Goal: Complete application form: Complete application form

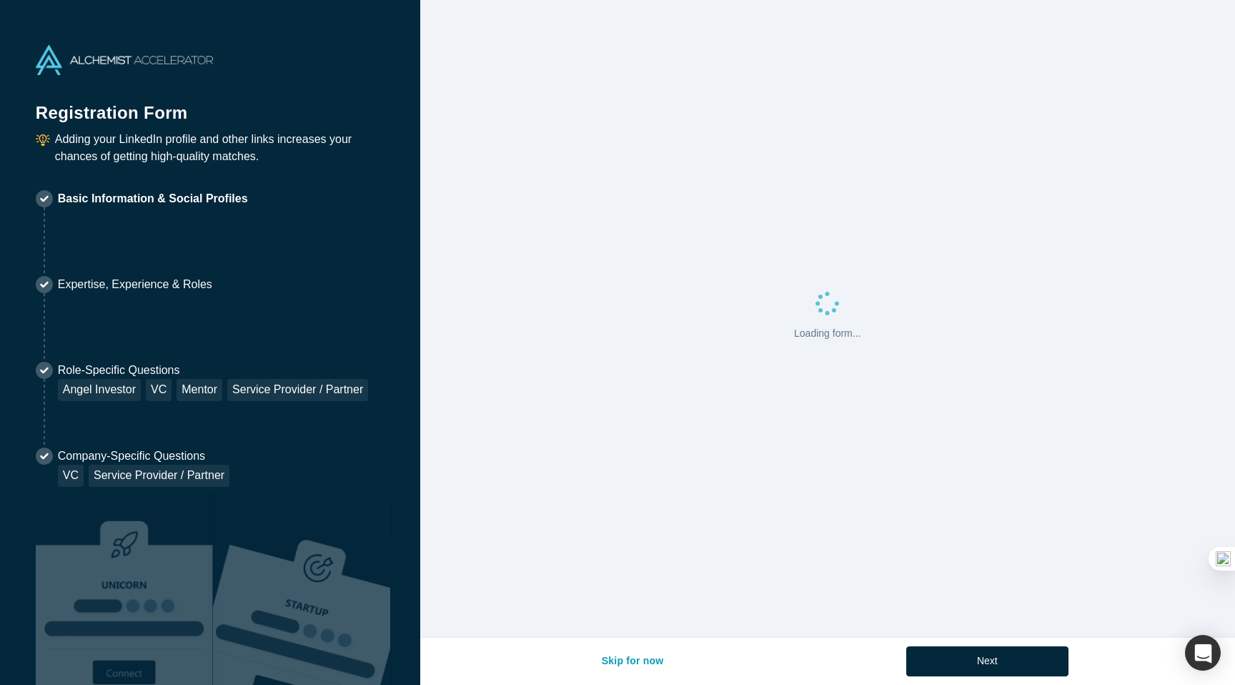
select select "US"
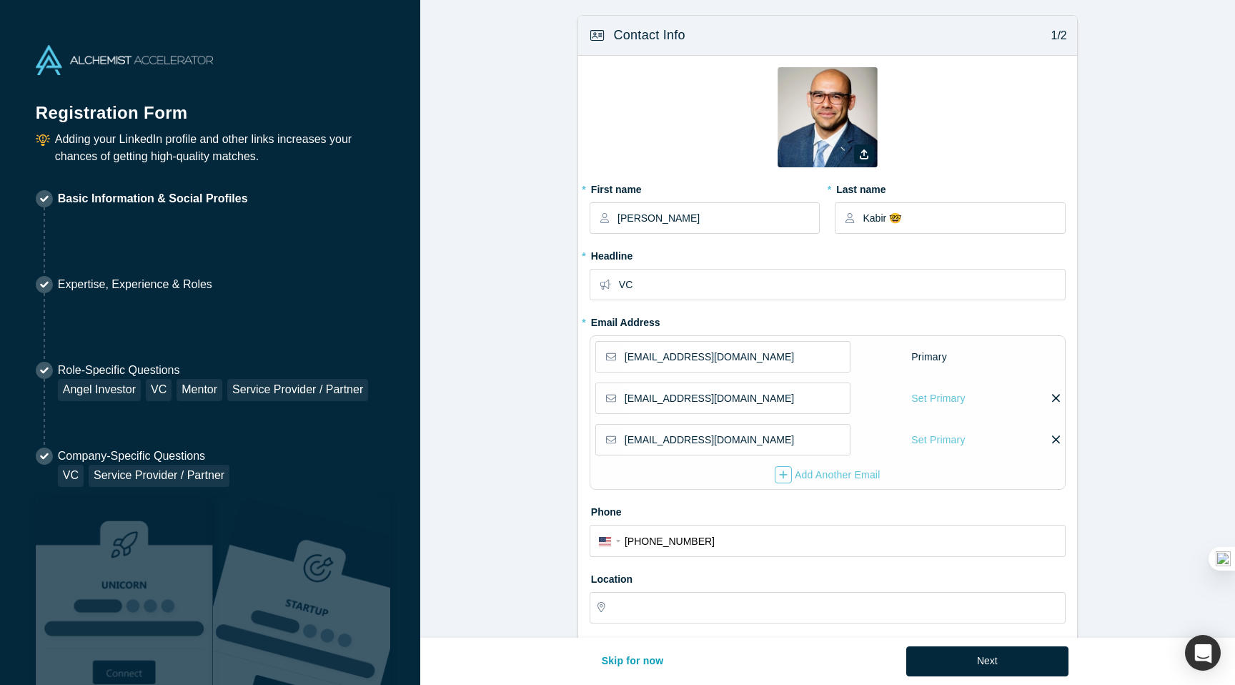
type input "San Francisco, CA, USA"
click at [843, 128] on img at bounding box center [828, 117] width 100 height 100
click at [866, 156] on icon "button" at bounding box center [864, 154] width 9 height 10
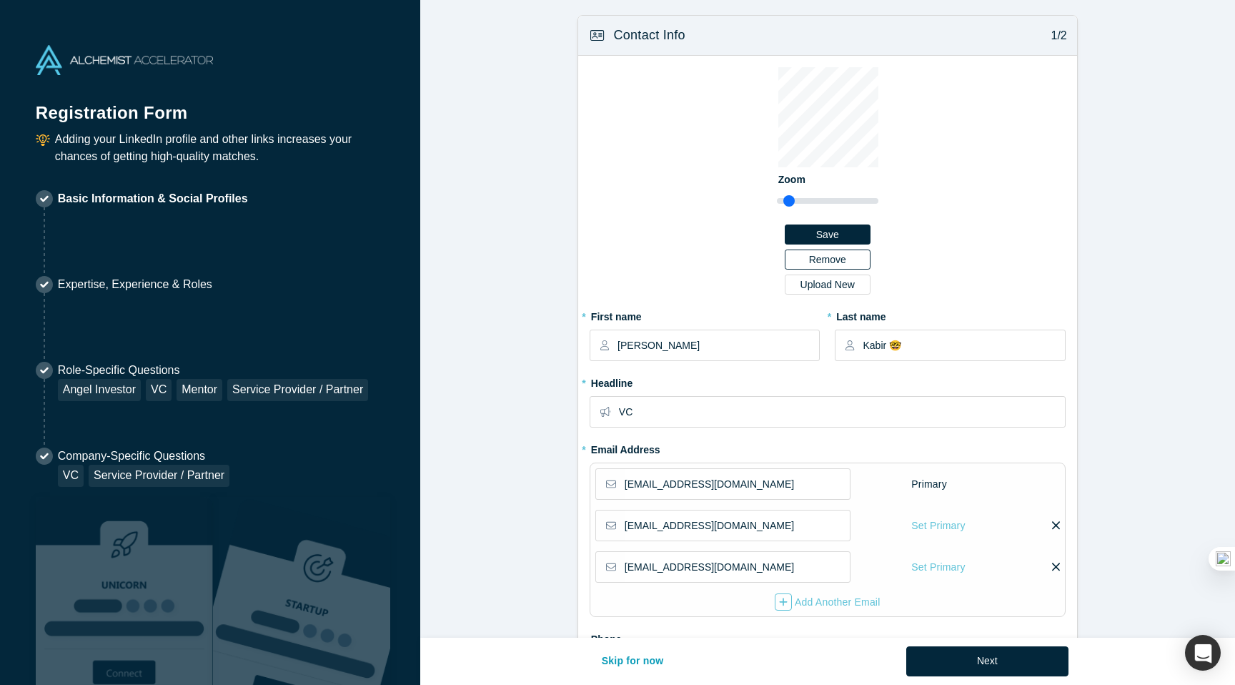
click at [825, 254] on button "Remove" at bounding box center [828, 259] width 86 height 20
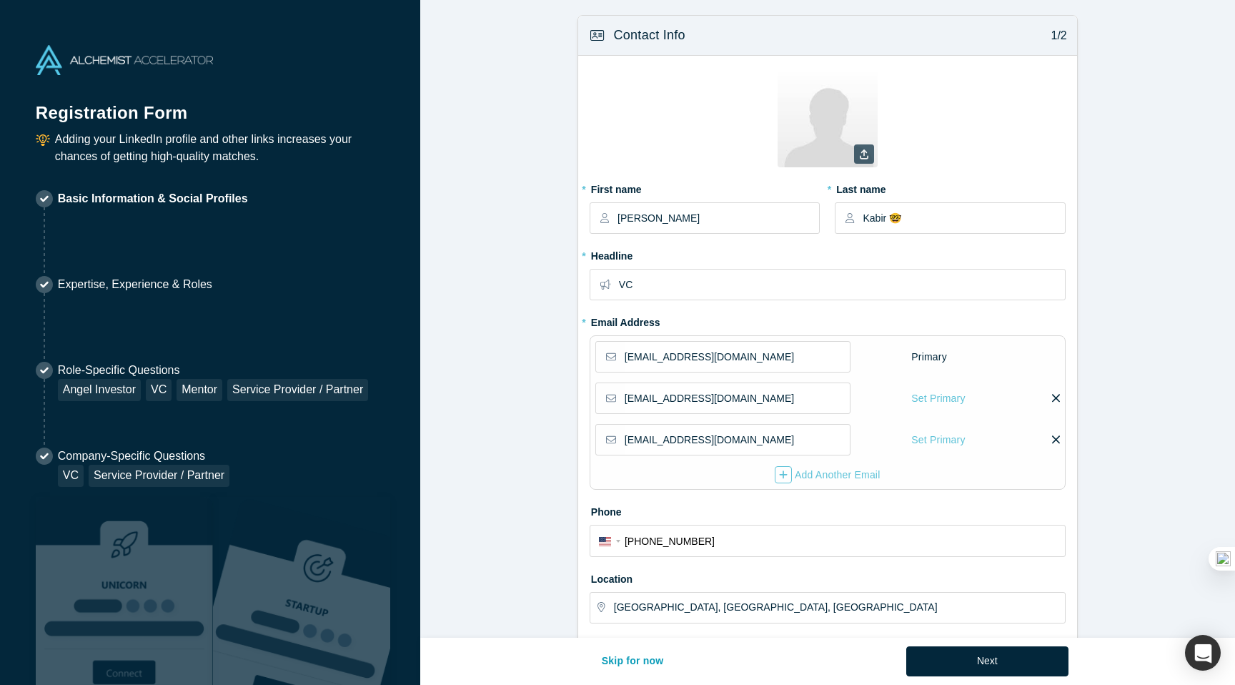
click at [861, 152] on icon at bounding box center [864, 154] width 9 height 10
click at [0, 0] on input "file" at bounding box center [0, 0] width 0 height 0
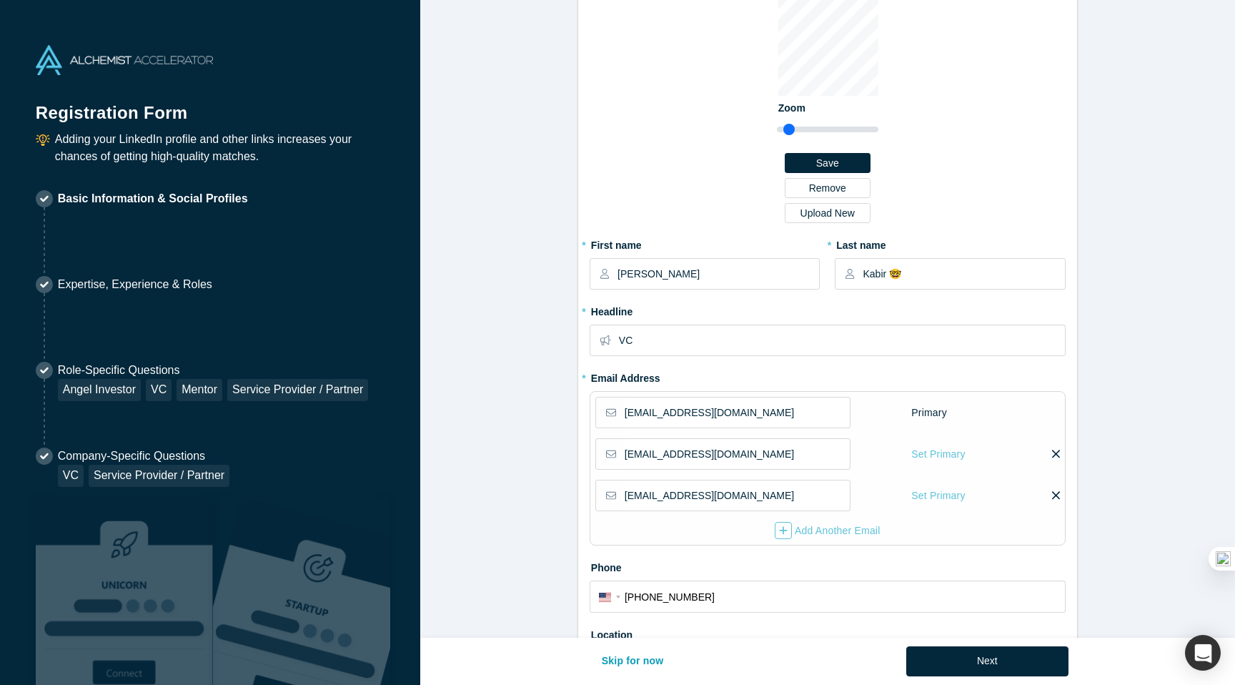
scroll to position [111, 0]
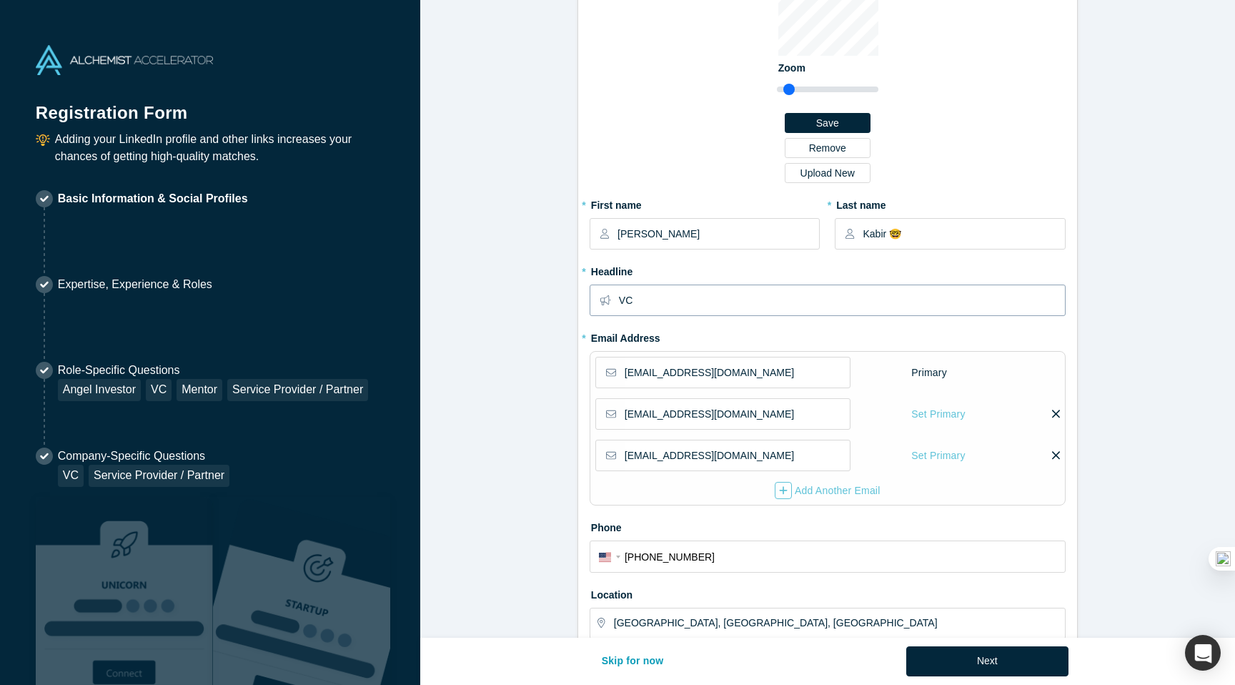
click at [690, 300] on input "VC" at bounding box center [841, 300] width 445 height 30
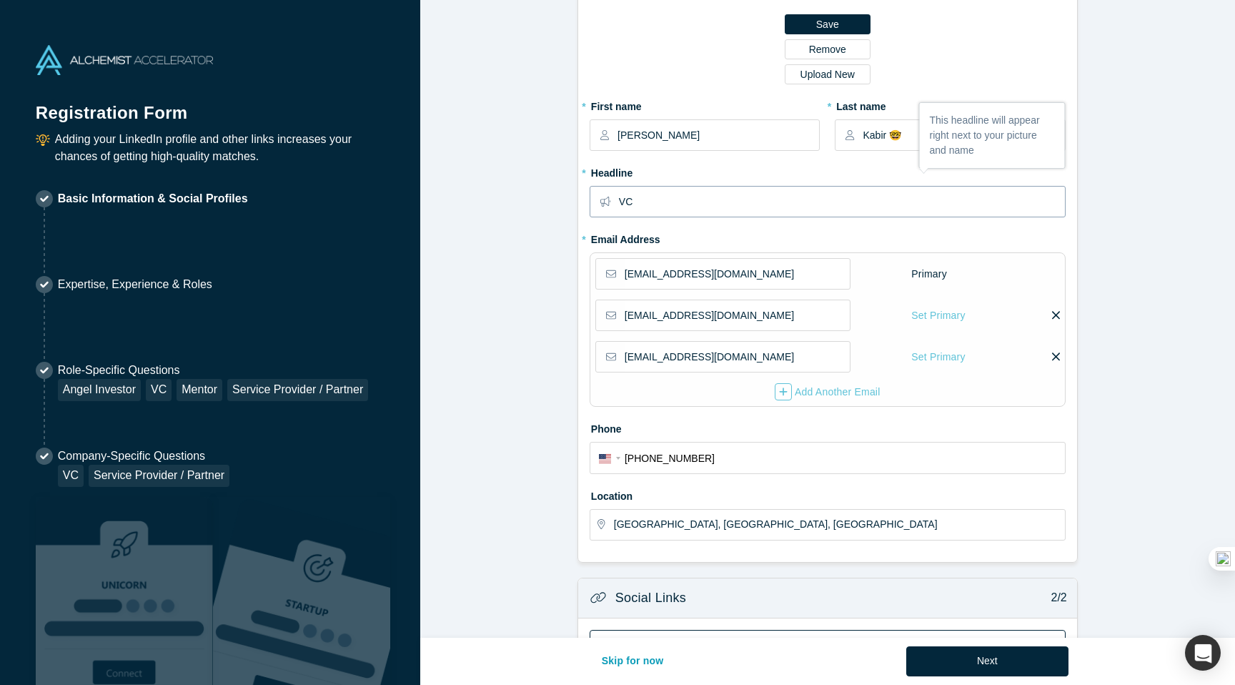
scroll to position [218, 0]
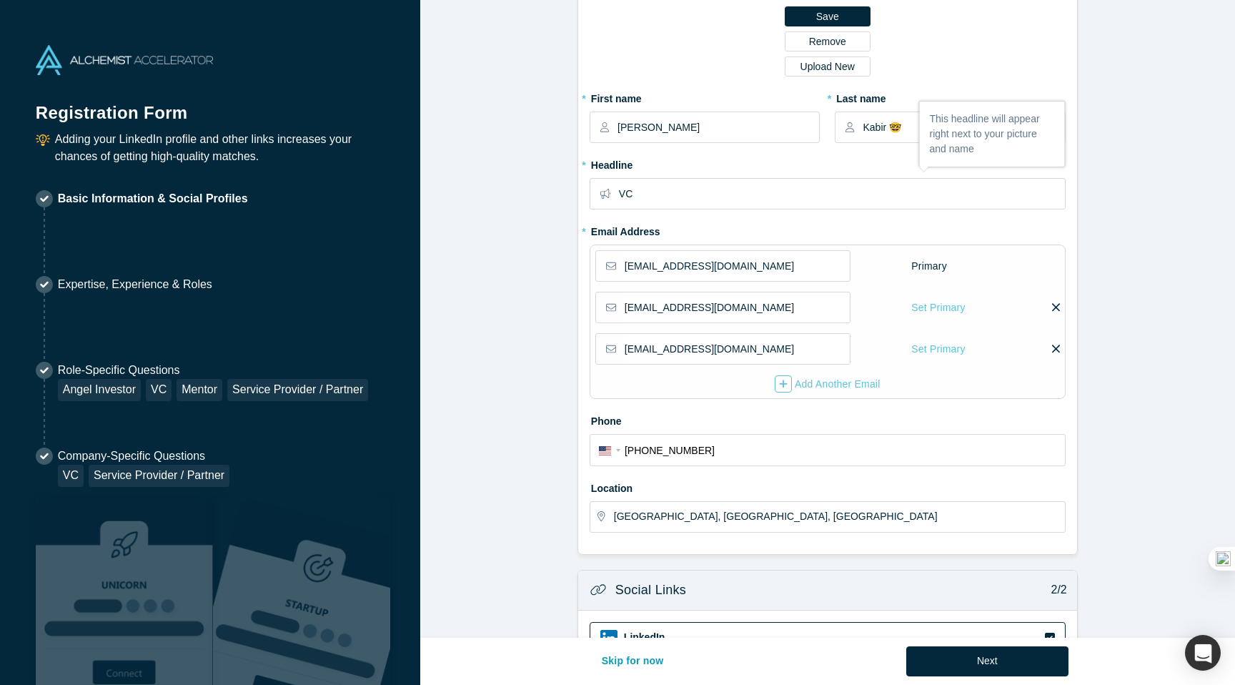
click at [1054, 348] on icon at bounding box center [1056, 348] width 8 height 13
click at [0, 0] on input "checkbox" at bounding box center [0, 0] width 0 height 0
click at [948, 349] on icon at bounding box center [950, 348] width 8 height 8
click at [0, 0] on input "checkbox" at bounding box center [0, 0] width 0 height 0
click at [1053, 343] on icon at bounding box center [1056, 348] width 8 height 13
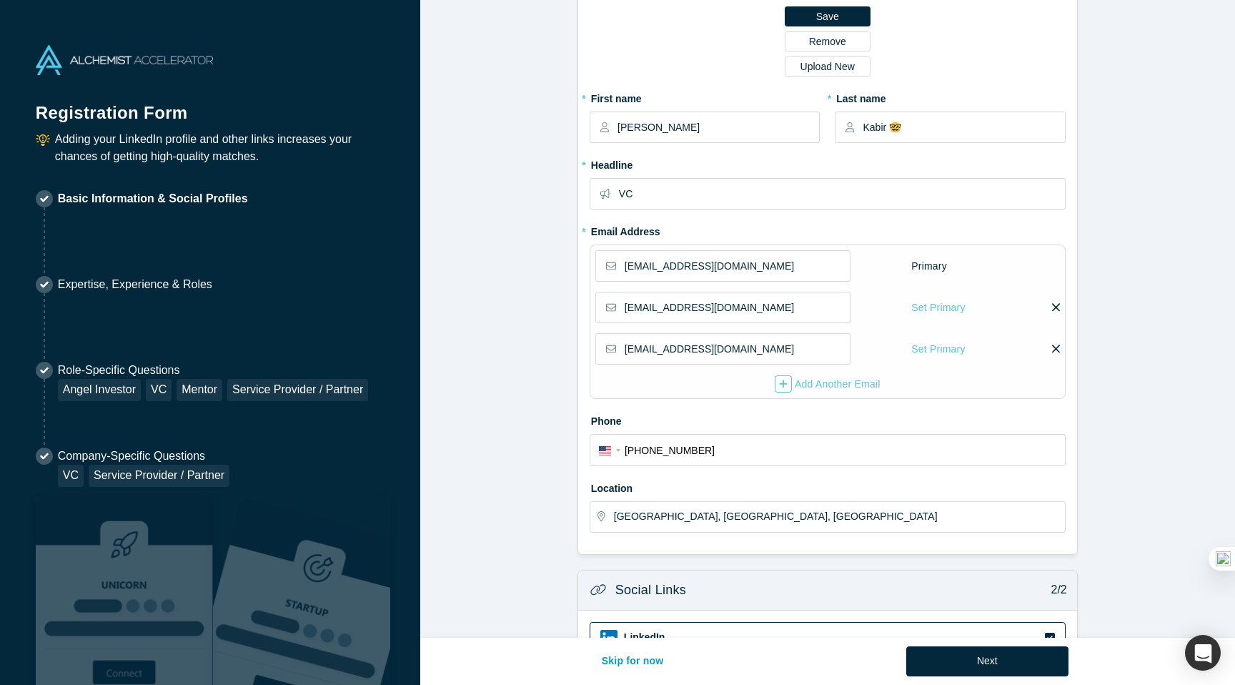
click at [0, 0] on input "checkbox" at bounding box center [0, 0] width 0 height 0
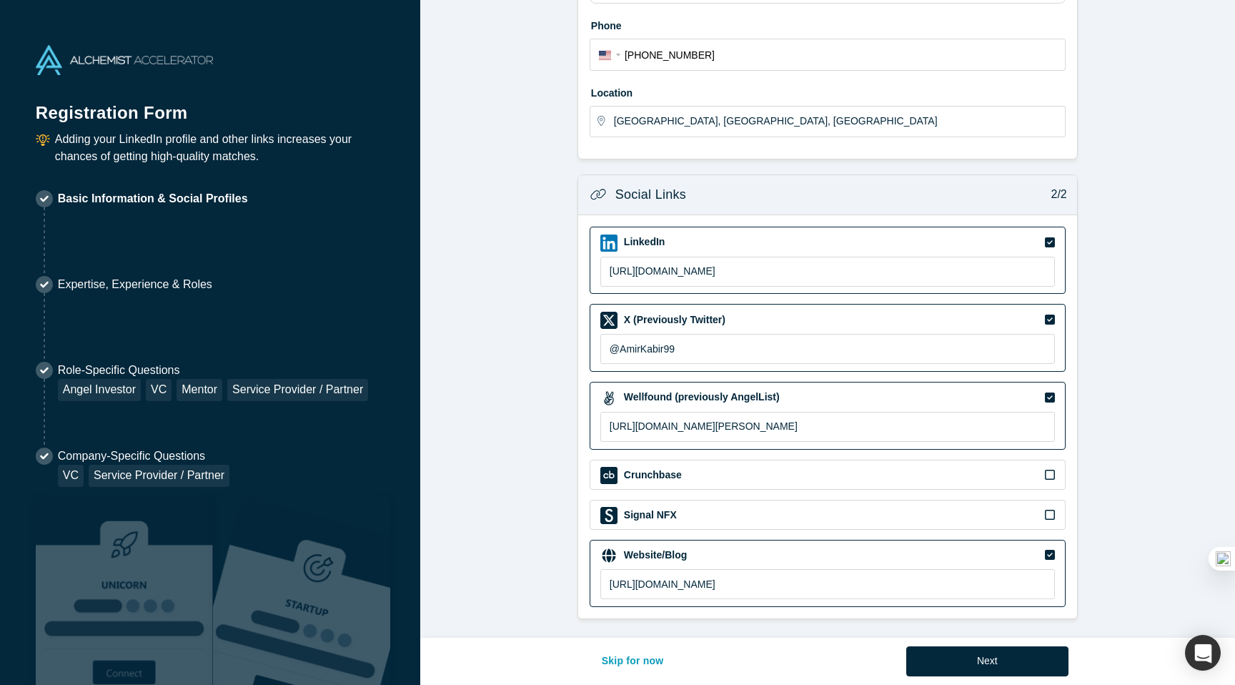
scroll to position [615, 0]
click at [703, 578] on input "http://amirkabir.de/" at bounding box center [827, 582] width 455 height 30
paste input "s://overlookvc.substack.com"
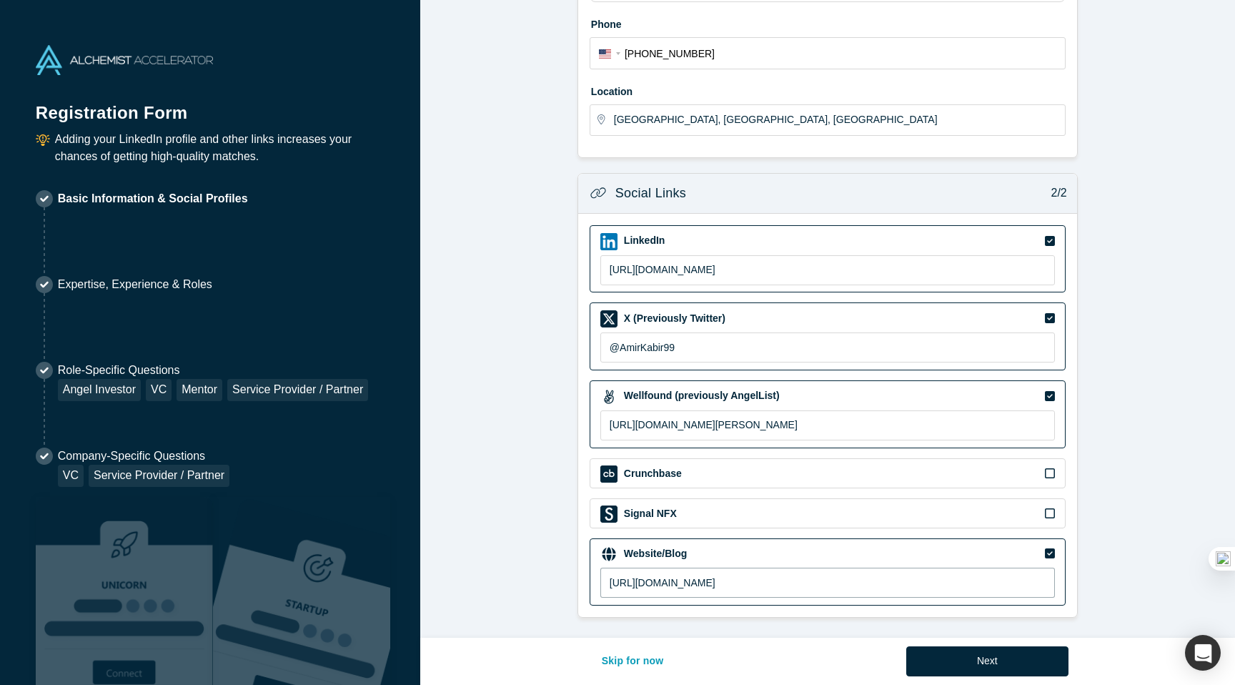
type input "https://overlookvc.substack.com/"
click at [1149, 506] on form "Contact Info 1/2 Zoom Save Remove Upload New * First name Amir * Last name Kabi…" at bounding box center [827, 8] width 815 height 1217
click at [984, 658] on button "Next" at bounding box center [987, 661] width 162 height 30
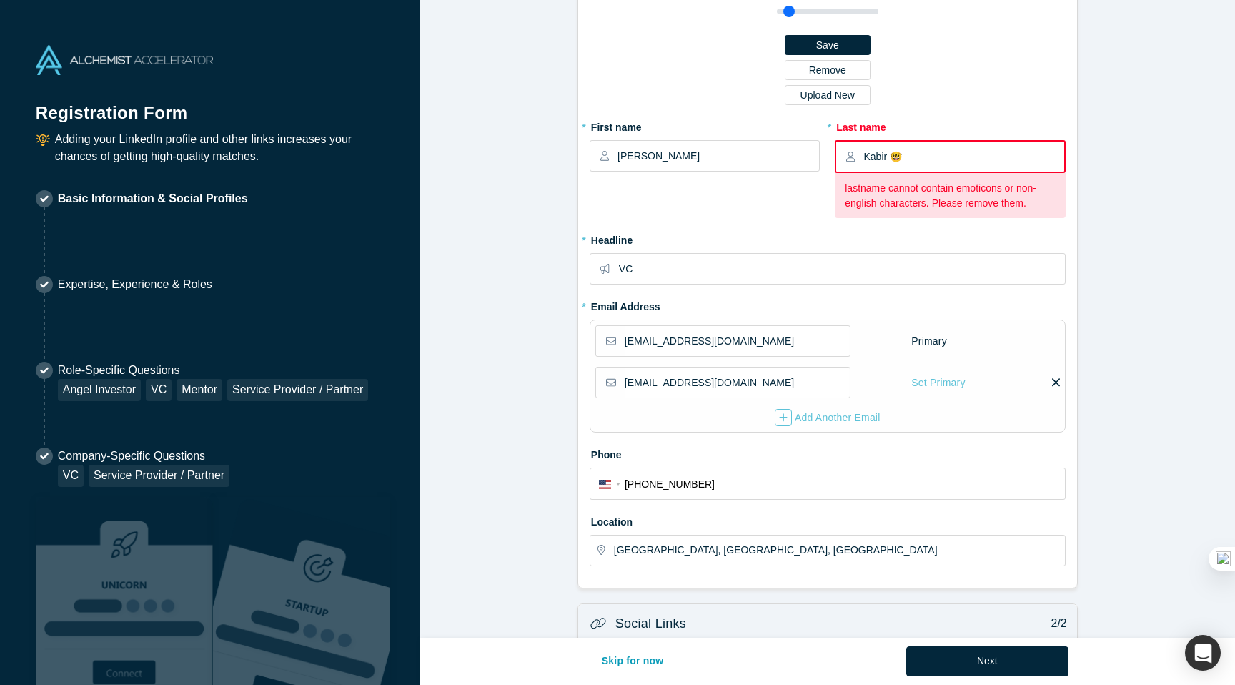
scroll to position [0, 0]
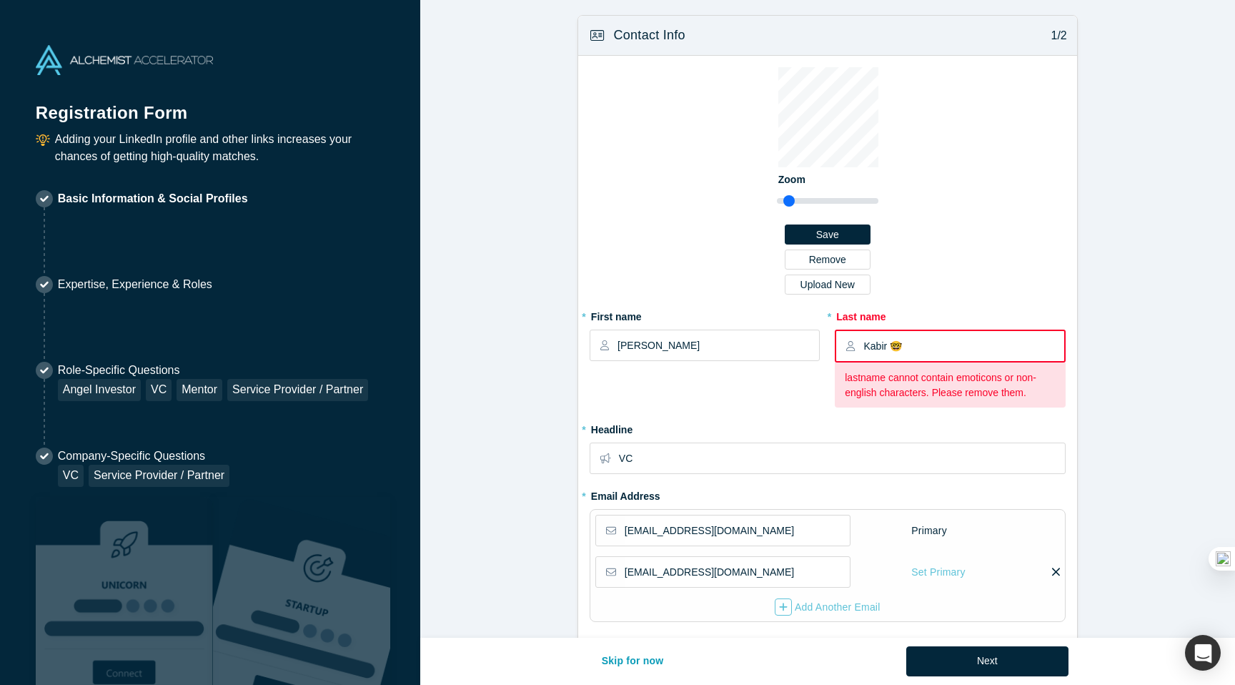
click at [964, 348] on input "Kabir 🤓" at bounding box center [963, 346] width 199 height 30
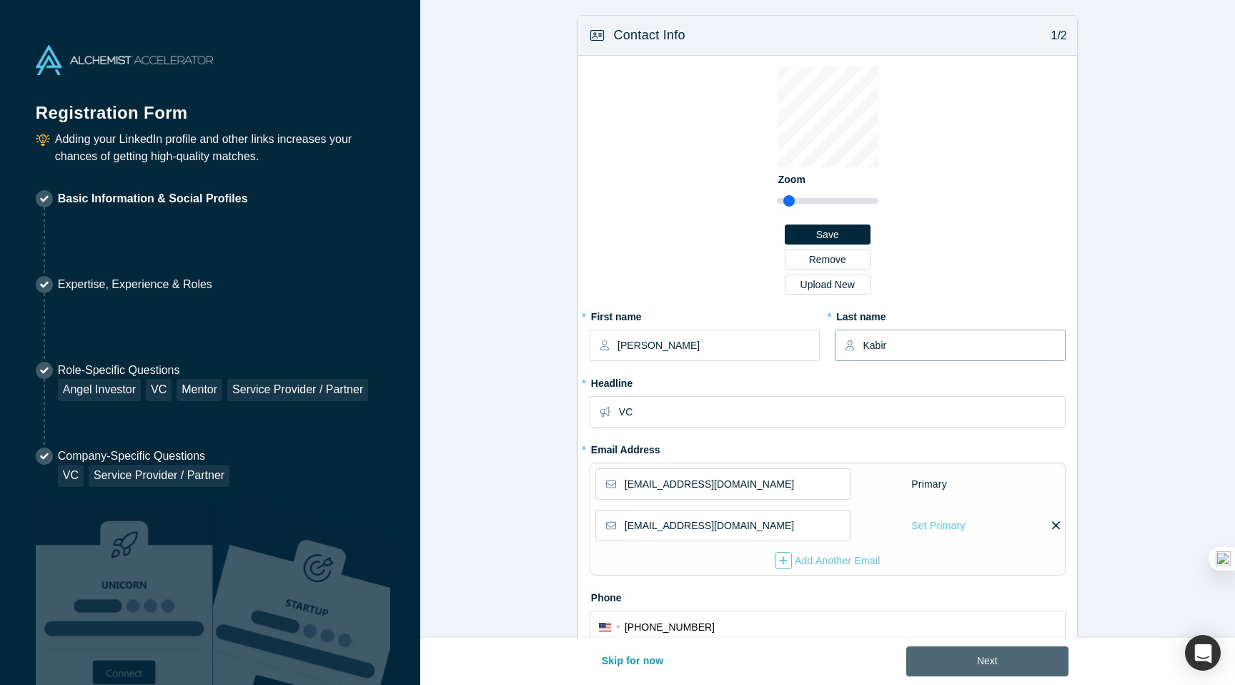
type input "Kabir"
click at [981, 650] on button "Next" at bounding box center [987, 661] width 162 height 30
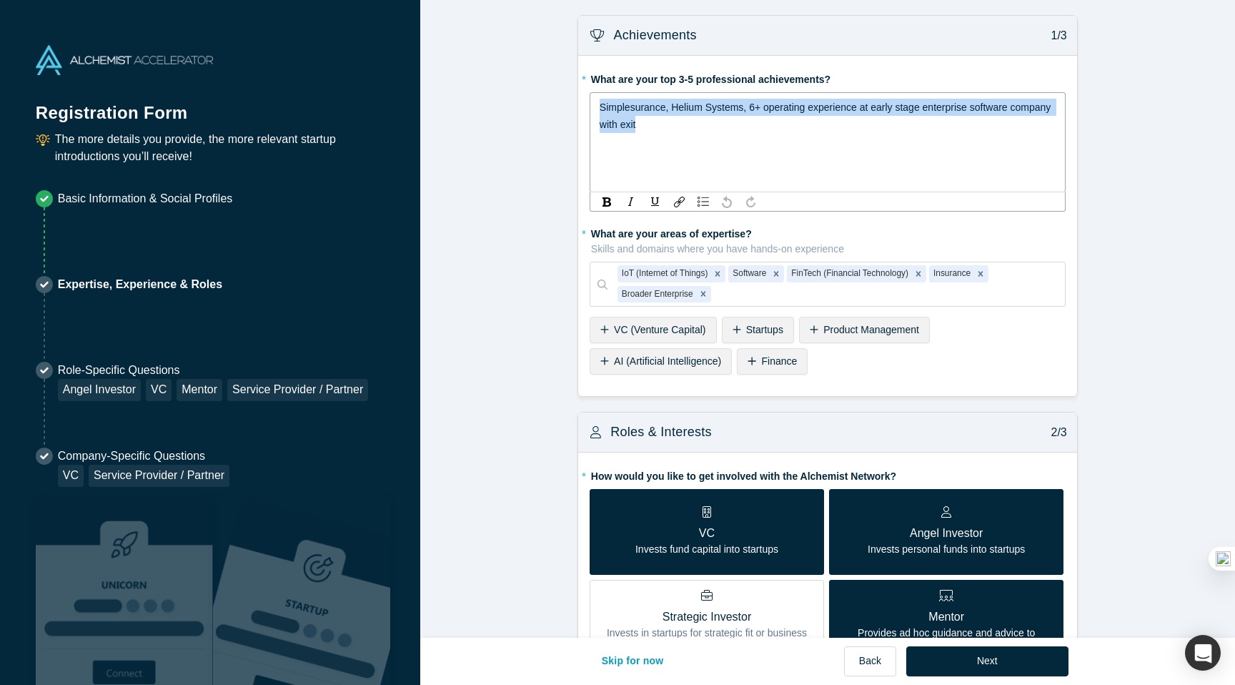
drag, startPoint x: 661, startPoint y: 119, endPoint x: 571, endPoint y: 90, distance: 94.7
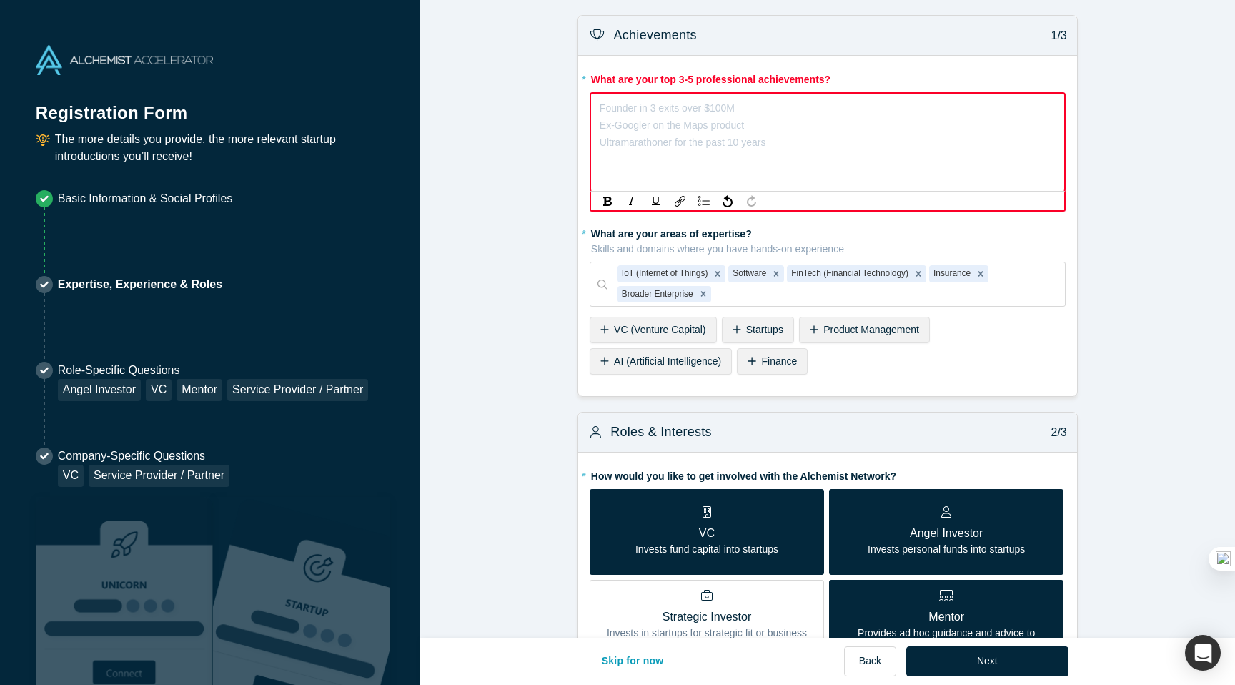
click at [617, 333] on div "* What are your areas of expertise? Skills and domains where you have hands-on …" at bounding box center [828, 301] width 476 height 158
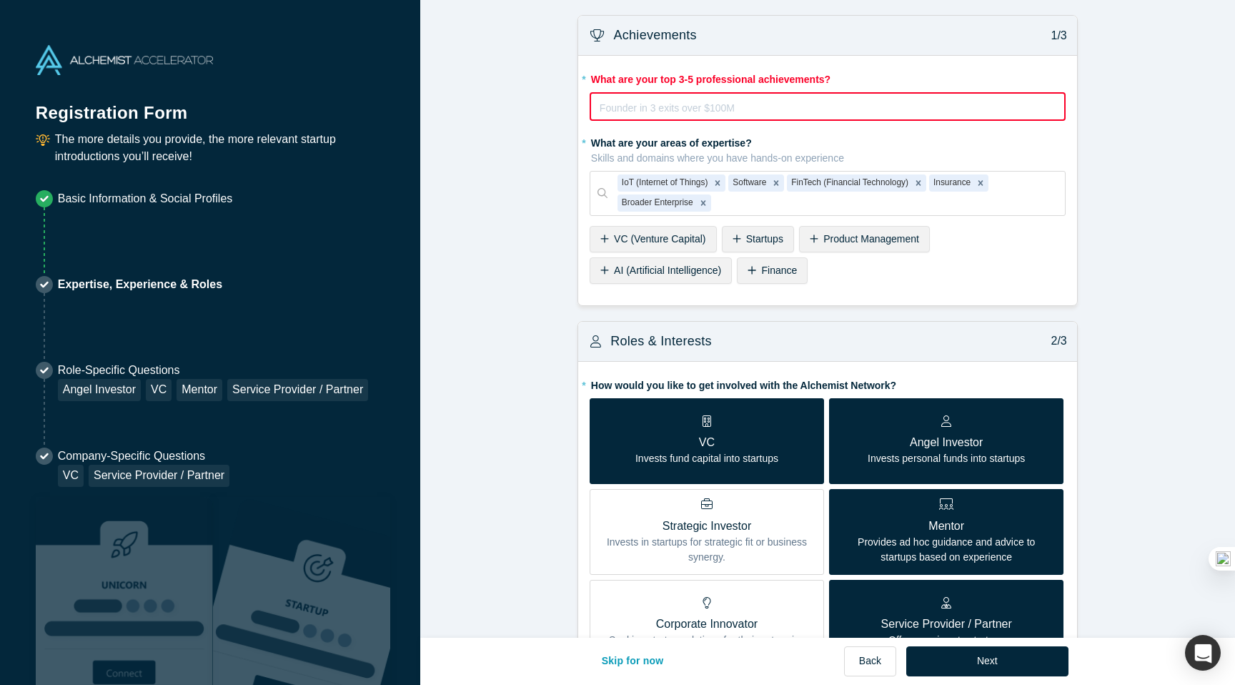
click at [678, 234] on span "VC (Venture Capital)" at bounding box center [659, 238] width 91 height 11
click at [633, 239] on span "Startups" at bounding box center [632, 238] width 37 height 11
click at [713, 184] on icon "Remove IoT (Internet of Things)" at bounding box center [718, 183] width 10 height 10
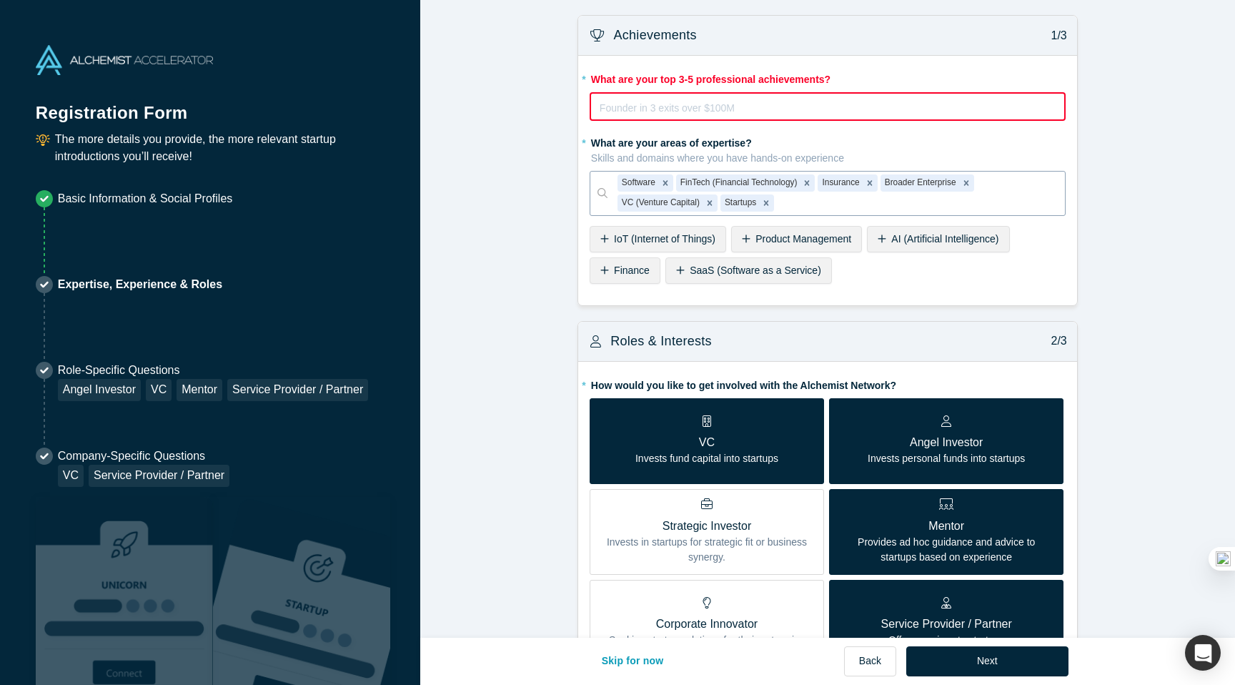
click at [628, 265] on span "Finance" at bounding box center [632, 269] width 36 height 11
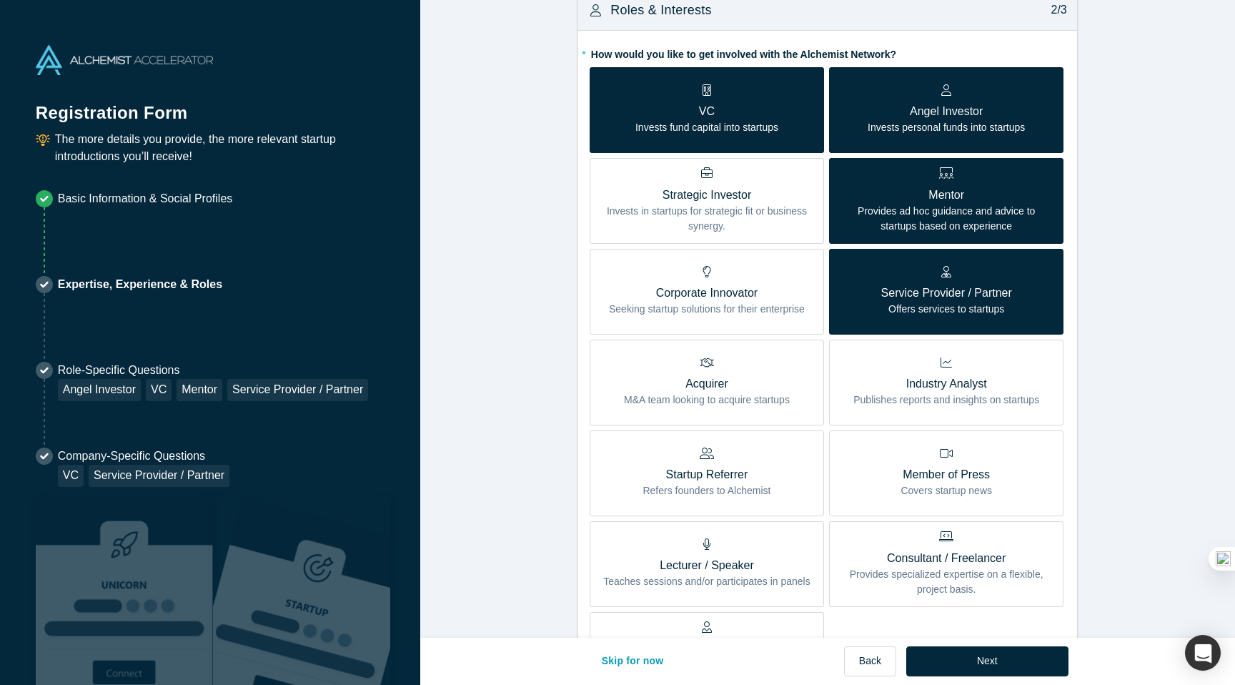
scroll to position [338, 0]
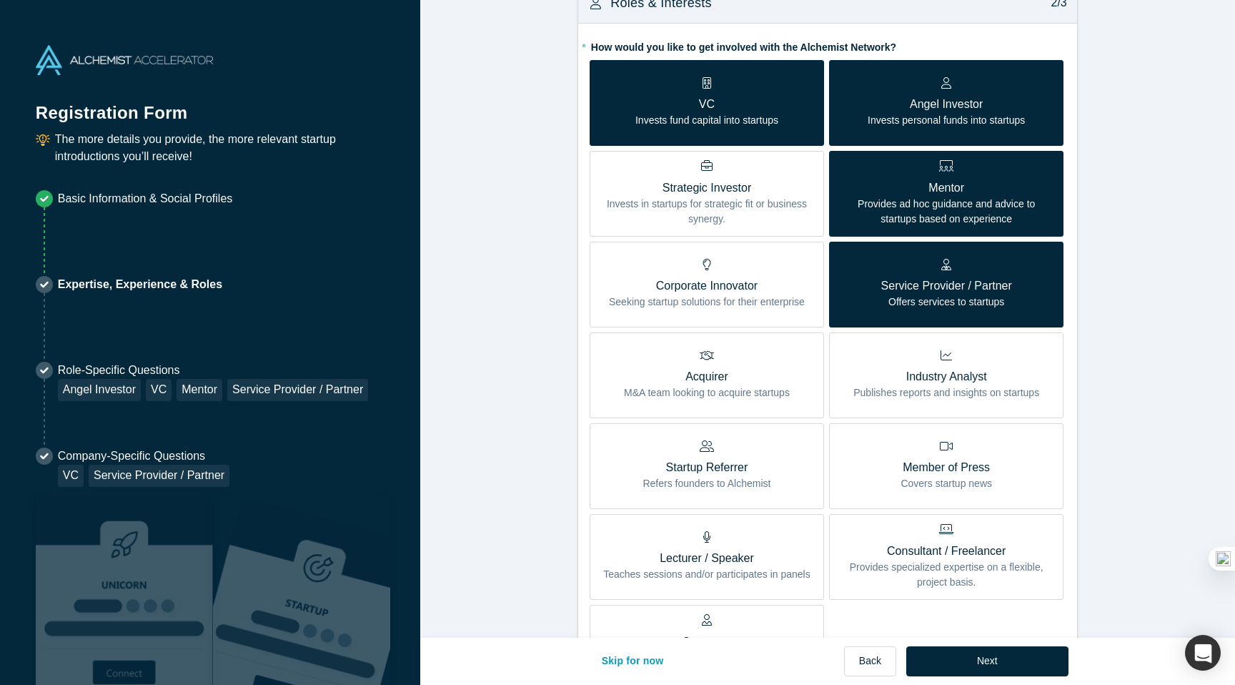
click at [965, 281] on p "Service Provider / Partner" at bounding box center [946, 285] width 131 height 17
click at [0, 0] on input "Service Provider / Partner Offers services to startups" at bounding box center [0, 0] width 0 height 0
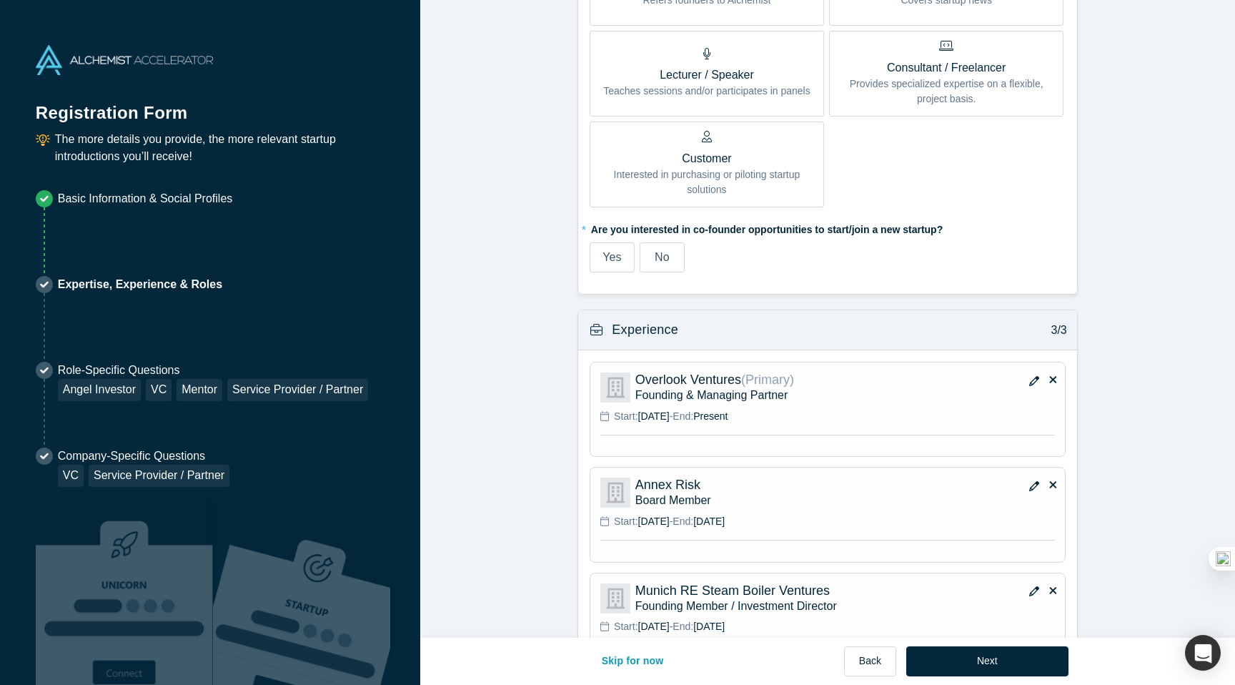
scroll to position [830, 0]
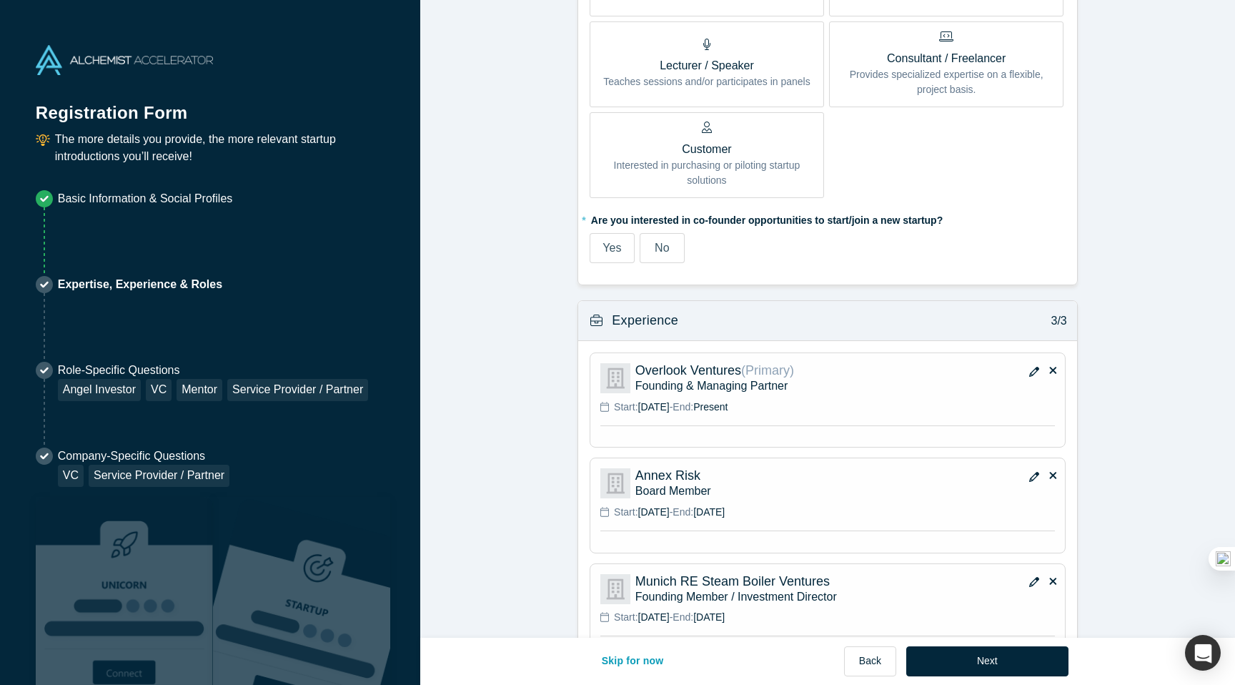
click at [659, 242] on span "No" at bounding box center [662, 248] width 14 height 12
click at [0, 0] on input "No" at bounding box center [0, 0] width 0 height 0
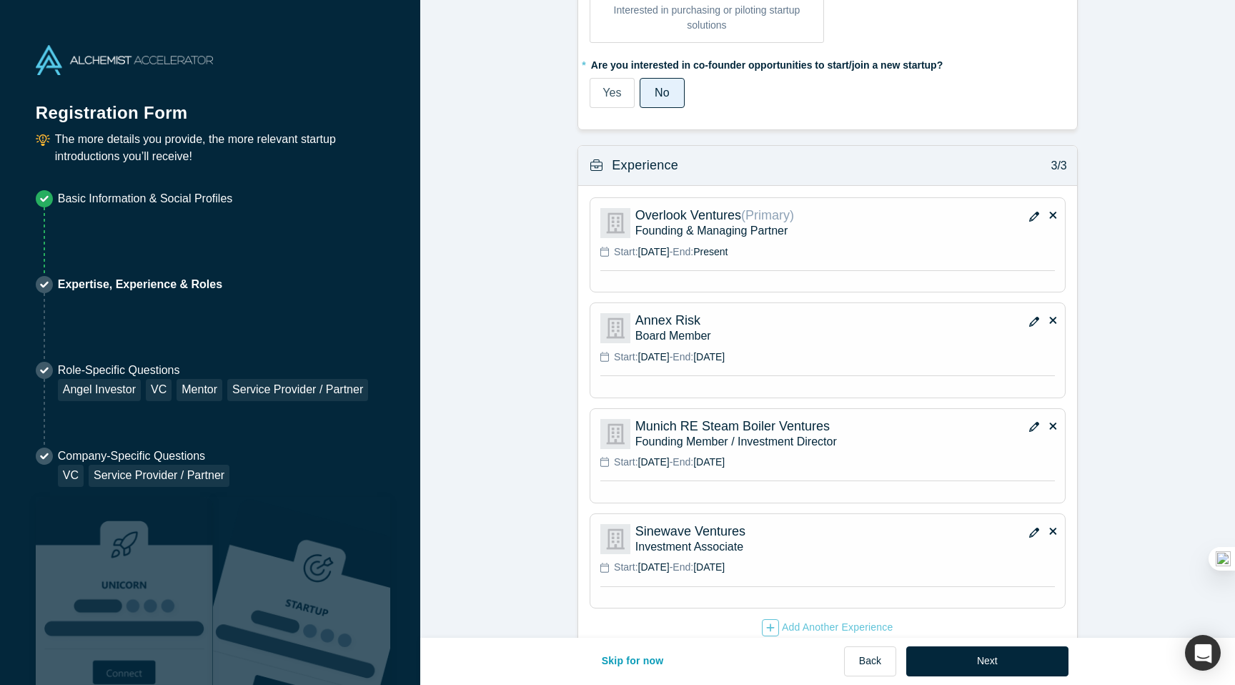
scroll to position [1017, 0]
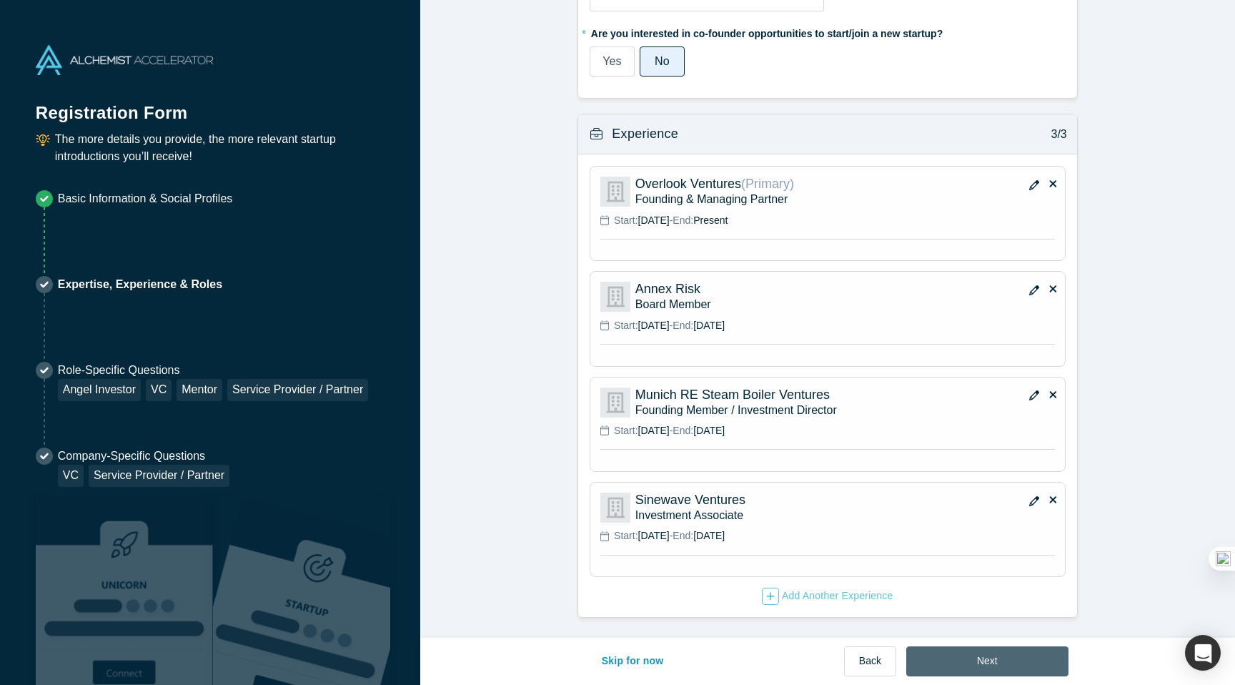
click at [1000, 663] on button "Next" at bounding box center [987, 661] width 162 height 30
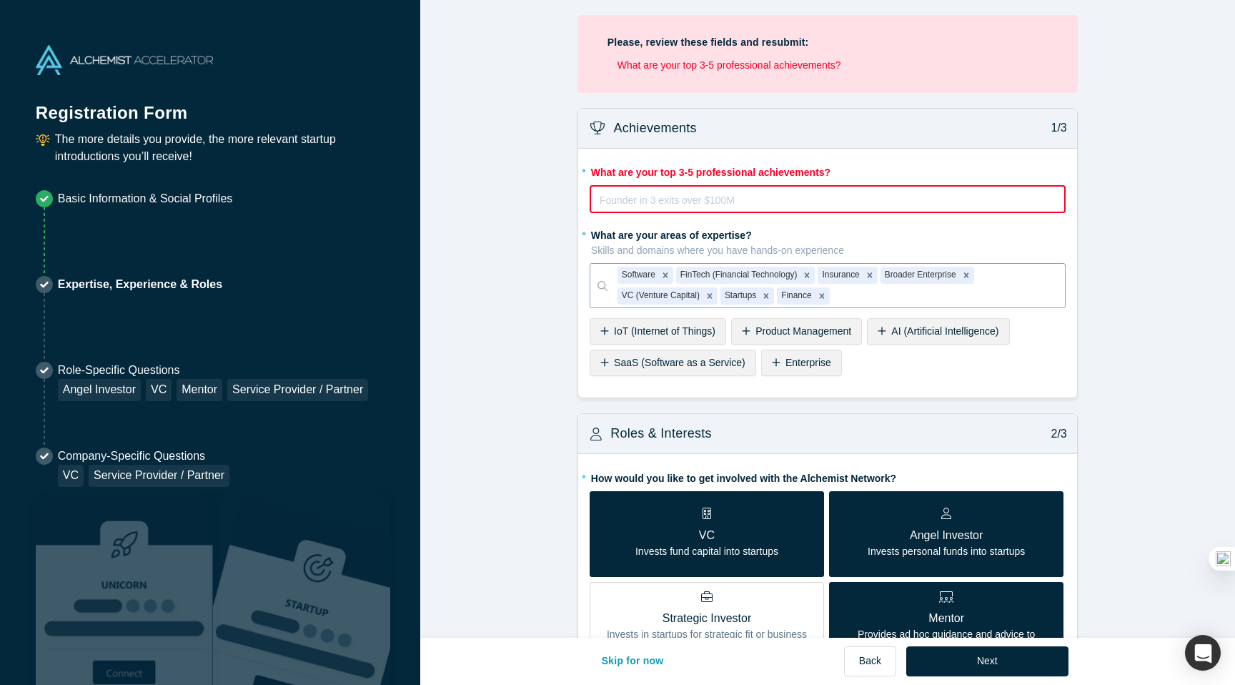
click at [688, 203] on div "rdw-editor" at bounding box center [827, 200] width 455 height 17
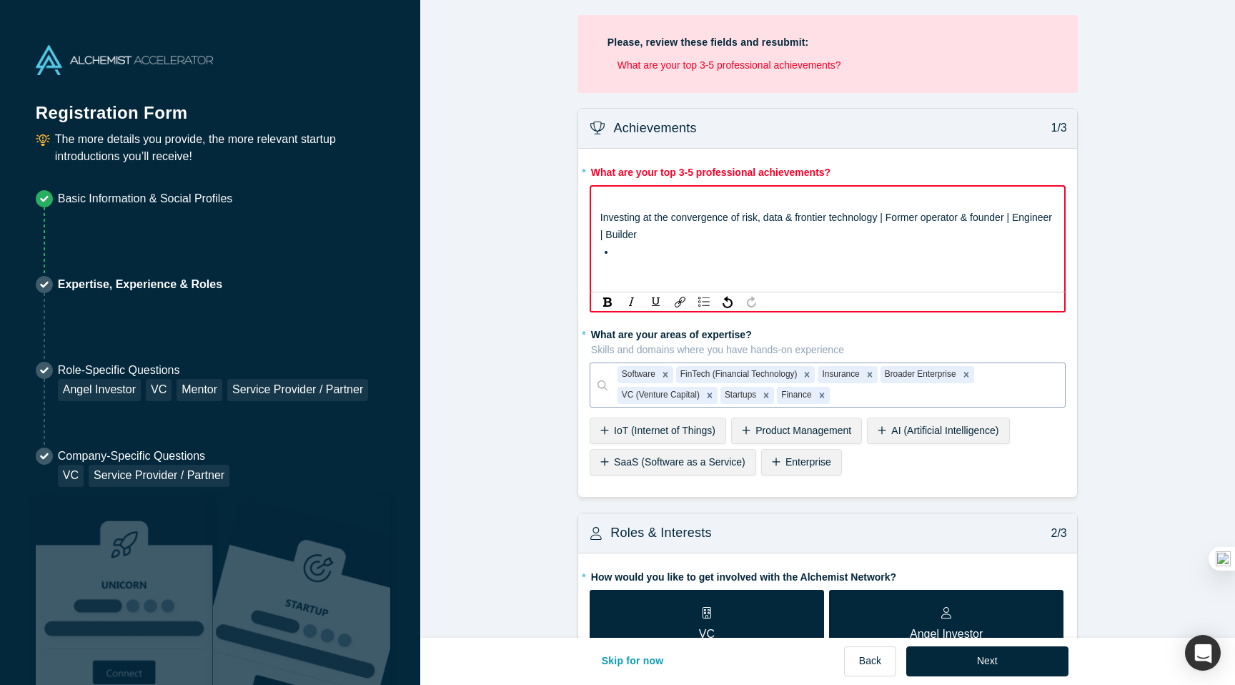
click at [630, 252] on div "rdw-editor" at bounding box center [835, 251] width 440 height 17
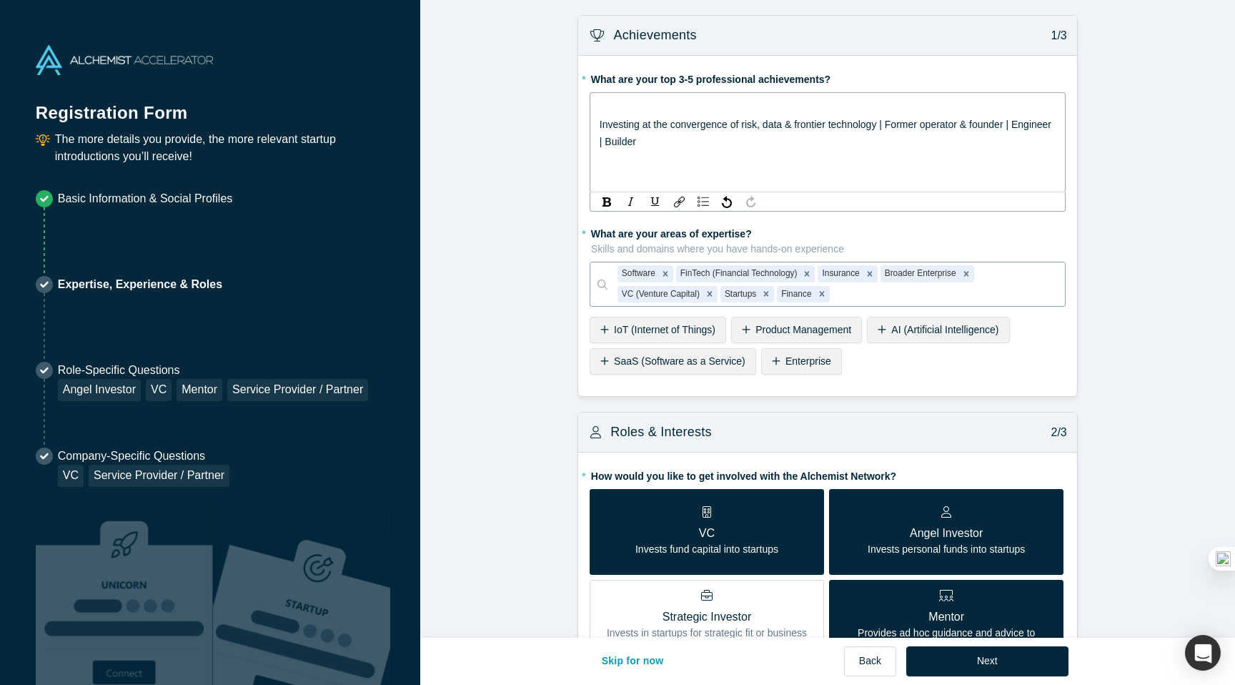
click at [600, 122] on span "Investing at the convergence of risk, data & frontier technology | Former opera…" at bounding box center [827, 133] width 455 height 29
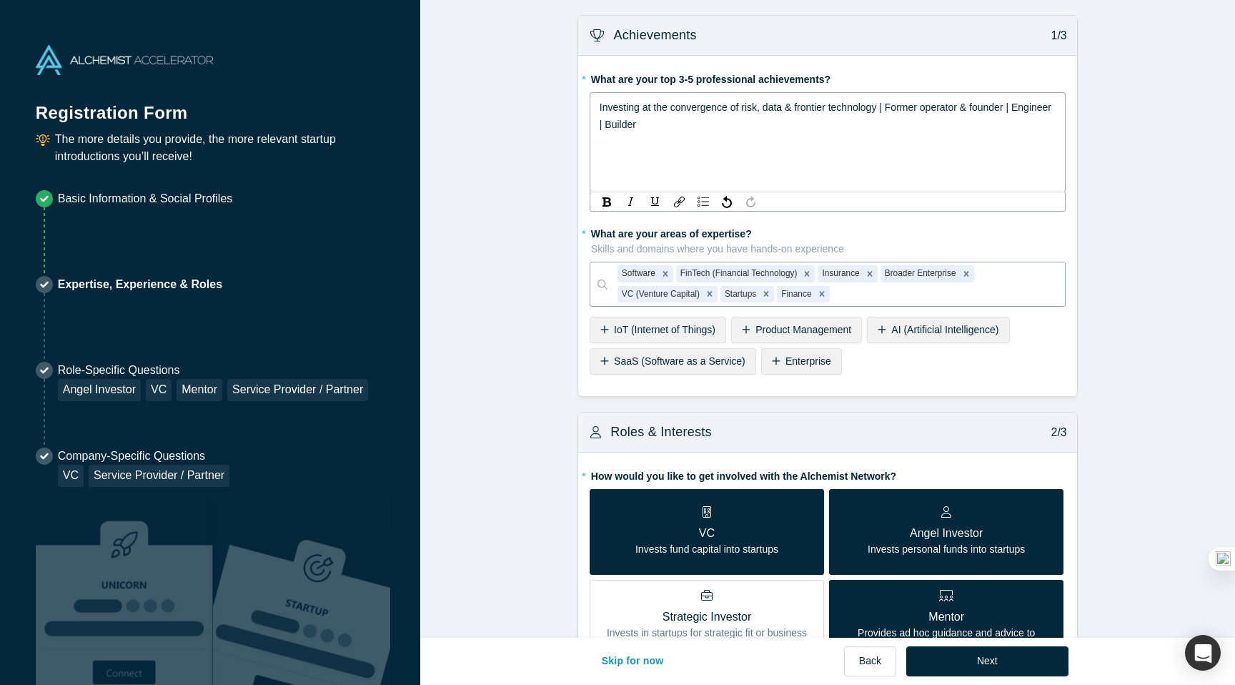
click at [889, 107] on span "Investing at the convergence of risk, data & frontier technology | Former opera…" at bounding box center [827, 115] width 455 height 29
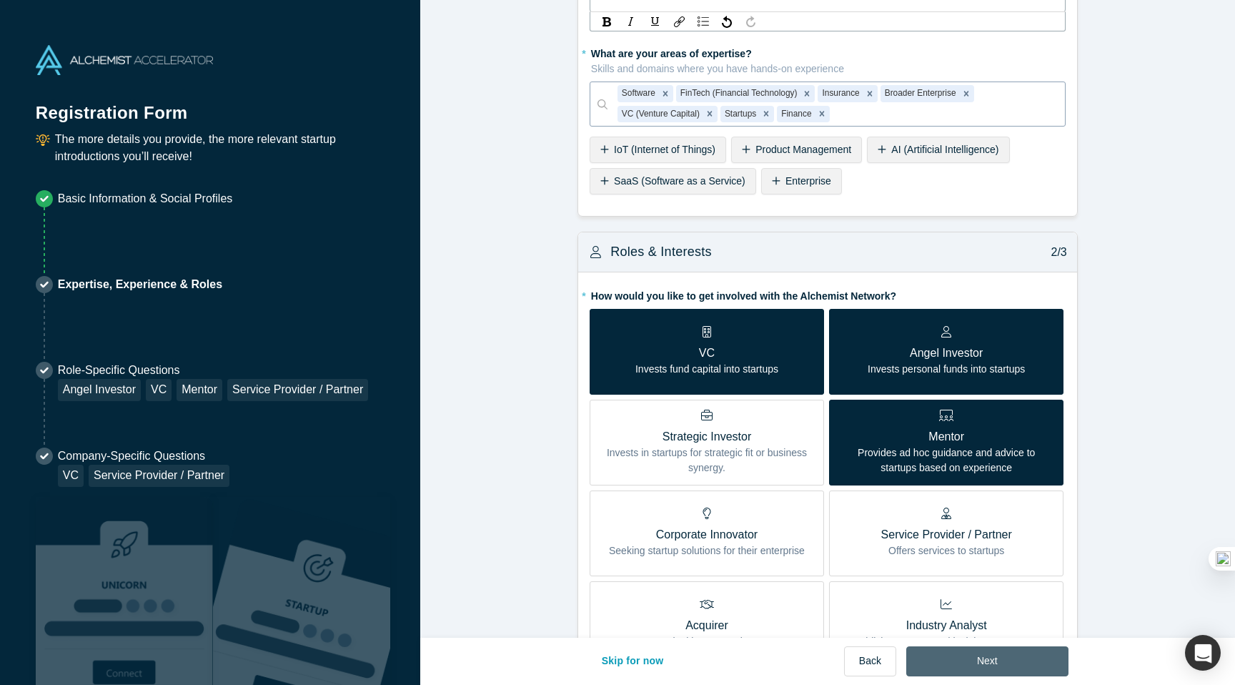
click at [992, 671] on button "Next" at bounding box center [987, 661] width 162 height 30
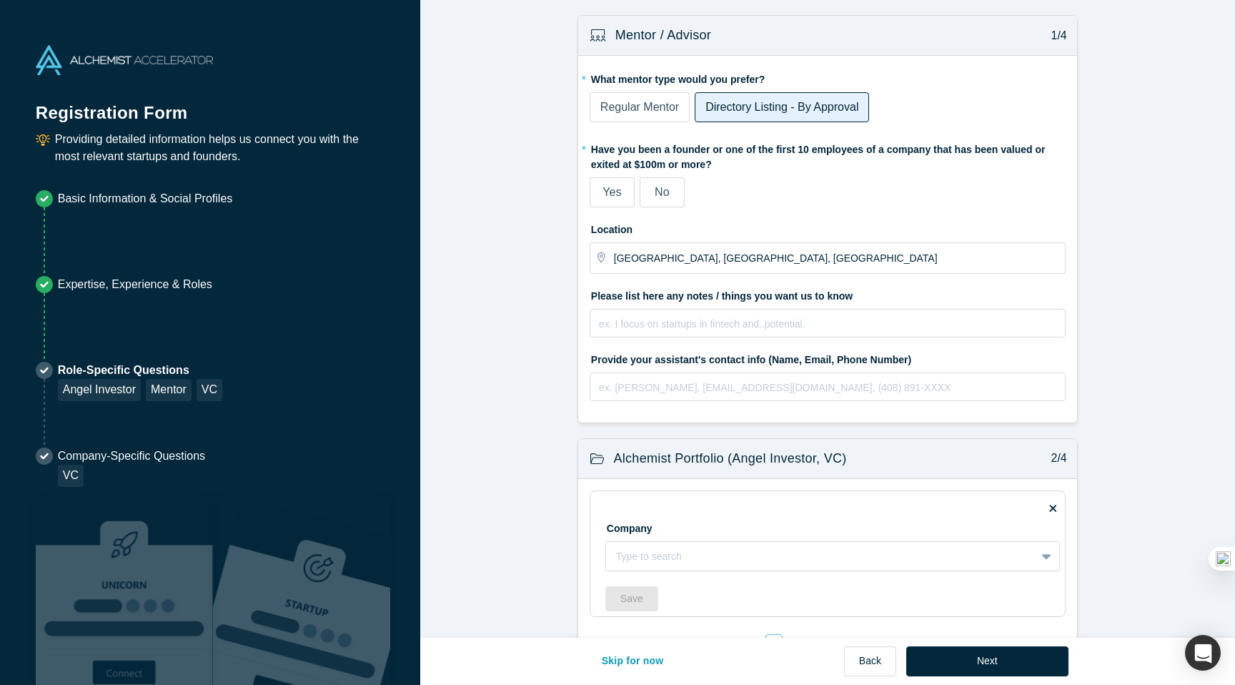
click at [668, 192] on span "No" at bounding box center [662, 192] width 14 height 12
click at [0, 0] on input "No" at bounding box center [0, 0] width 0 height 0
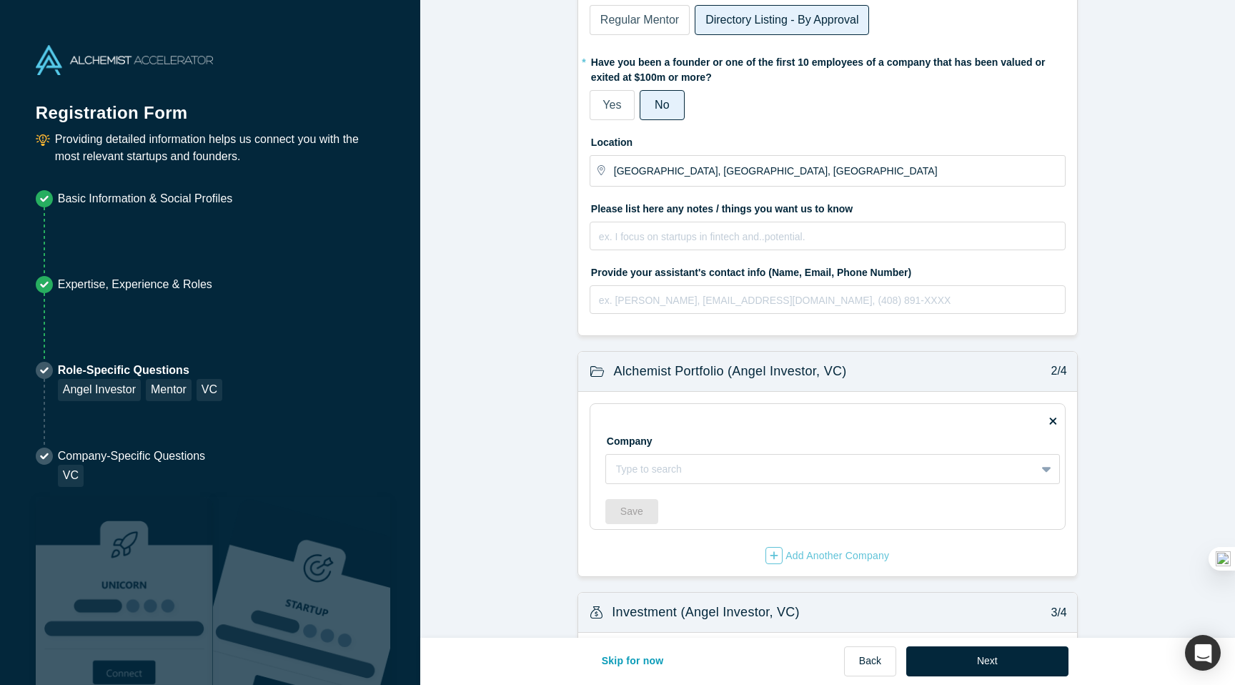
scroll to position [93, 0]
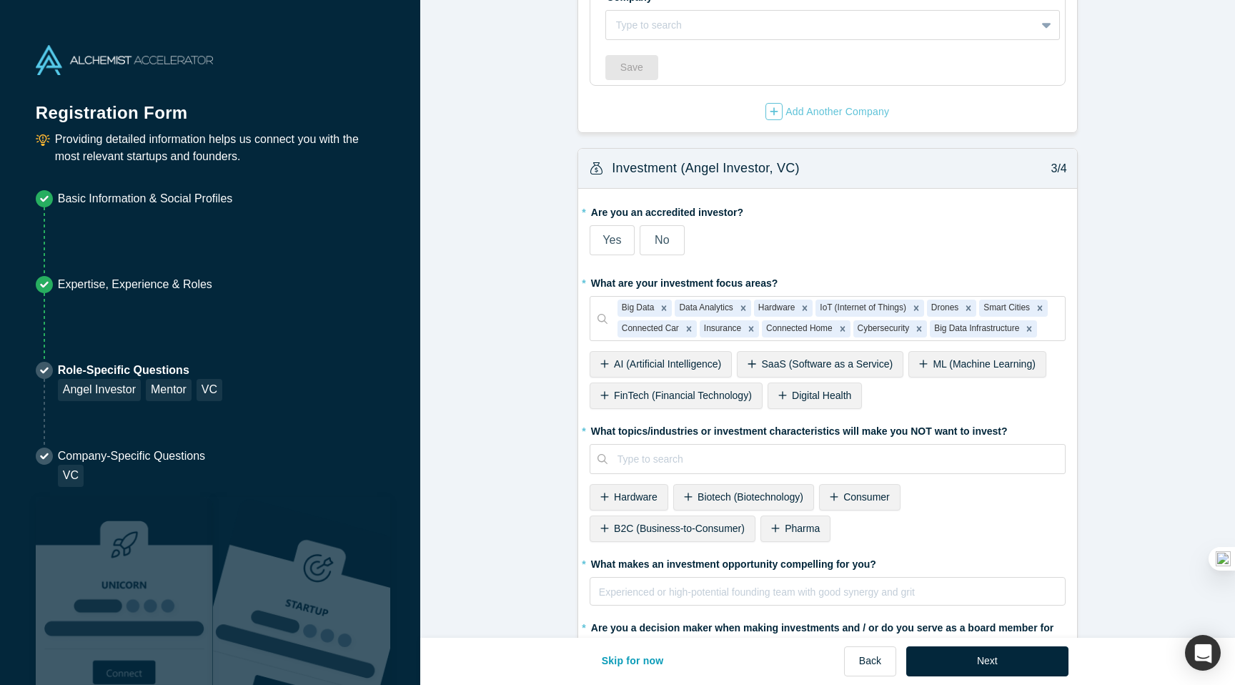
click at [602, 243] on label "Yes" at bounding box center [612, 240] width 45 height 30
click at [0, 0] on input "Yes" at bounding box center [0, 0] width 0 height 0
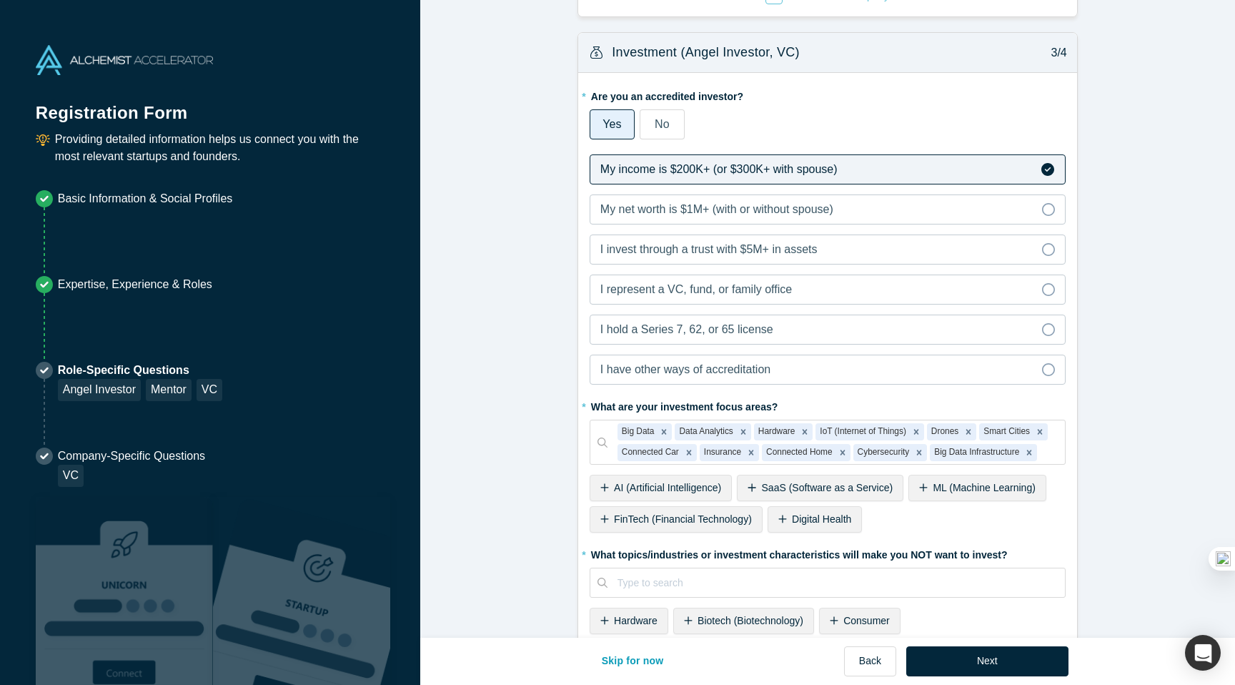
scroll to position [658, 0]
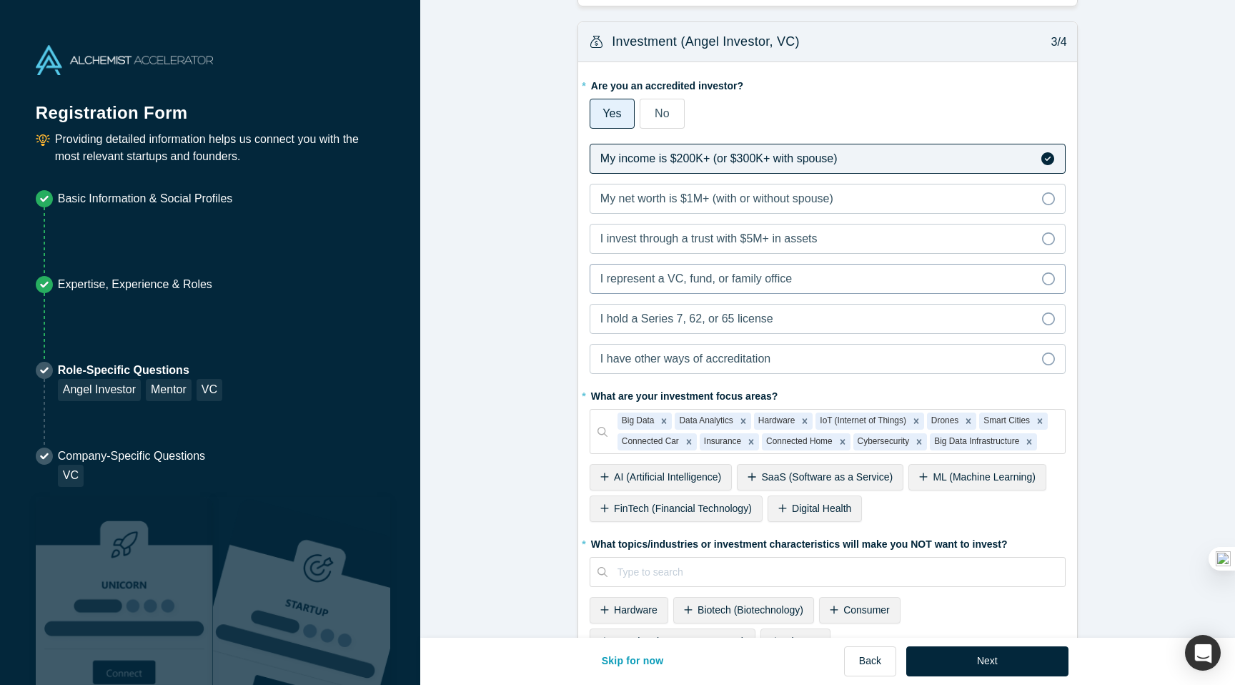
click at [721, 285] on div "I represent a VC, fund, or family office" at bounding box center [696, 278] width 192 height 17
click at [0, 0] on input "I represent a VC, fund, or family office" at bounding box center [0, 0] width 0 height 0
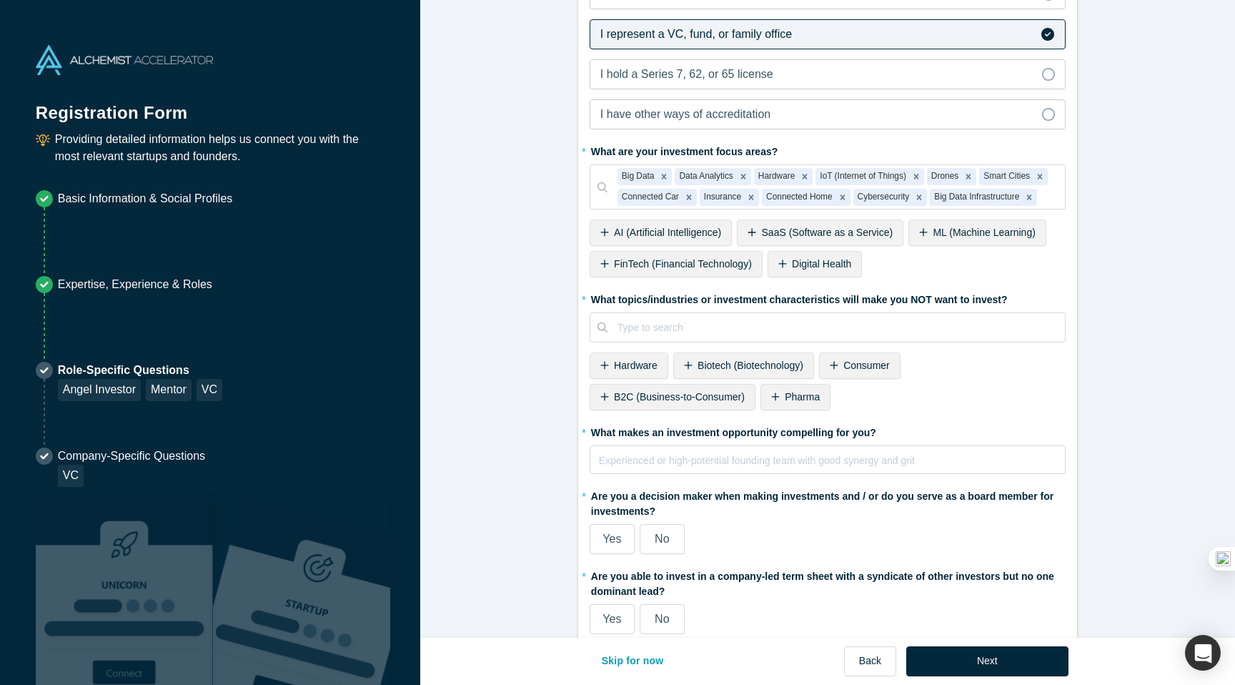
scroll to position [906, 0]
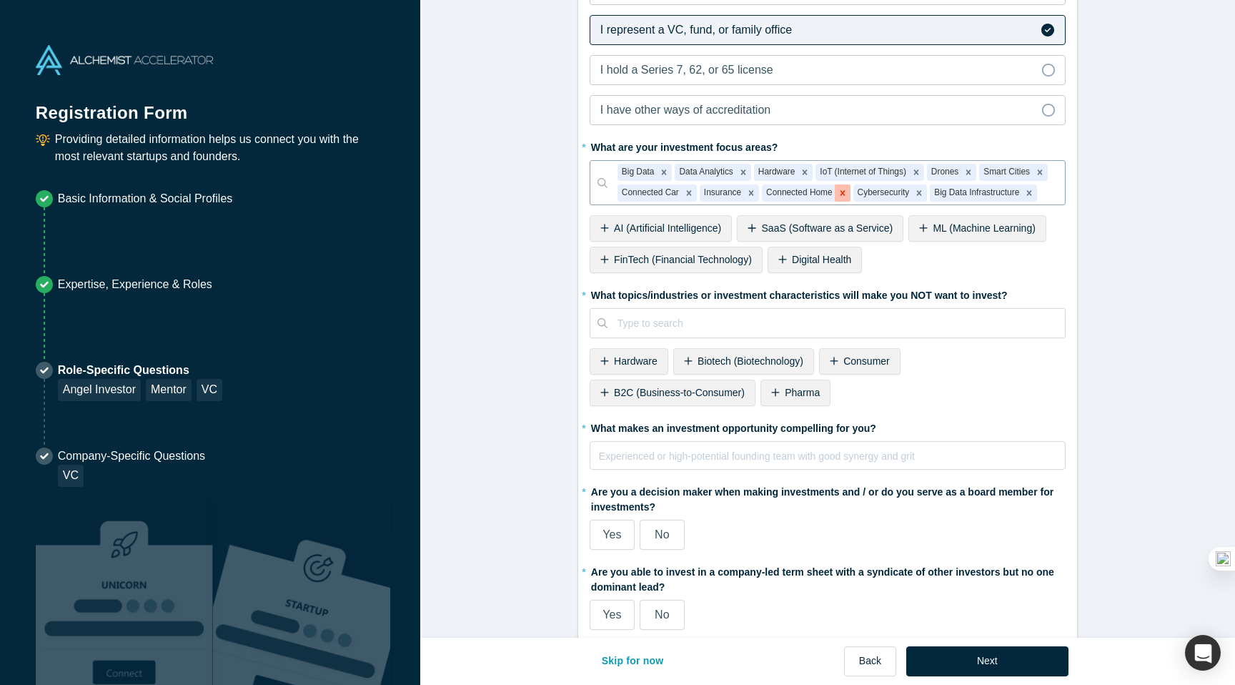
click at [846, 193] on icon "Remove Connected Home" at bounding box center [843, 193] width 10 height 10
click at [956, 225] on span "ML (Machine Learning)" at bounding box center [984, 227] width 102 height 11
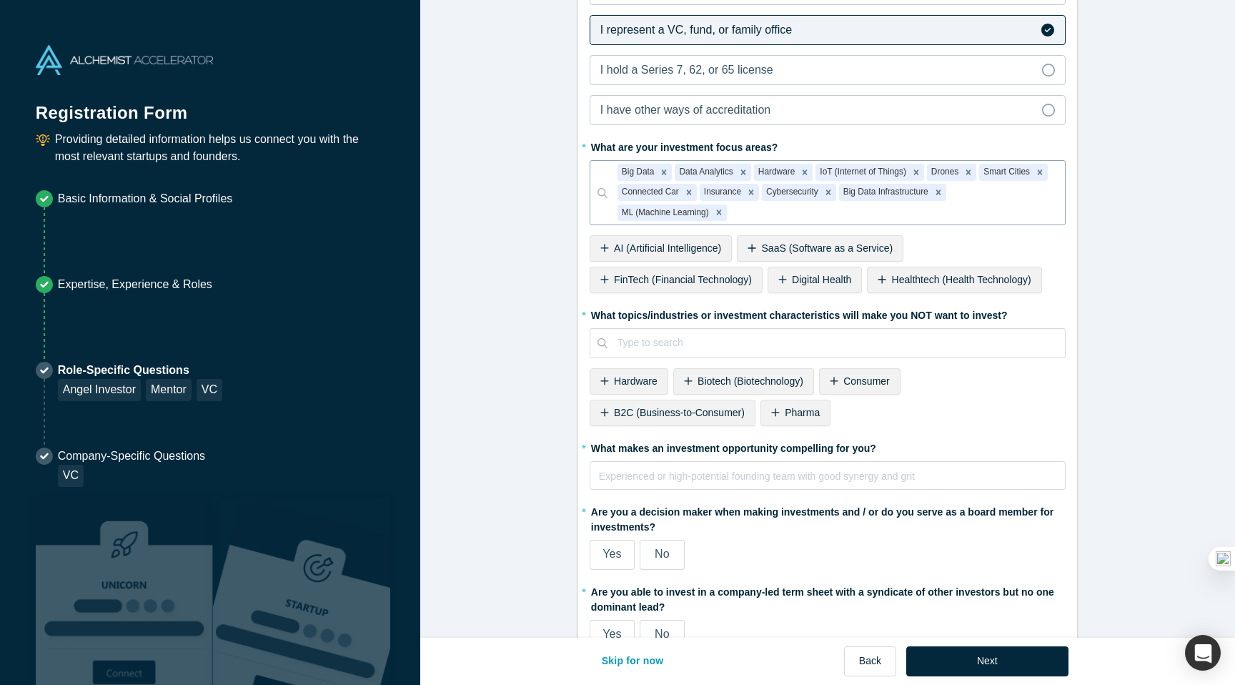
click at [671, 287] on div "FinTech (Financial Technology)" at bounding box center [676, 280] width 173 height 26
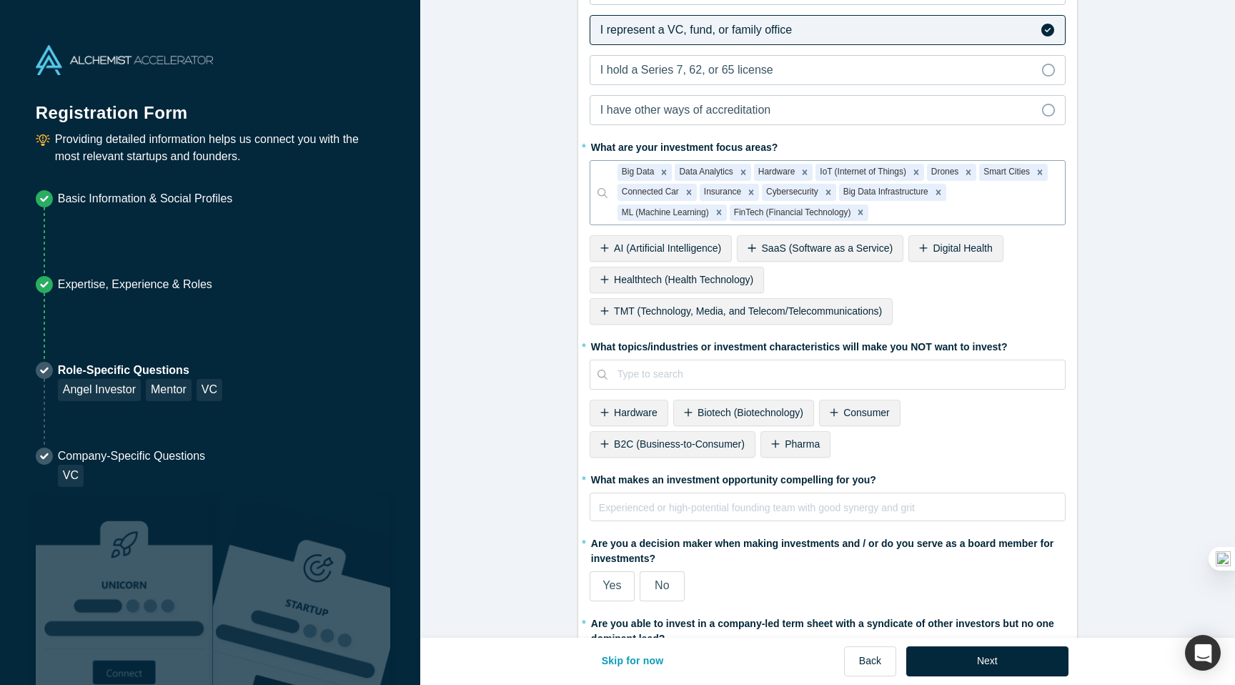
click at [658, 249] on span "AI (Artificial Intelligence)" at bounding box center [667, 247] width 107 height 11
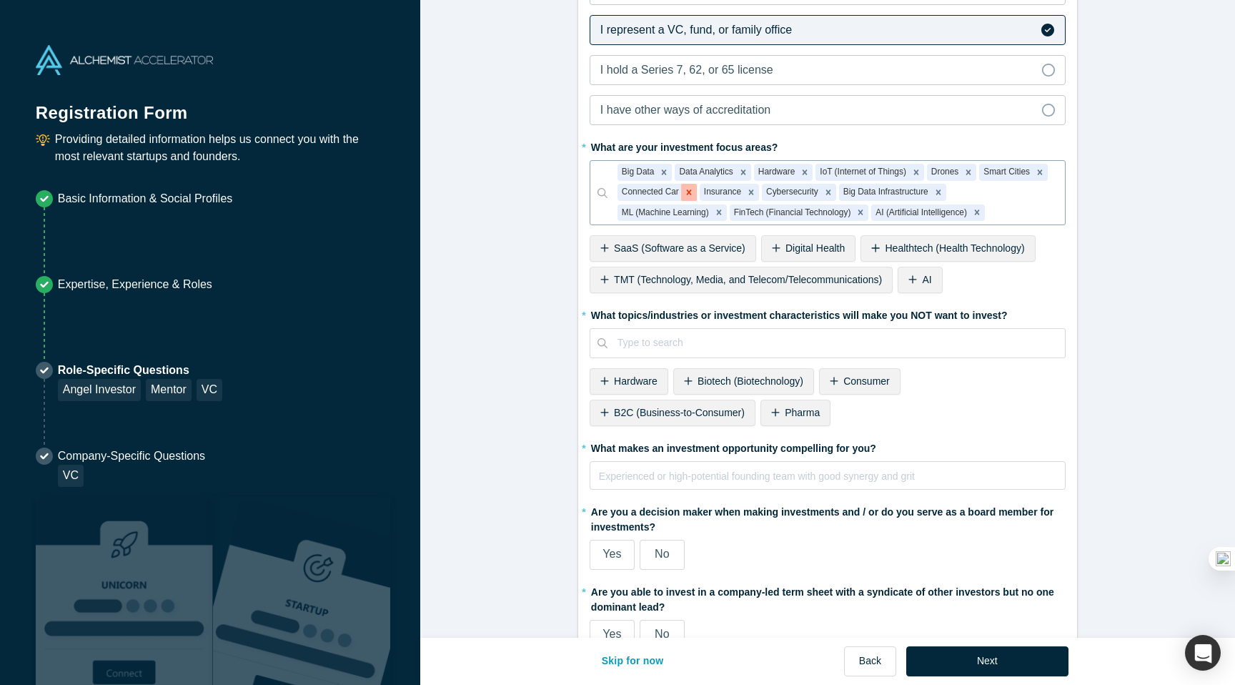
click at [690, 195] on icon "Remove Connected Car" at bounding box center [689, 192] width 10 height 10
click at [803, 172] on icon "Remove Hardware" at bounding box center [805, 172] width 10 height 10
click at [853, 171] on icon "Remove IoT (Internet of Things)" at bounding box center [854, 172] width 5 height 5
click at [795, 174] on icon "Remove Drones" at bounding box center [795, 172] width 5 height 5
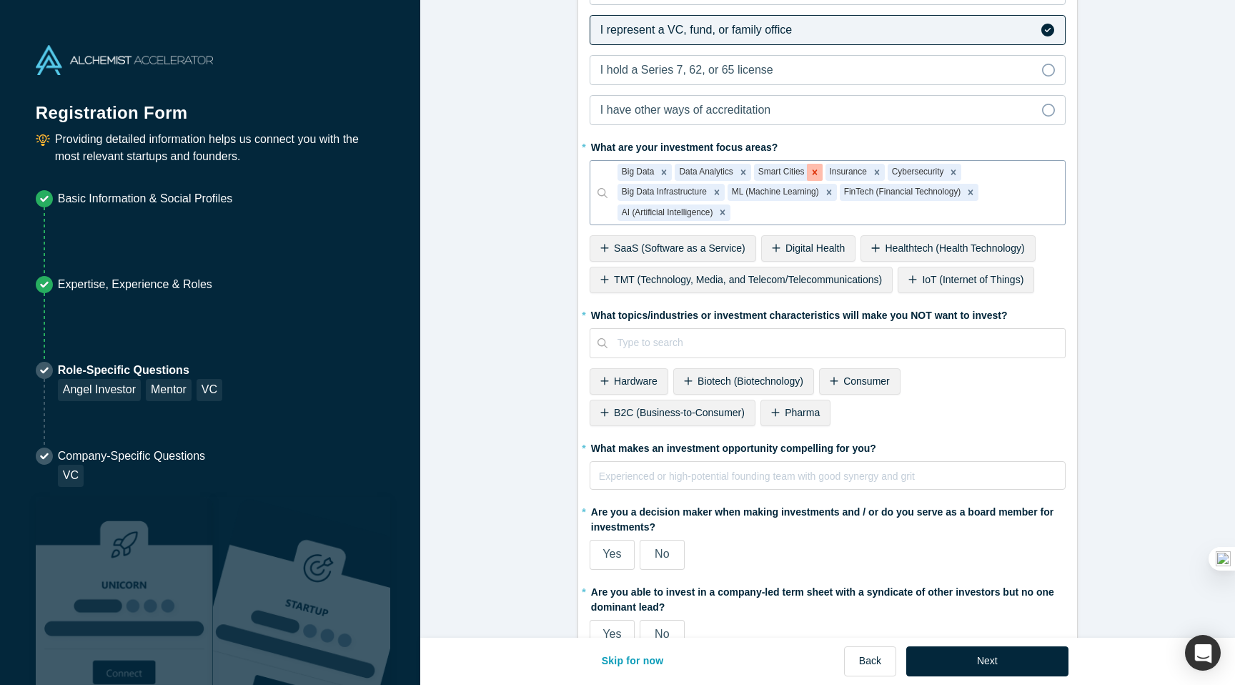
click at [810, 171] on icon "Remove Smart Cities" at bounding box center [815, 172] width 10 height 10
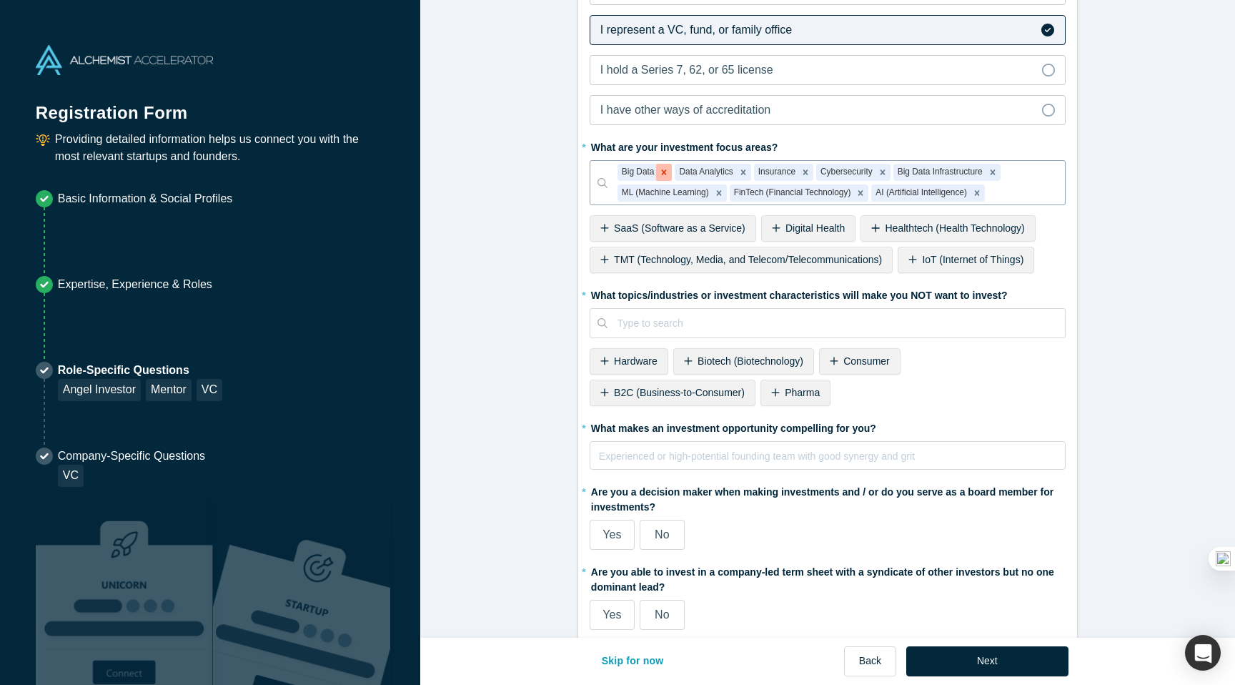
click at [660, 172] on icon "Remove Big Data" at bounding box center [664, 172] width 10 height 10
click at [938, 168] on icon "Remove Big Data Infrastructure" at bounding box center [935, 172] width 10 height 10
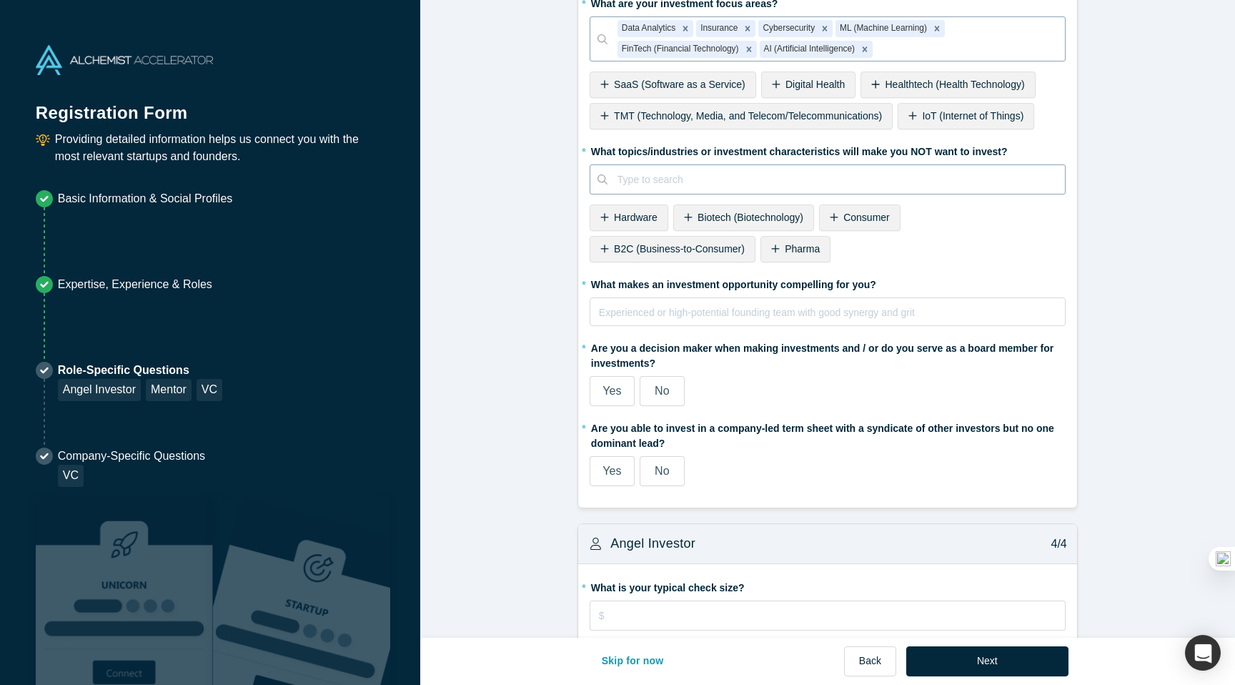
scroll to position [1056, 0]
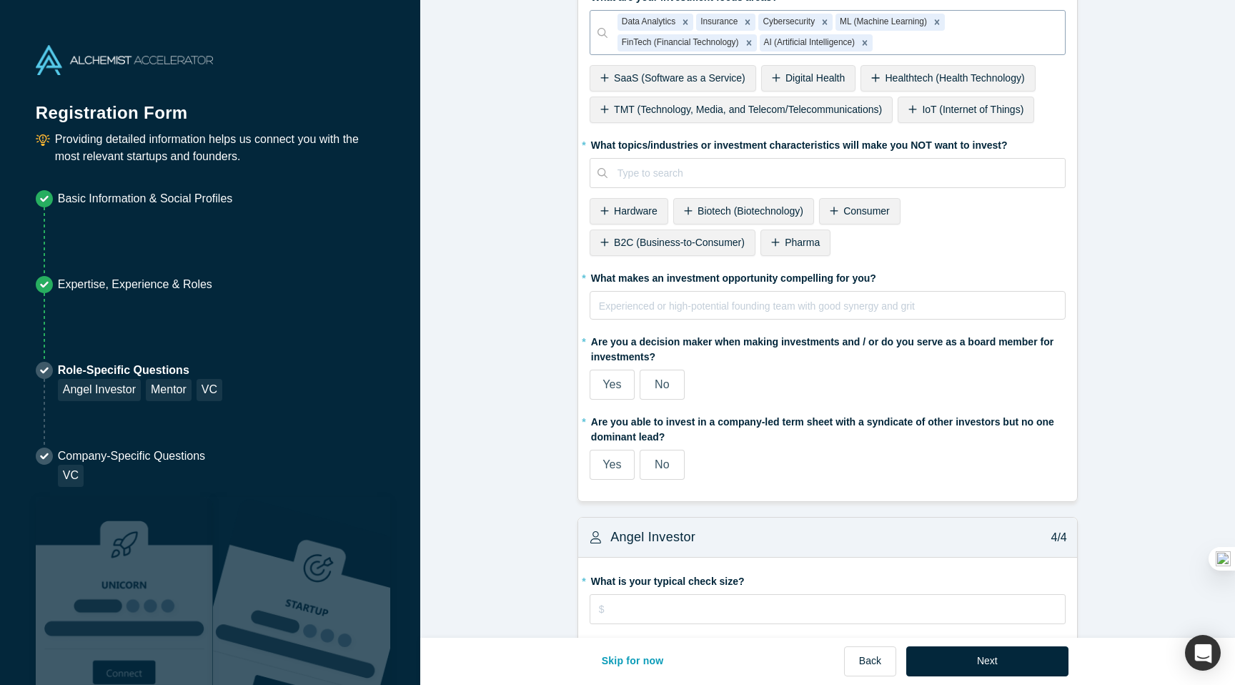
click at [812, 233] on div "Pharma" at bounding box center [795, 242] width 70 height 26
click at [751, 212] on span "Biotech (Biotechnology)" at bounding box center [751, 210] width 106 height 11
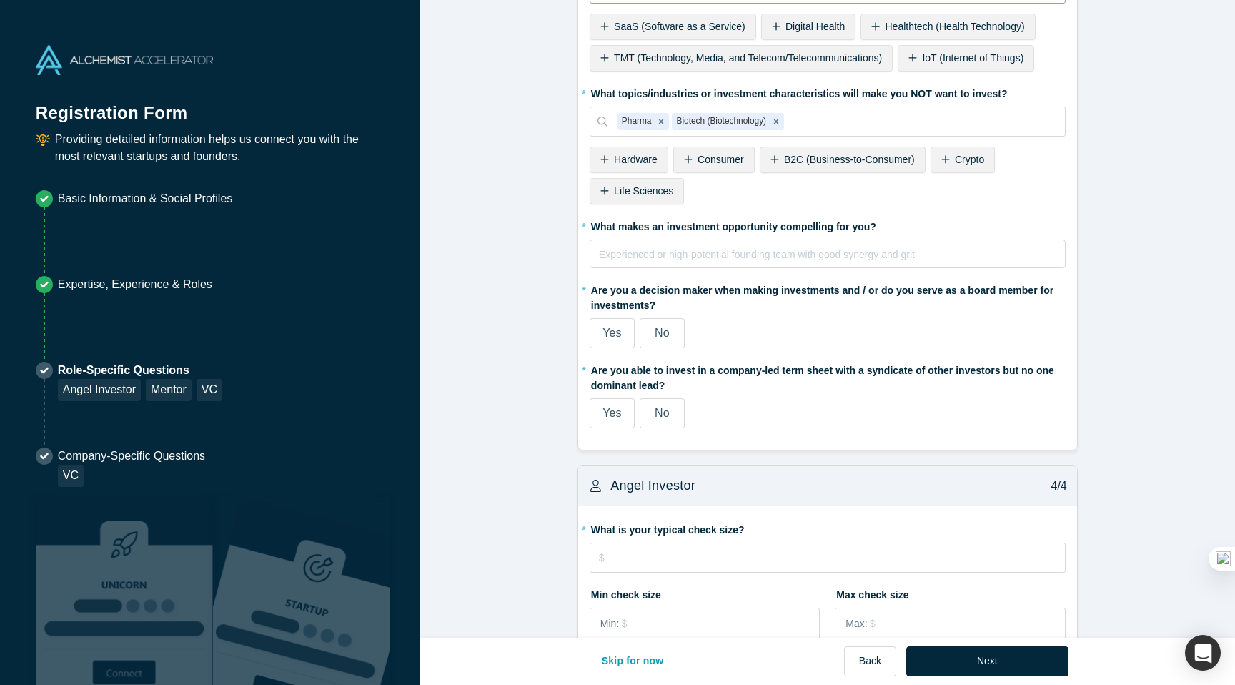
scroll to position [1109, 0]
click at [620, 324] on div "Yes" at bounding box center [611, 332] width 19 height 17
click at [0, 0] on input "Yes" at bounding box center [0, 0] width 0 height 0
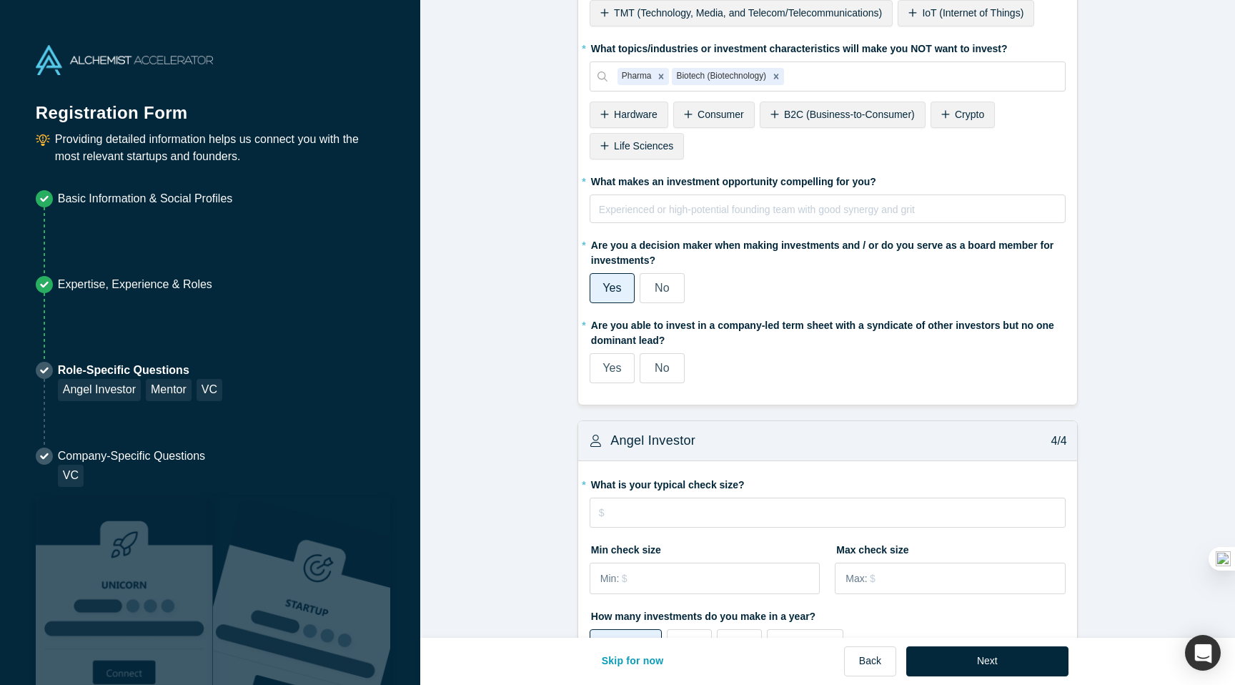
scroll to position [1156, 0]
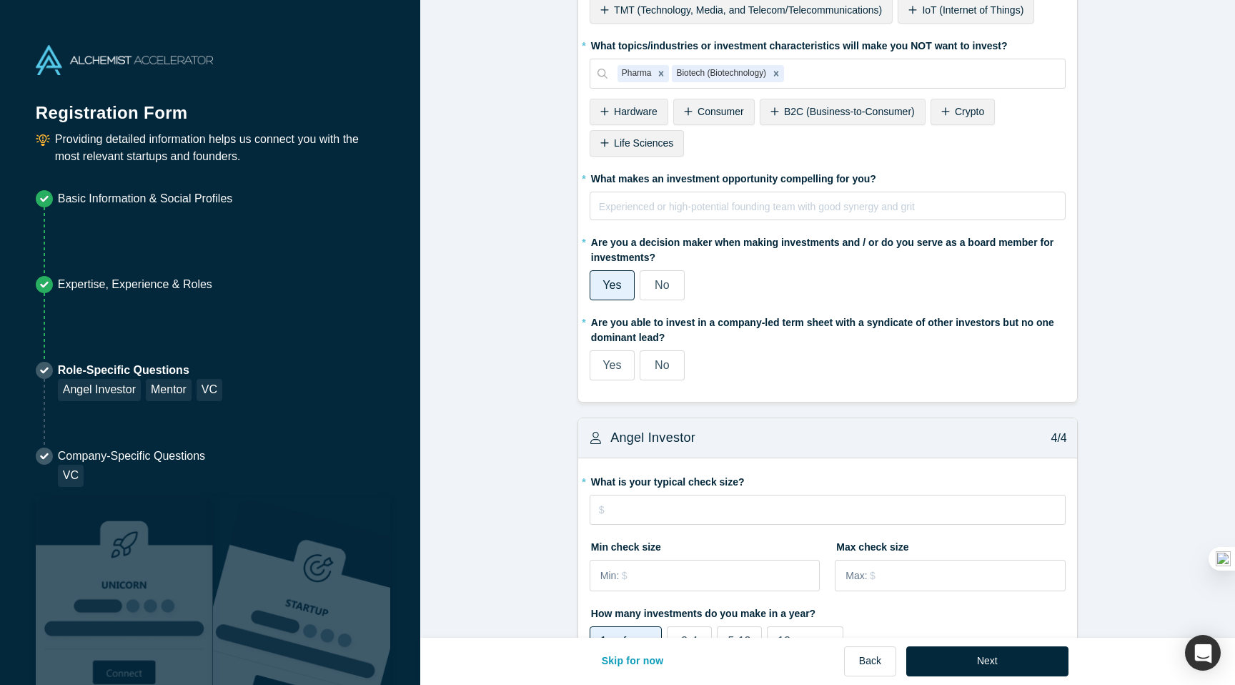
click at [608, 369] on span "Yes" at bounding box center [611, 365] width 19 height 12
click at [0, 0] on input "Yes" at bounding box center [0, 0] width 0 height 0
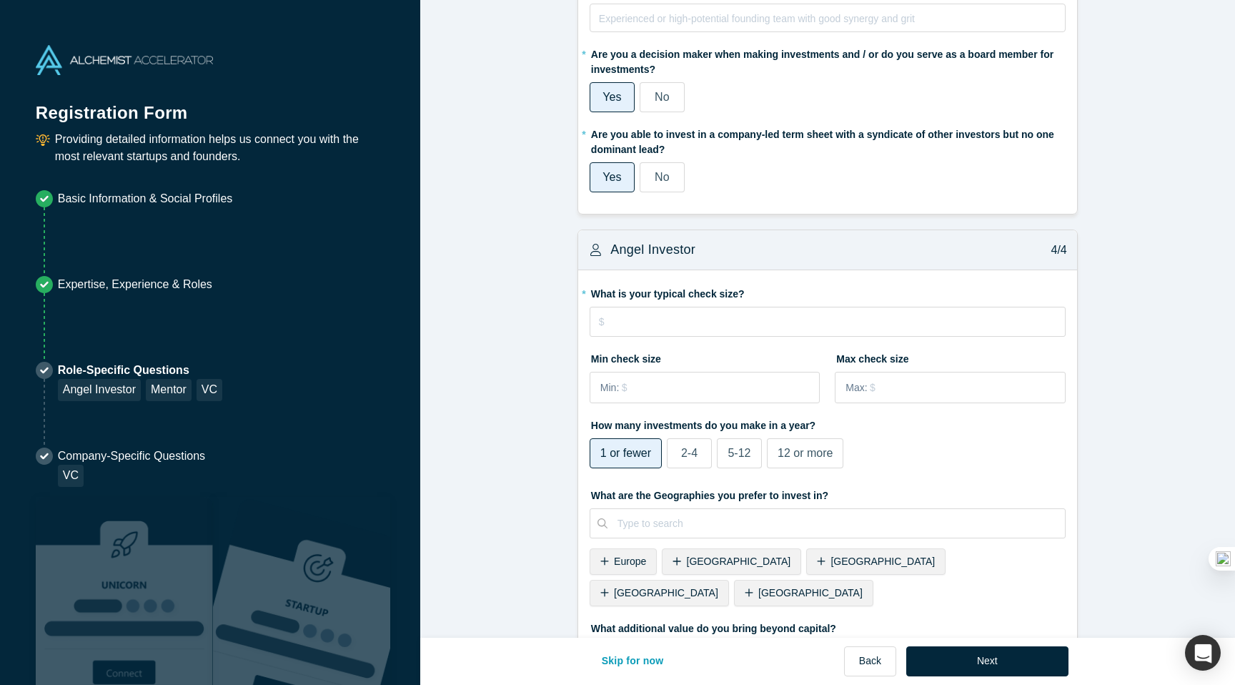
scroll to position [1352, 0]
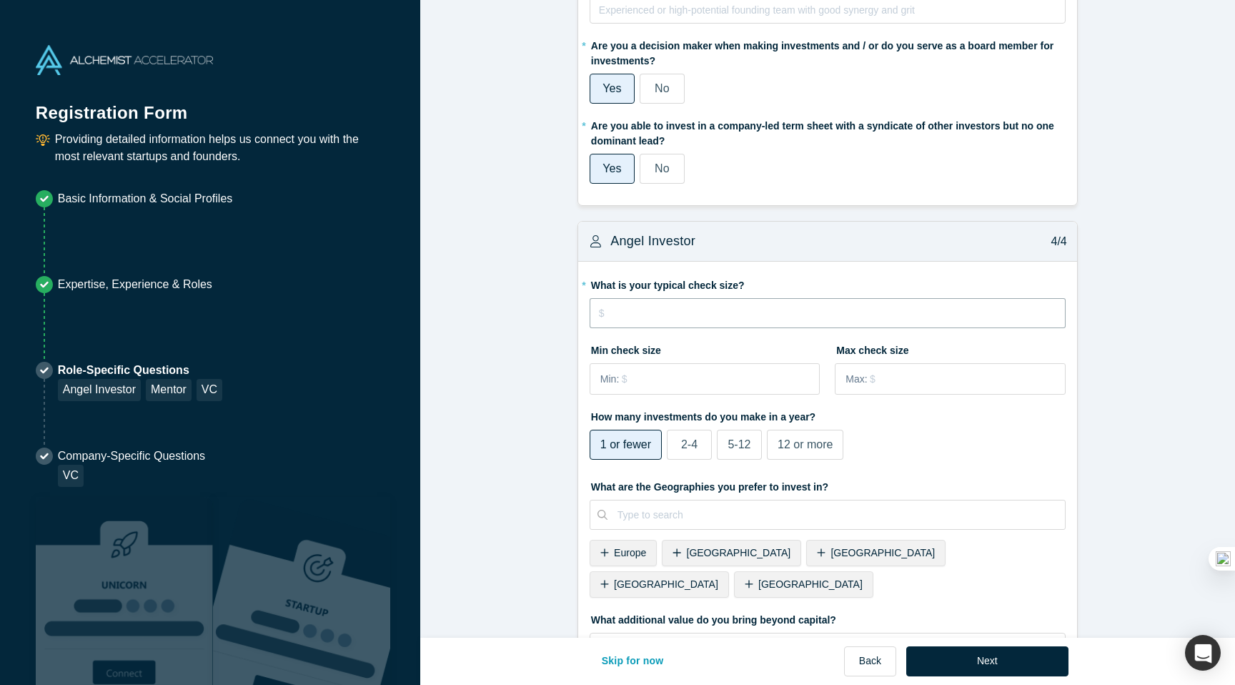
click at [715, 320] on input "tel" at bounding box center [828, 313] width 476 height 30
type input "$250,000"
click at [689, 380] on input "tel" at bounding box center [720, 379] width 197 height 30
type input "$150,000"
click at [888, 383] on input "tel" at bounding box center [967, 379] width 194 height 30
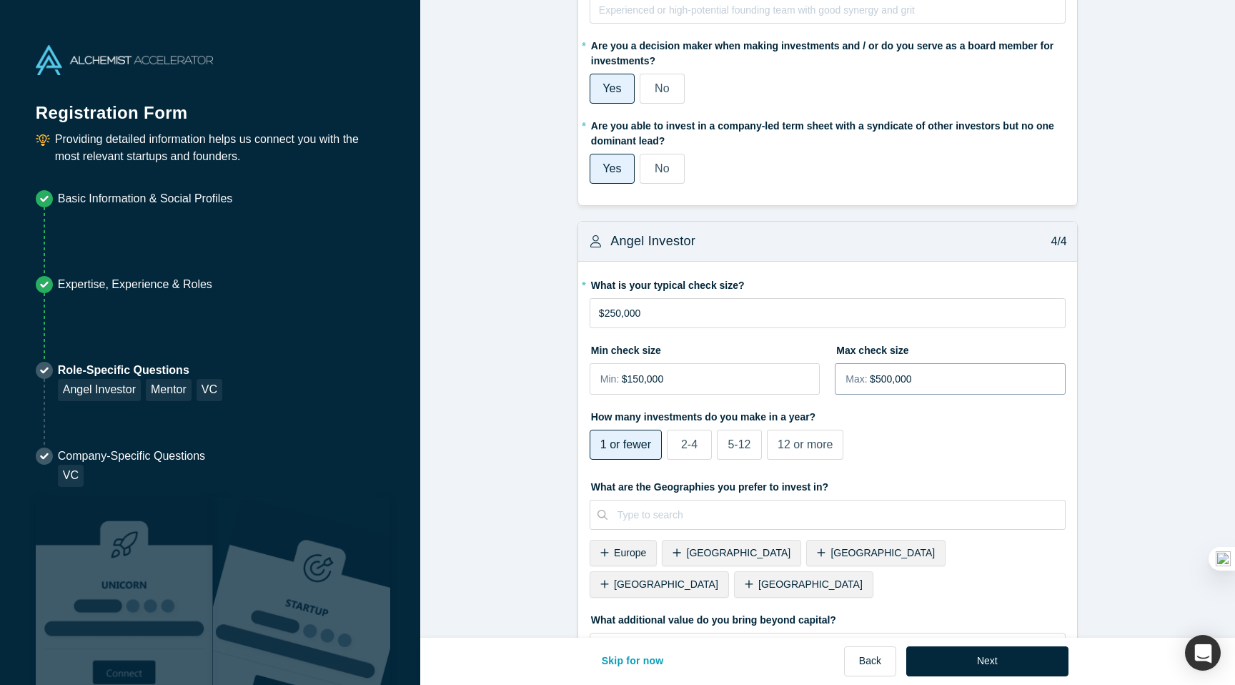
type input "$500,000"
click at [737, 454] on label "5-12" at bounding box center [739, 445] width 45 height 30
click at [0, 0] on input "5-12" at bounding box center [0, 0] width 0 height 0
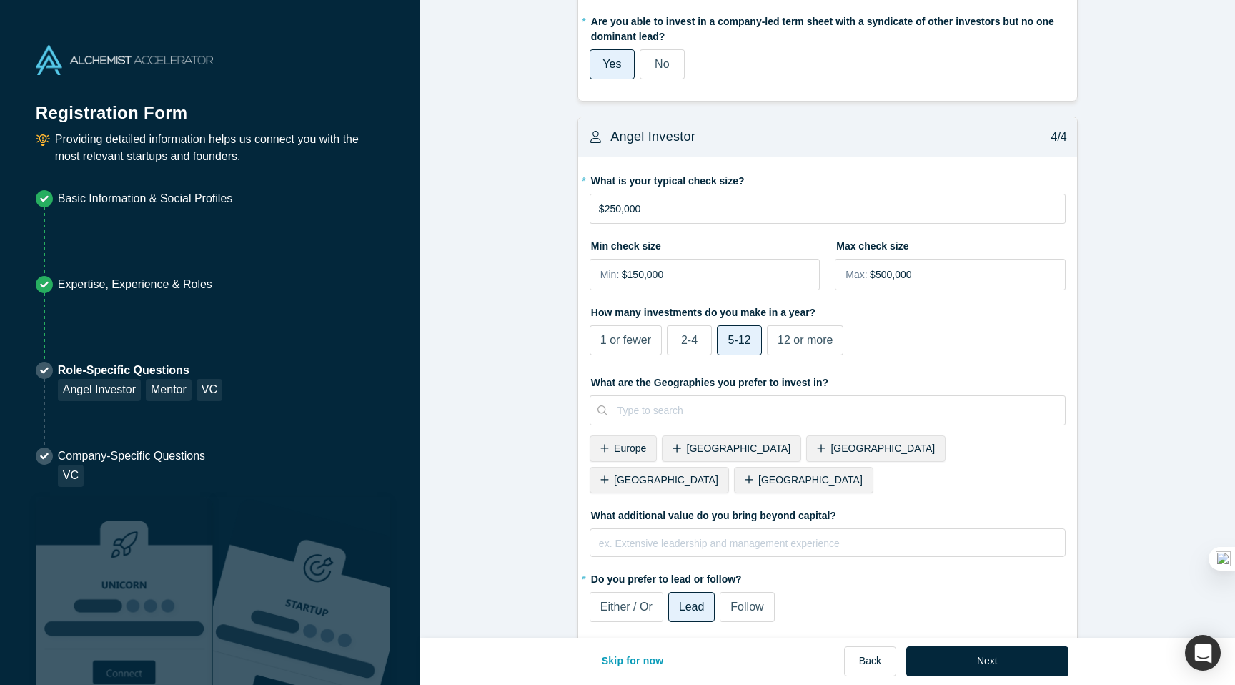
click at [793, 335] on span "12 or more" at bounding box center [805, 340] width 55 height 12
click at [0, 0] on input "12 or more" at bounding box center [0, 0] width 0 height 0
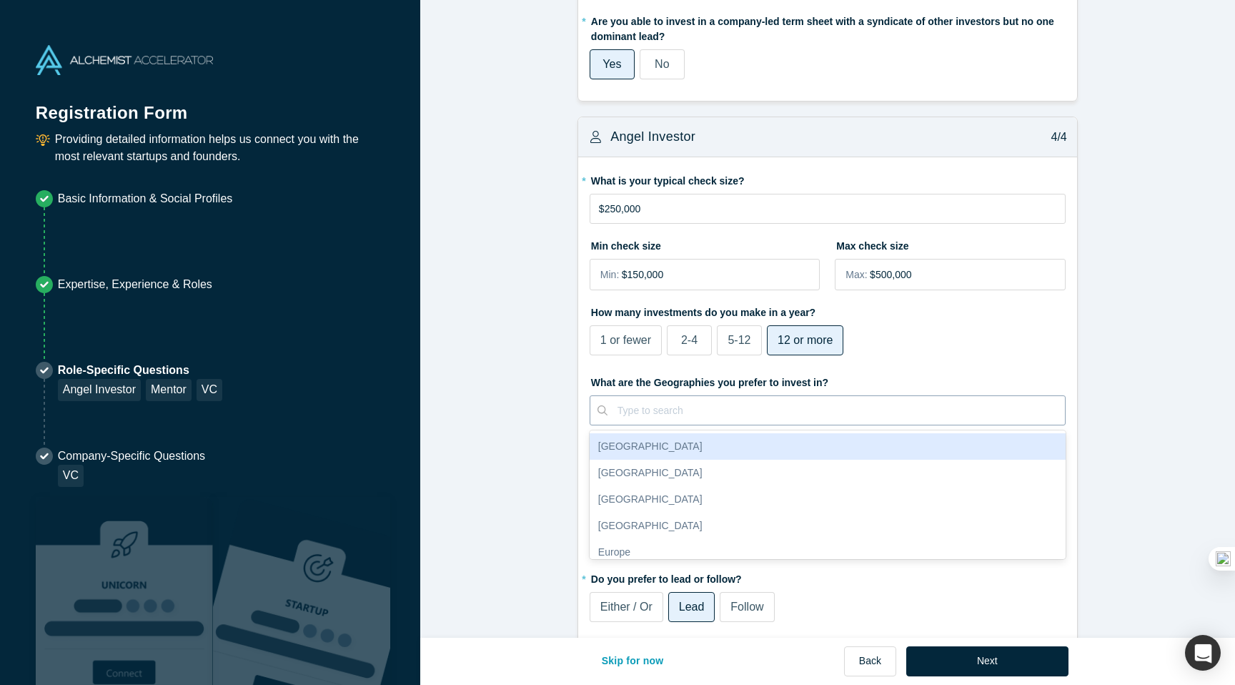
click at [723, 408] on div at bounding box center [836, 411] width 437 height 18
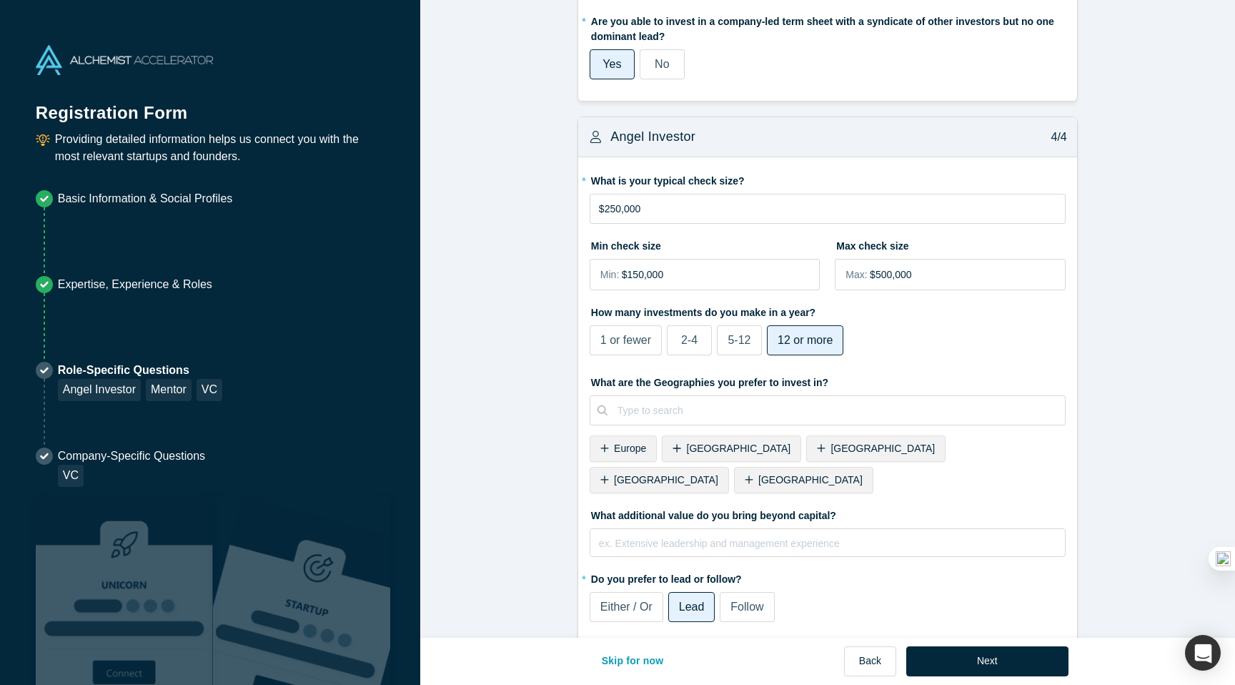
click at [718, 474] on span "United States" at bounding box center [666, 479] width 104 height 11
click at [641, 600] on span "Either / Or" at bounding box center [626, 606] width 52 height 12
click at [0, 0] on input "Either / Or" at bounding box center [0, 0] width 0 height 0
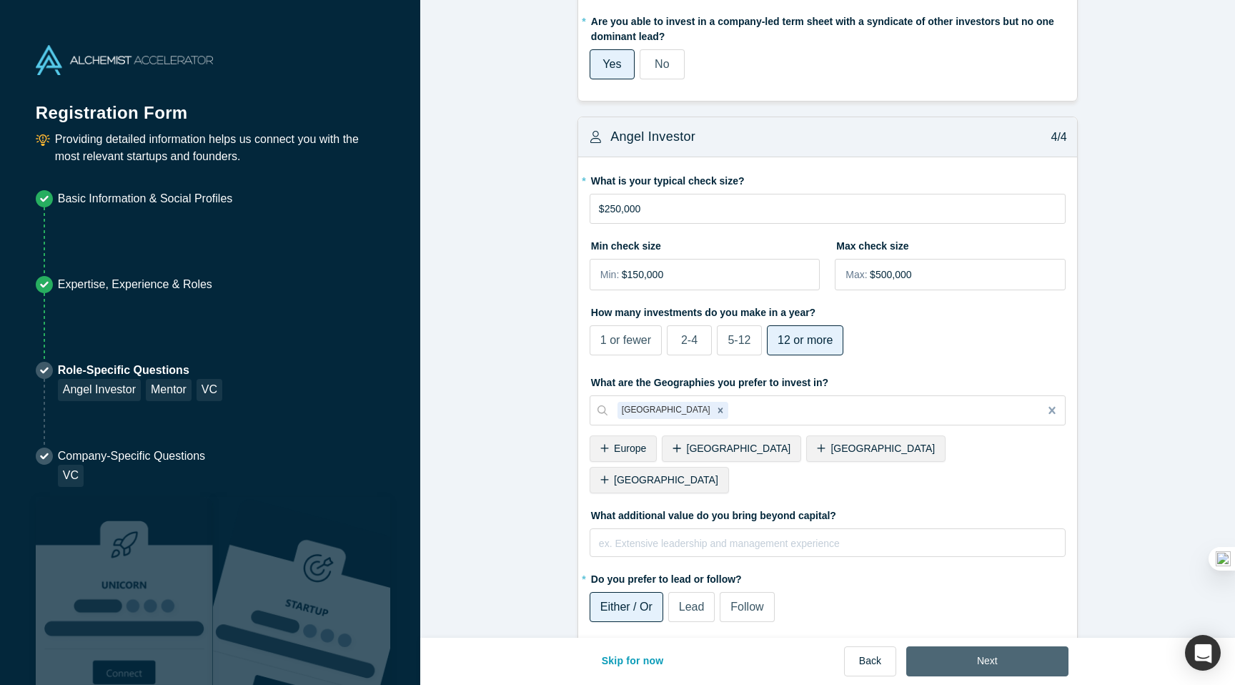
click at [960, 660] on button "Next" at bounding box center [987, 661] width 162 height 30
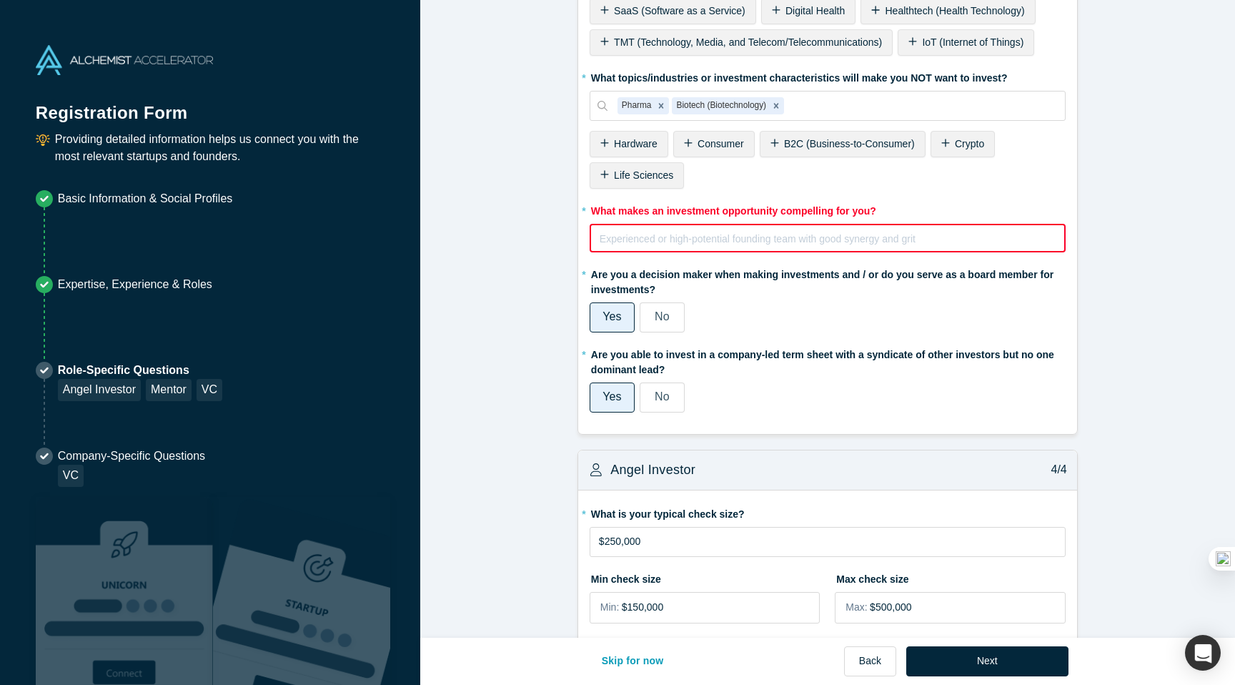
scroll to position [1227, 0]
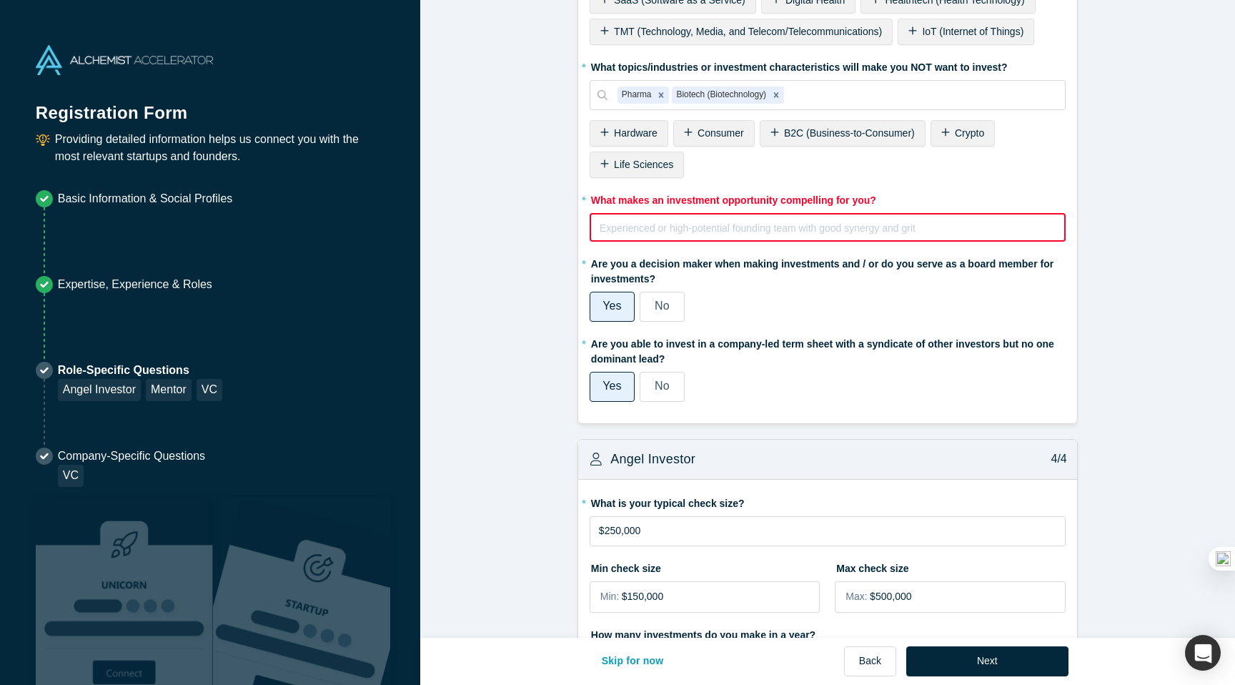
click at [712, 236] on div "rdw-editor" at bounding box center [827, 227] width 455 height 17
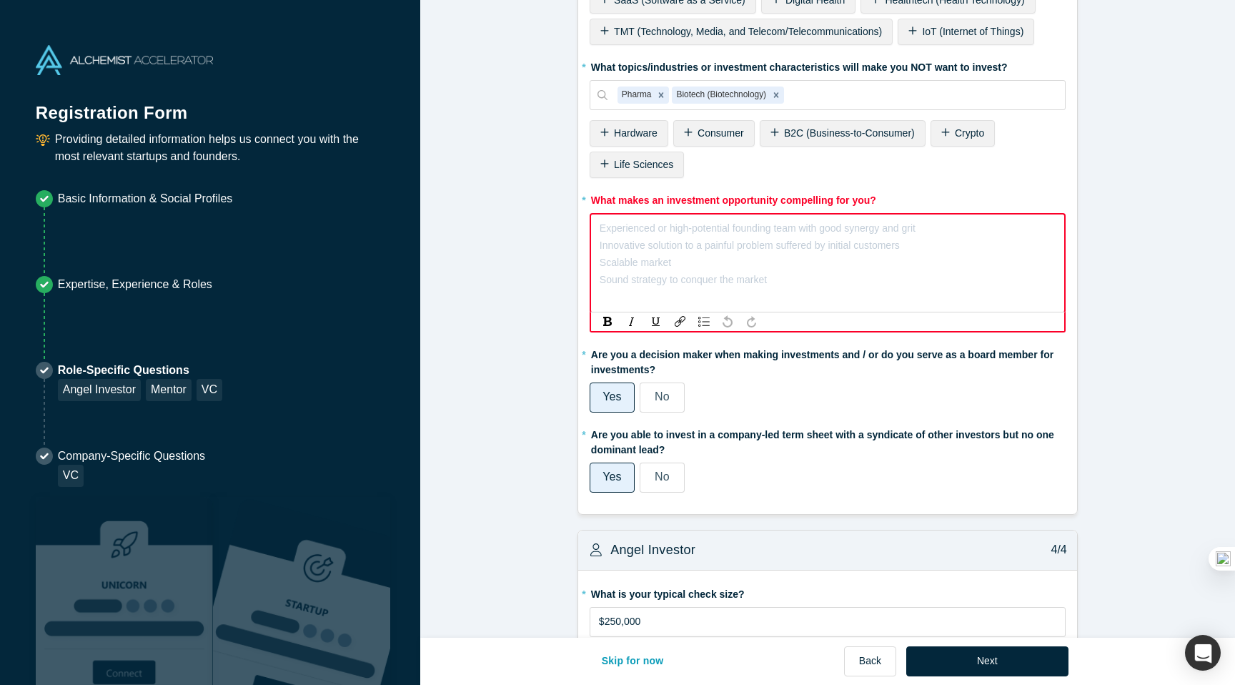
click at [689, 229] on div "rdw-editor" at bounding box center [827, 227] width 455 height 17
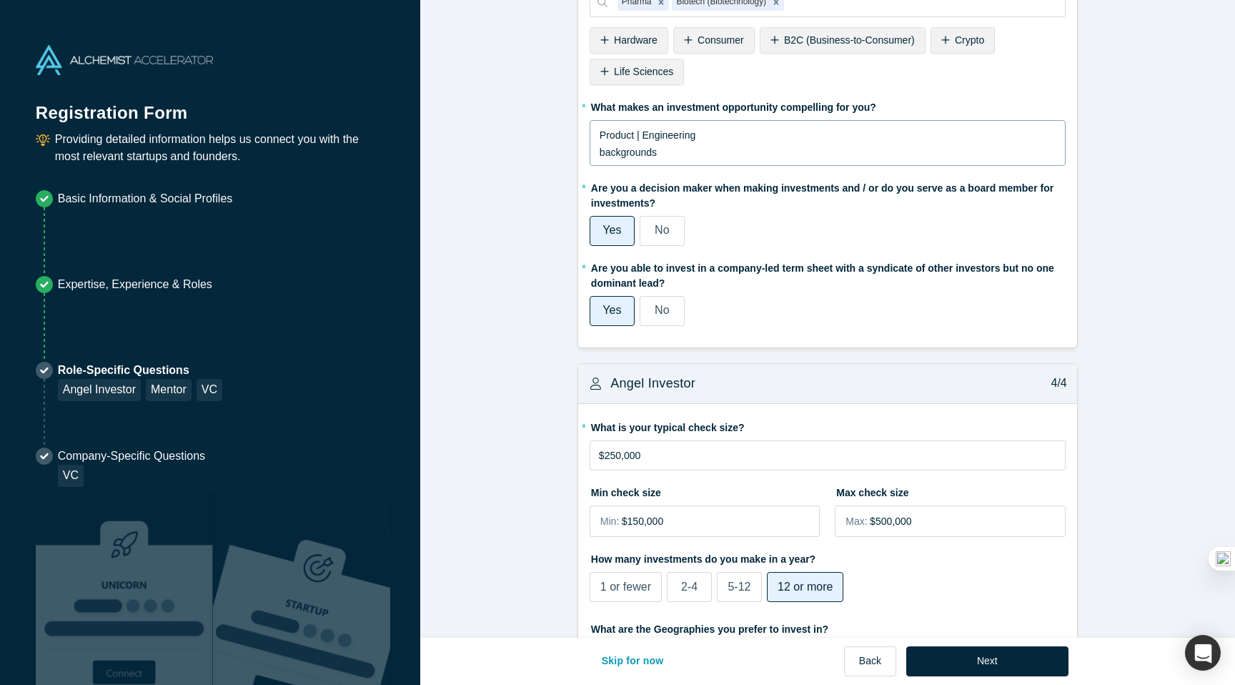
scroll to position [1149, 0]
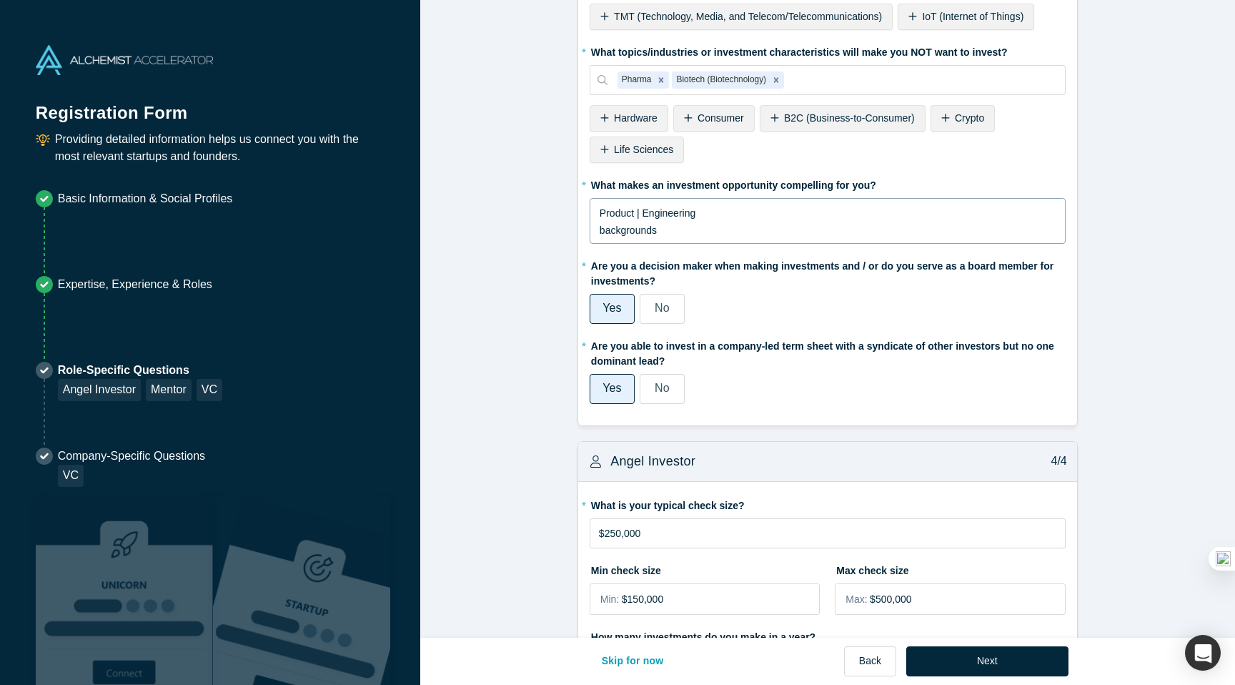
click at [597, 232] on div "Product | Engineering backgrounds" at bounding box center [828, 221] width 476 height 46
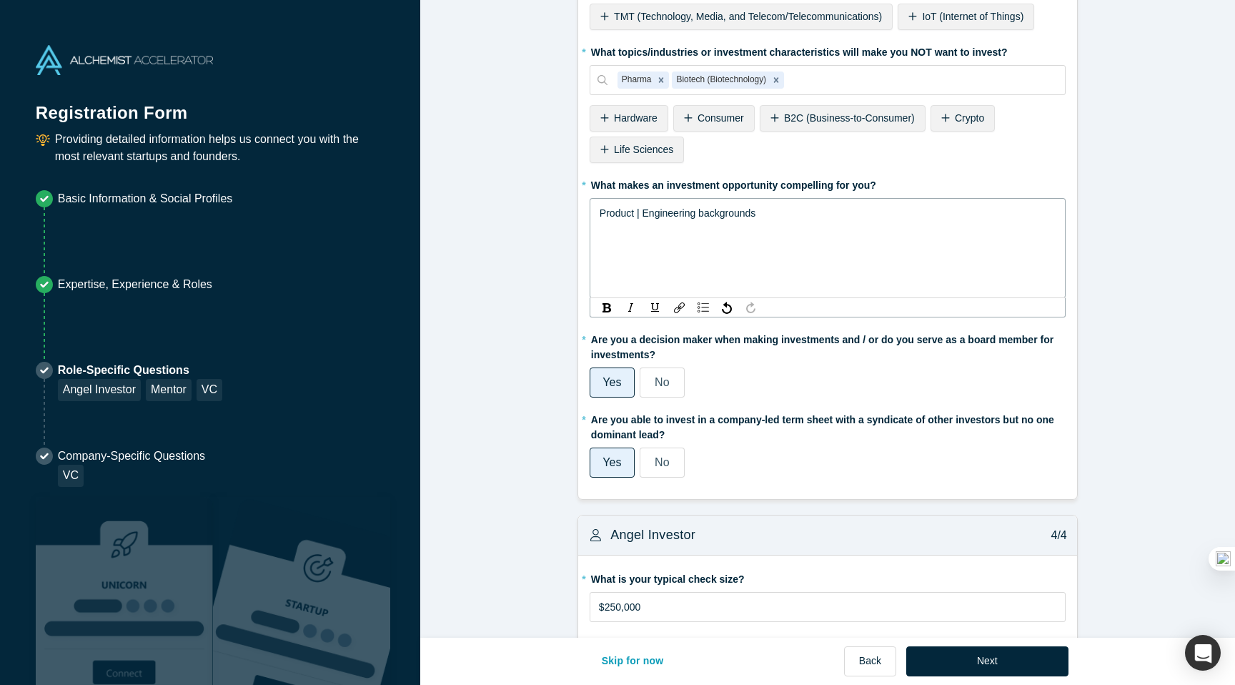
click at [600, 212] on span "Product | Engineering backgrounds" at bounding box center [678, 212] width 156 height 11
click at [845, 214] on div "Founder with Product | Engineering backgrounds" at bounding box center [828, 212] width 457 height 17
click at [600, 249] on span "they’ve experienced" at bounding box center [644, 247] width 89 height 11
click at [667, 234] on span "Founders who Solving problems they’ve experienced" at bounding box center [717, 229] width 234 height 11
click at [871, 232] on div "Founders who are solving problems they’ve experienced" at bounding box center [828, 230] width 457 height 17
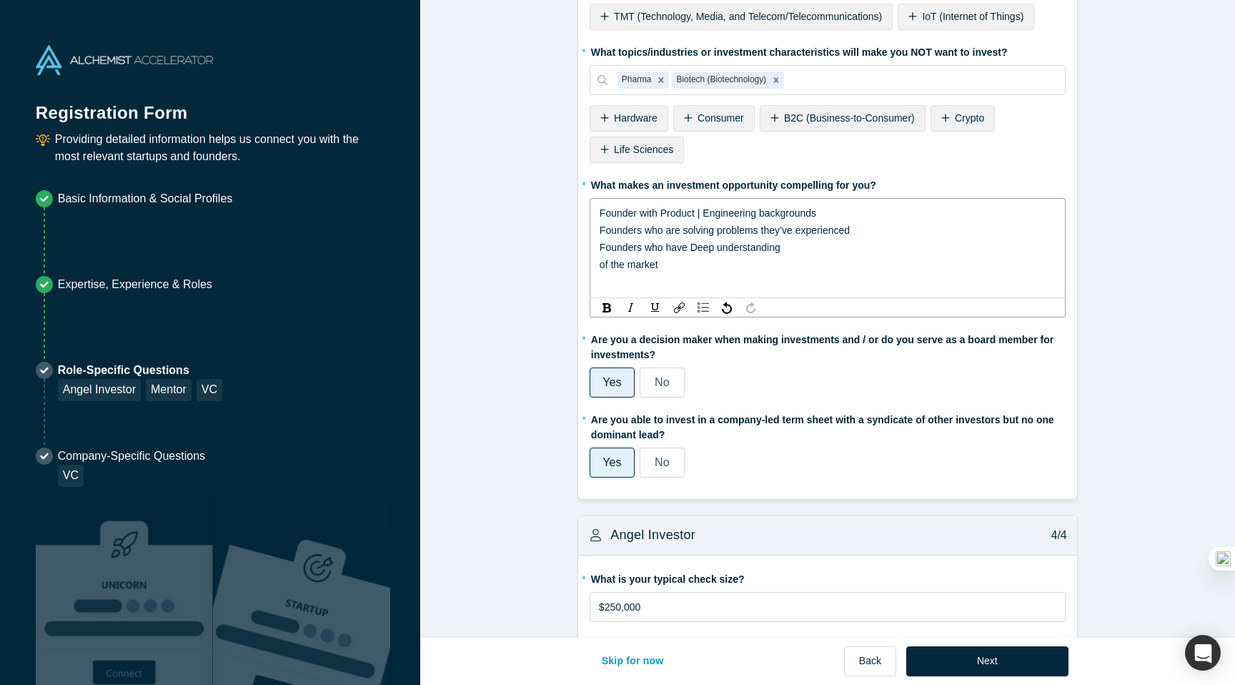
click at [696, 251] on span "Founders who have Deep understanding" at bounding box center [690, 247] width 181 height 11
click at [600, 264] on span "of the market" at bounding box center [629, 264] width 59 height 11
click at [856, 247] on div "Founders who have deep understanding of the market" at bounding box center [828, 247] width 457 height 17
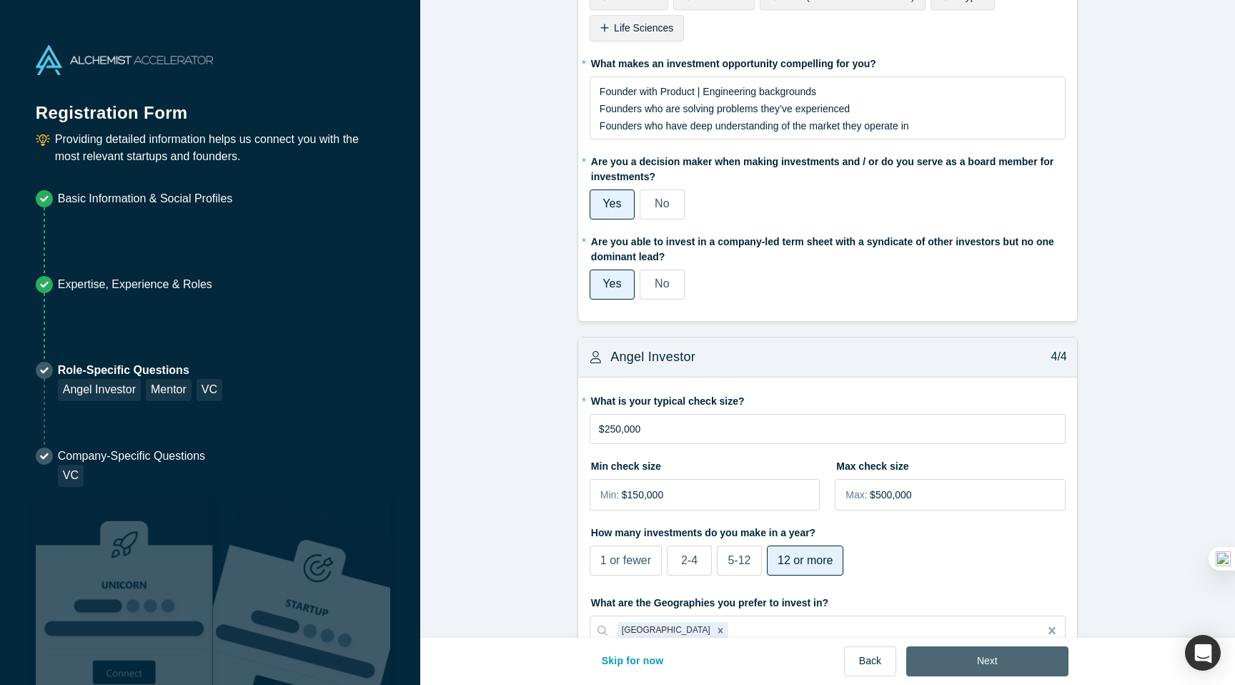
click at [986, 656] on button "Next" at bounding box center [987, 661] width 162 height 30
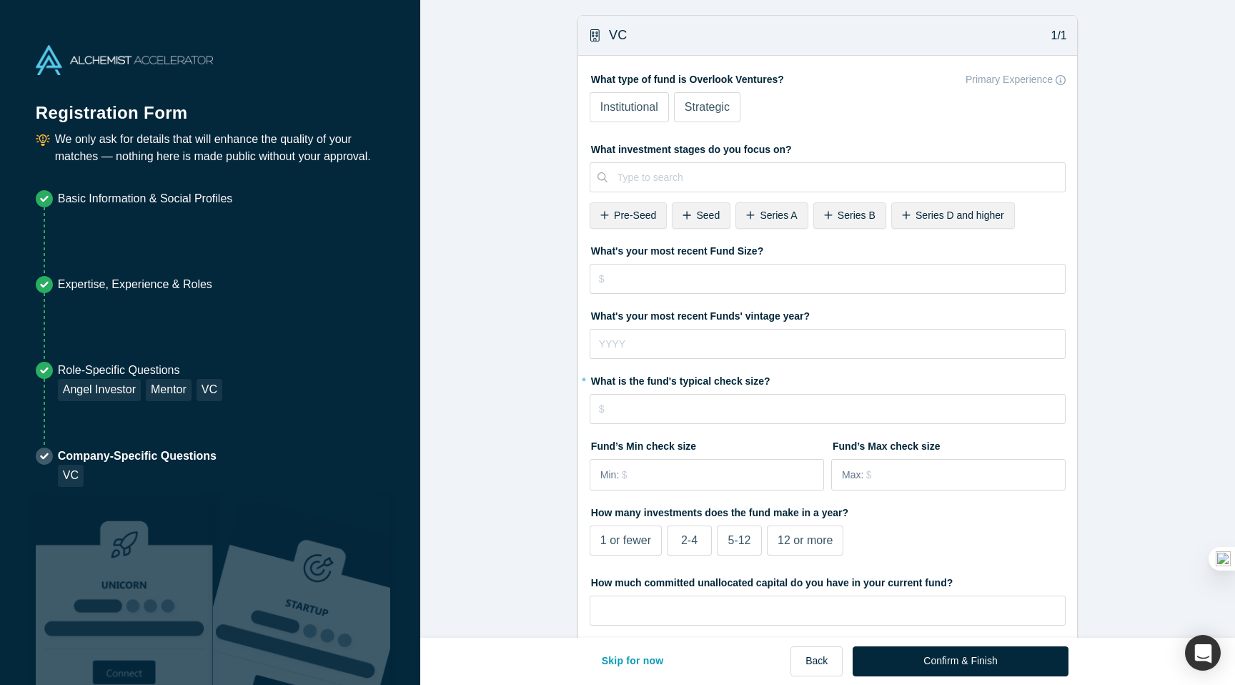
click at [627, 97] on label "Institutional" at bounding box center [629, 107] width 79 height 30
click at [0, 0] on input "Institutional" at bounding box center [0, 0] width 0 height 0
click at [640, 212] on span "Pre-Seed" at bounding box center [635, 214] width 42 height 11
click at [682, 213] on span "Series A" at bounding box center [696, 214] width 37 height 11
click at [623, 219] on span "Seed" at bounding box center [626, 214] width 24 height 11
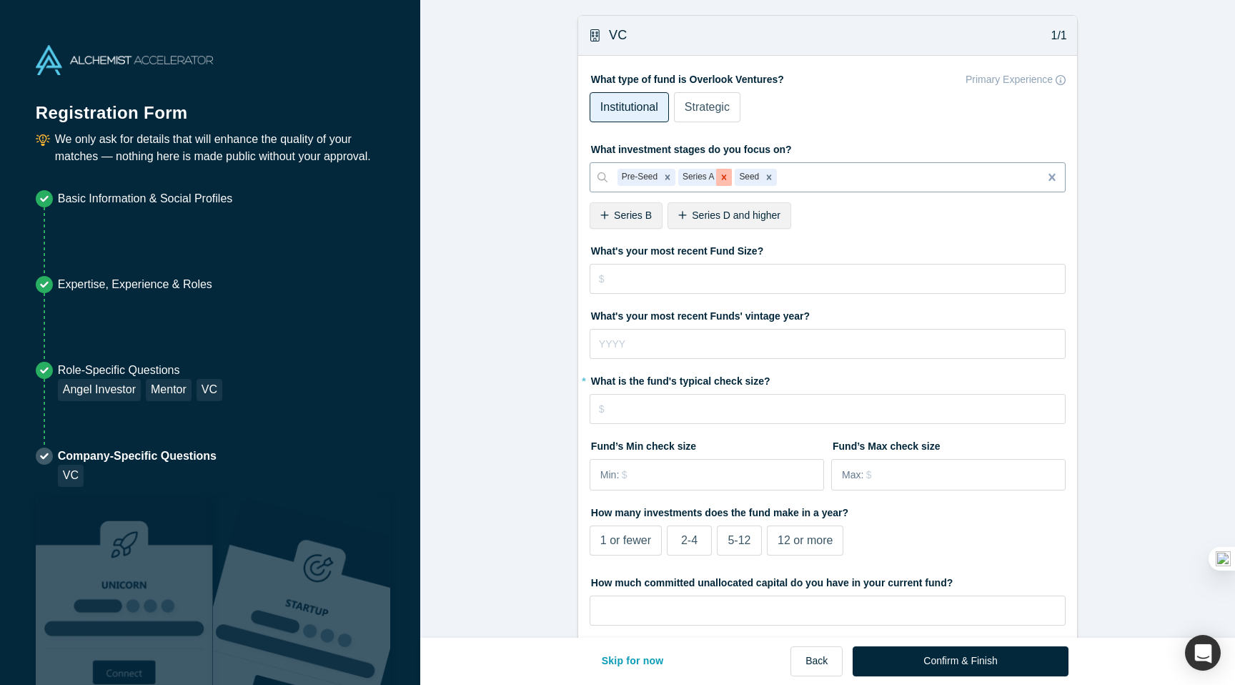
click at [726, 182] on icon "Remove Series A" at bounding box center [724, 177] width 10 height 10
click at [707, 334] on input "tel" at bounding box center [828, 344] width 476 height 30
type input "2025"
click at [687, 412] on input "tel" at bounding box center [828, 409] width 476 height 30
type input "$250,000"
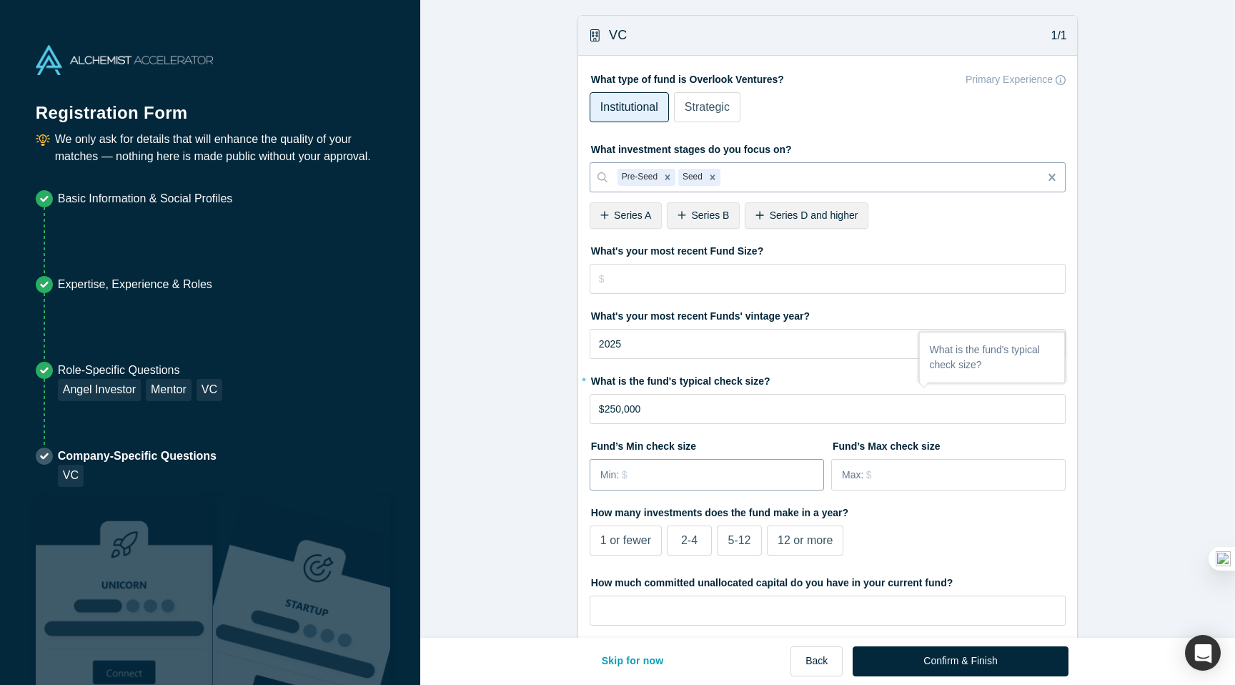
click at [704, 469] on input "tel" at bounding box center [722, 475] width 201 height 30
type input "$100,000"
click at [926, 472] on input "tel" at bounding box center [965, 475] width 198 height 30
type input "$500,000"
click at [795, 542] on span "12 or more" at bounding box center [805, 540] width 55 height 12
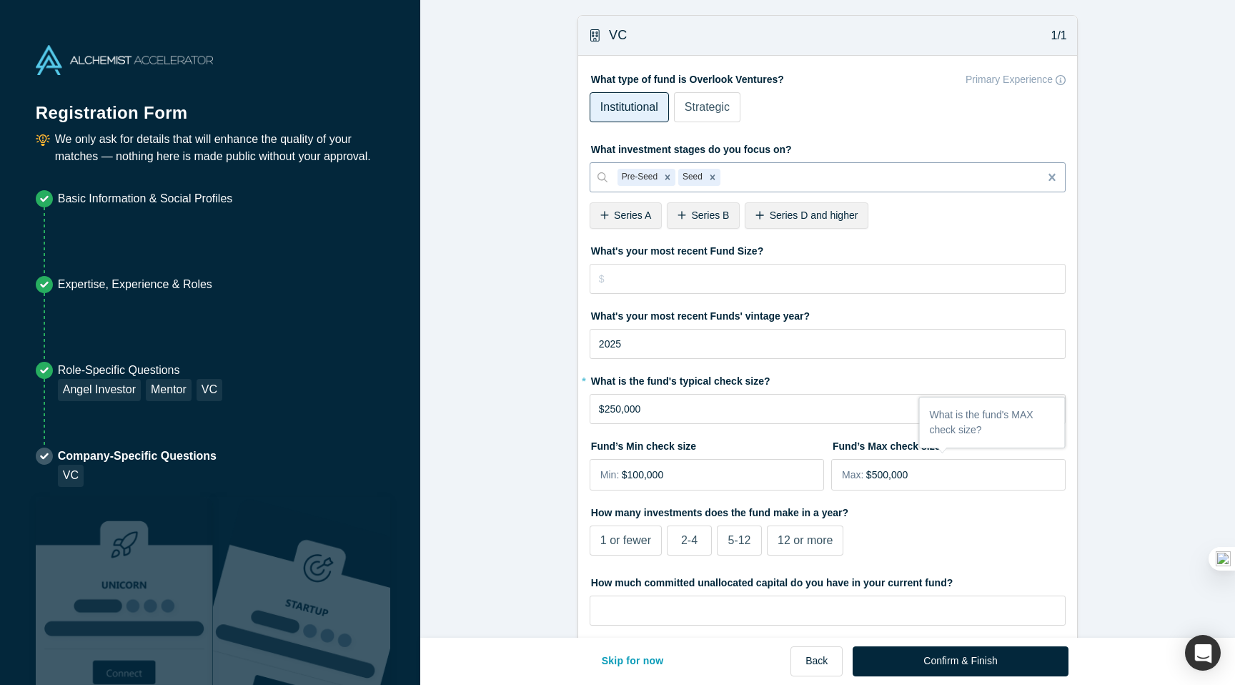
click at [0, 0] on input "12 or more" at bounding box center [0, 0] width 0 height 0
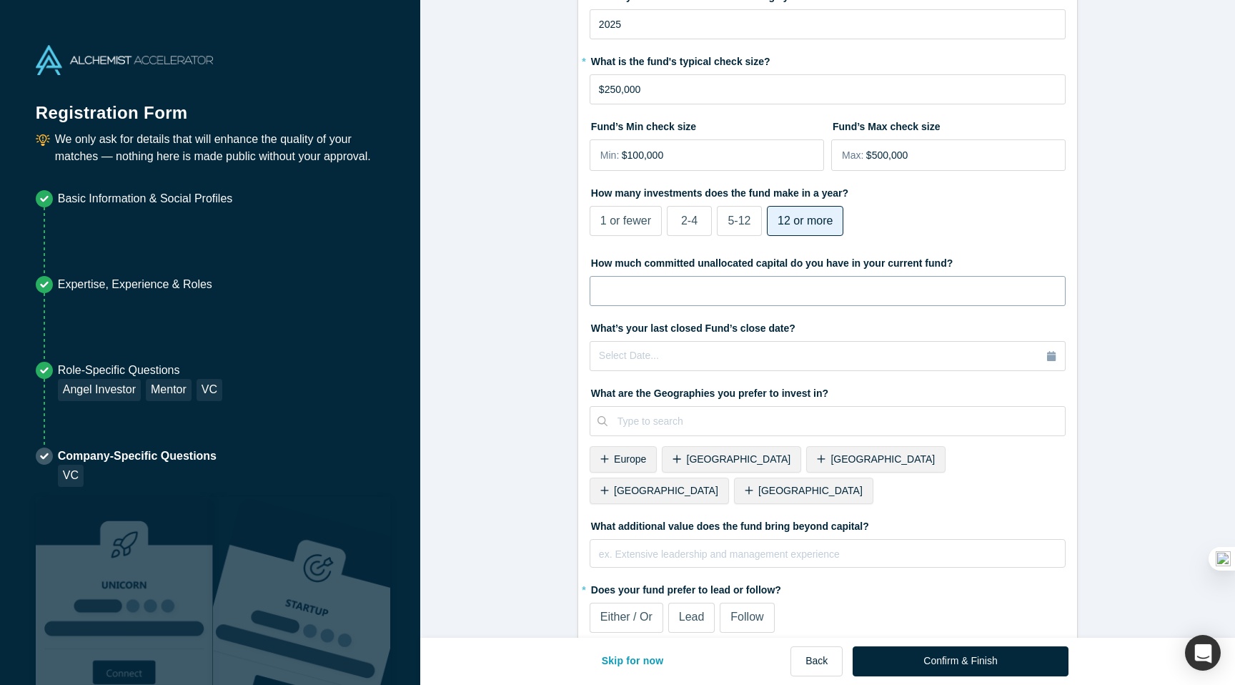
scroll to position [330, 0]
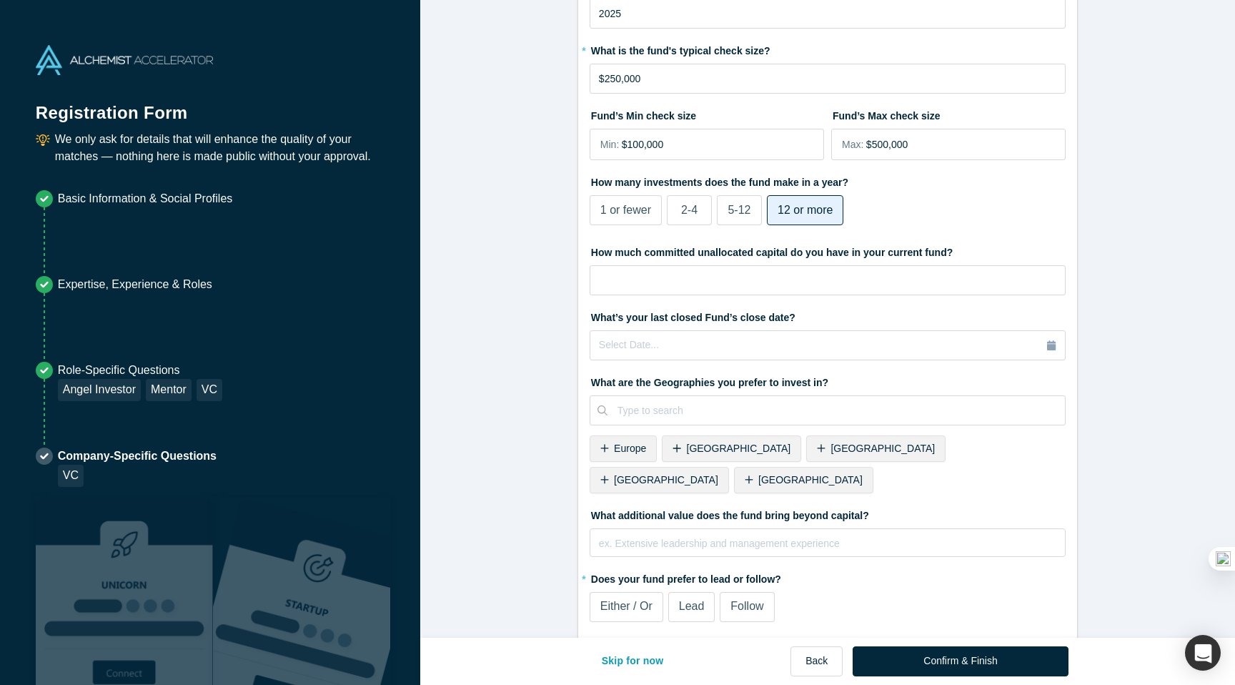
click at [718, 474] on span "United States" at bounding box center [666, 479] width 104 height 11
click at [646, 592] on label "Either / Or" at bounding box center [627, 607] width 74 height 30
click at [0, 0] on input "Either / Or" at bounding box center [0, 0] width 0 height 0
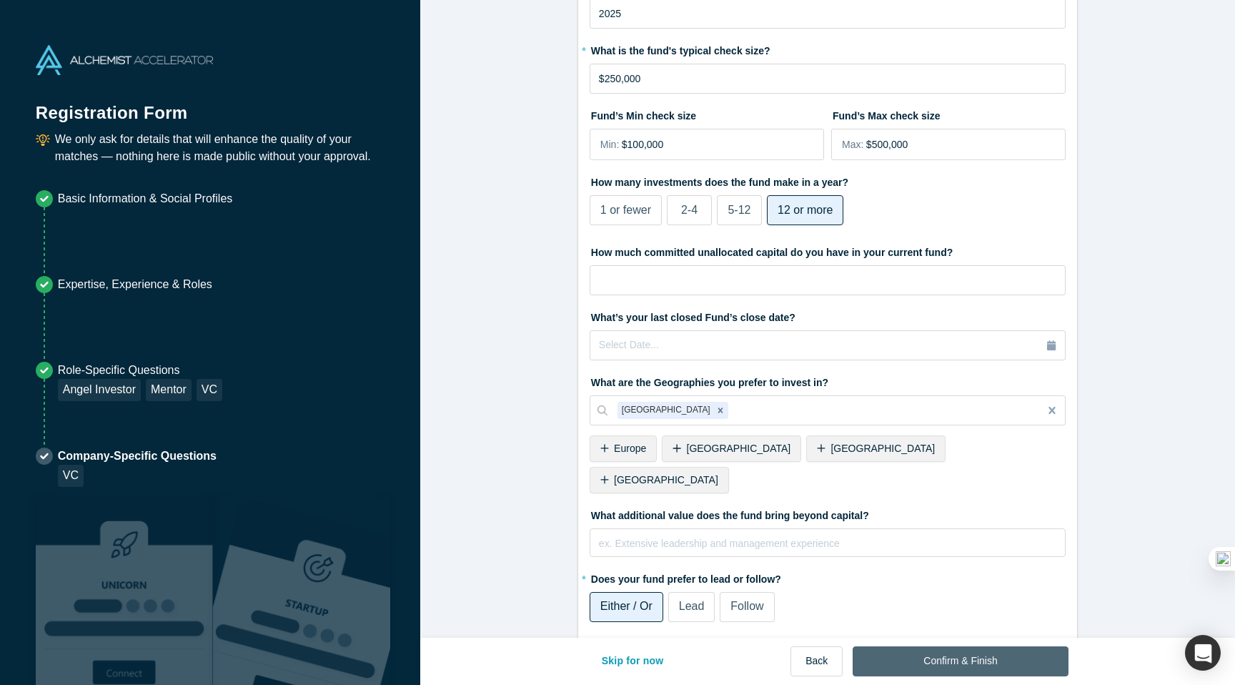
click at [923, 660] on button "Confirm & Finish" at bounding box center [960, 661] width 215 height 30
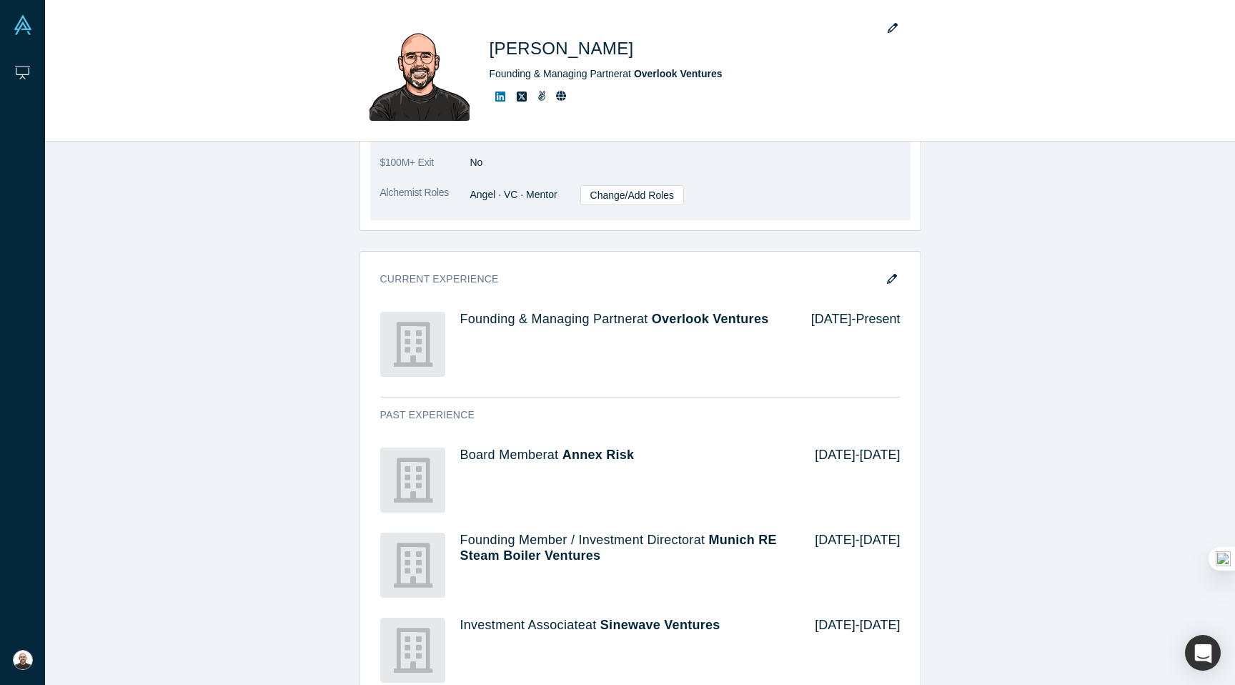
scroll to position [430, 0]
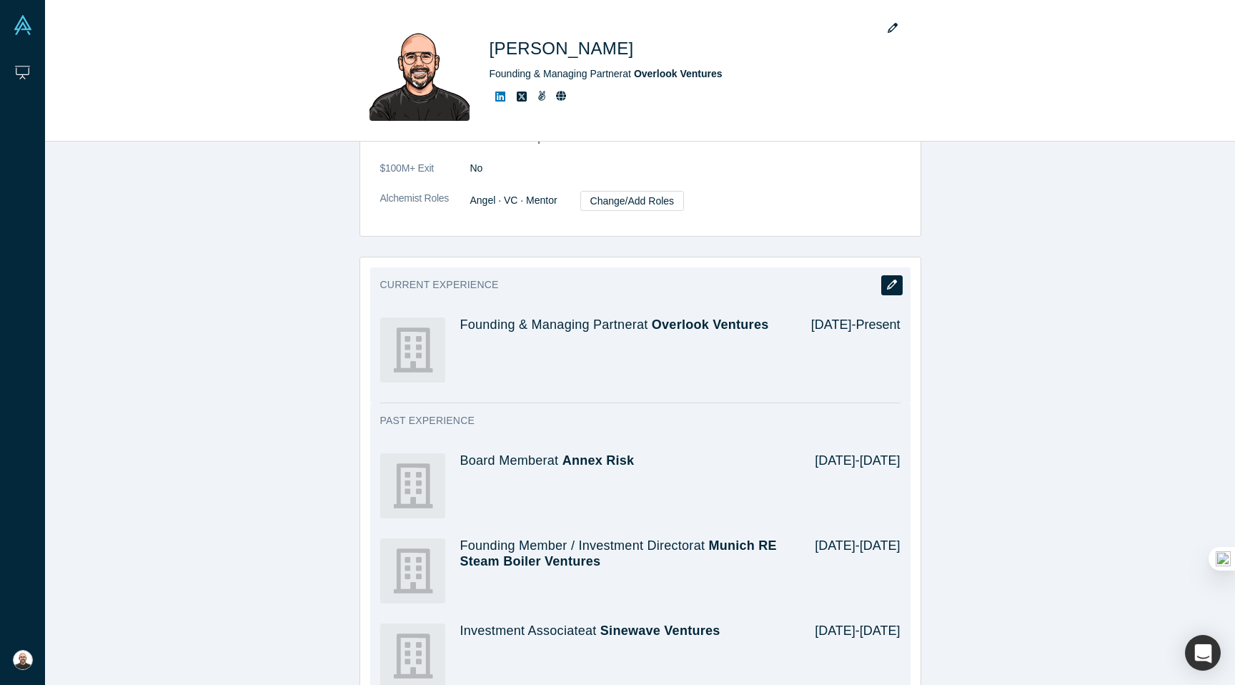
click at [893, 287] on icon "button" at bounding box center [892, 284] width 10 height 10
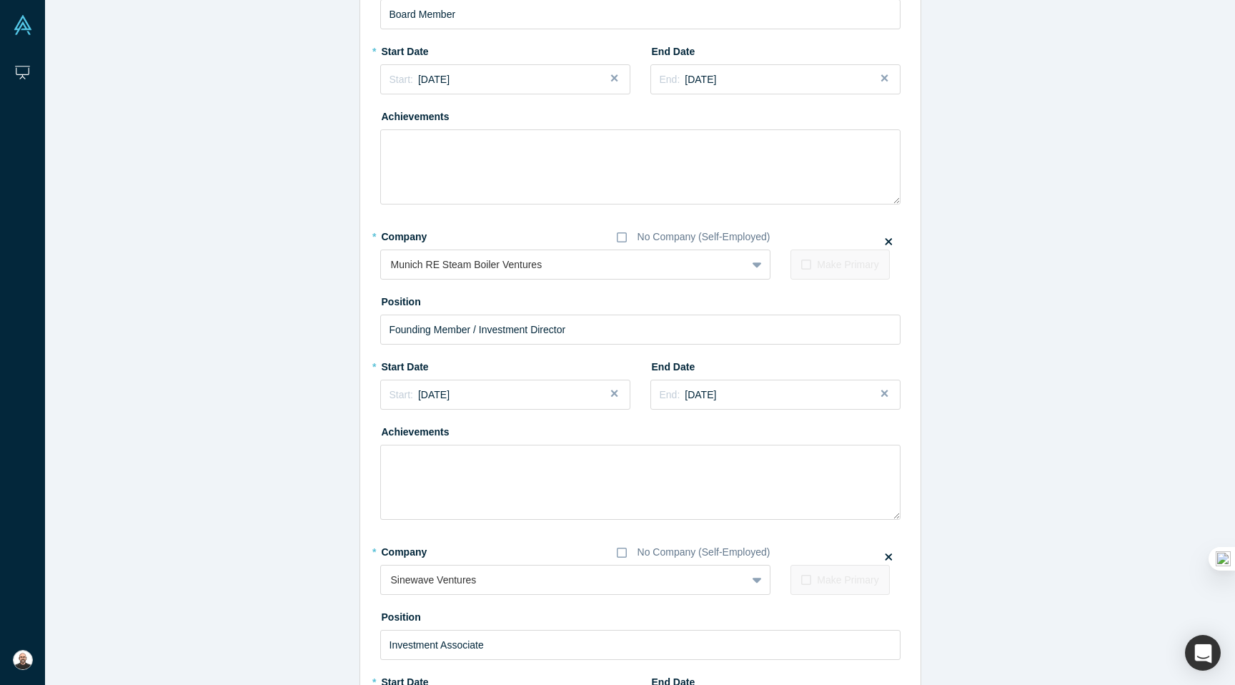
scroll to position [547, 0]
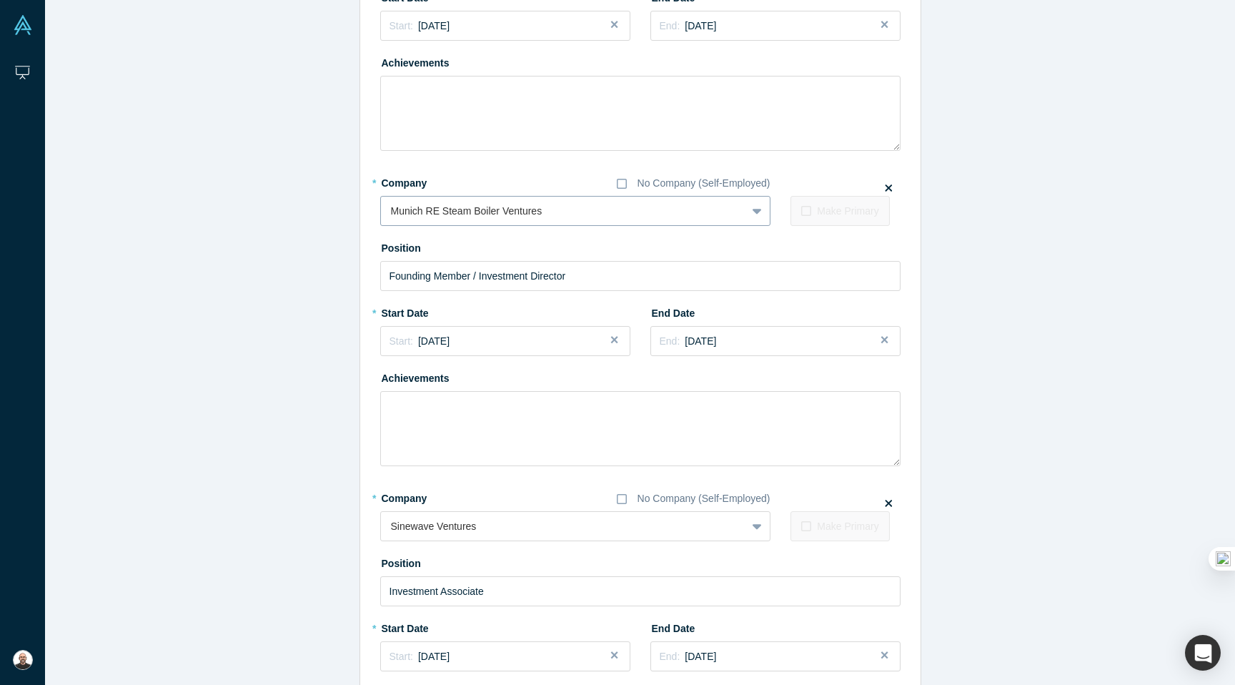
click at [455, 213] on div at bounding box center [563, 211] width 345 height 18
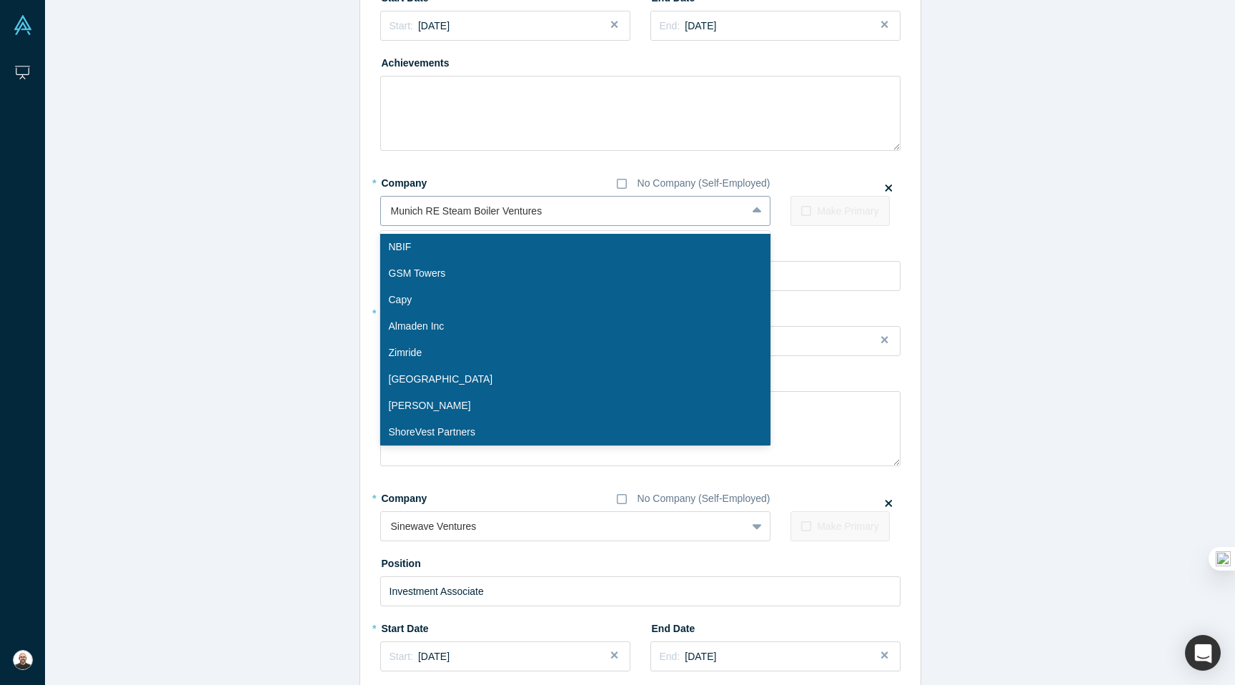
click at [574, 207] on div at bounding box center [563, 211] width 345 height 18
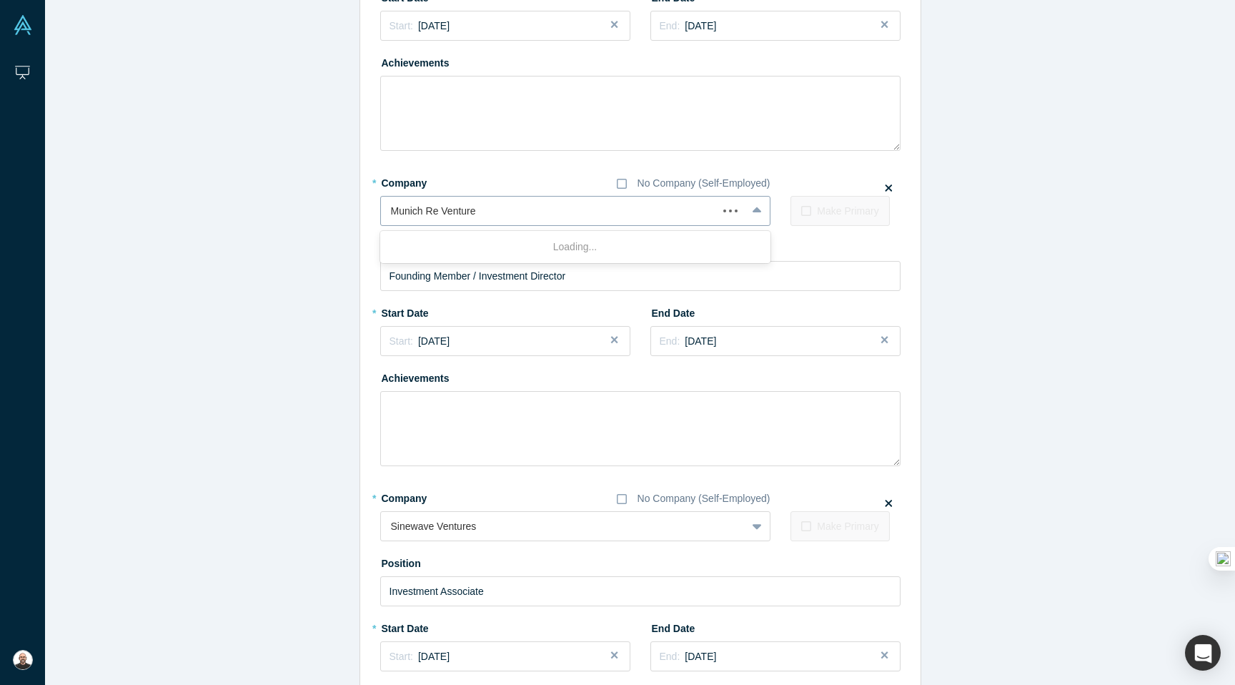
type input "Munich Re Ventures"
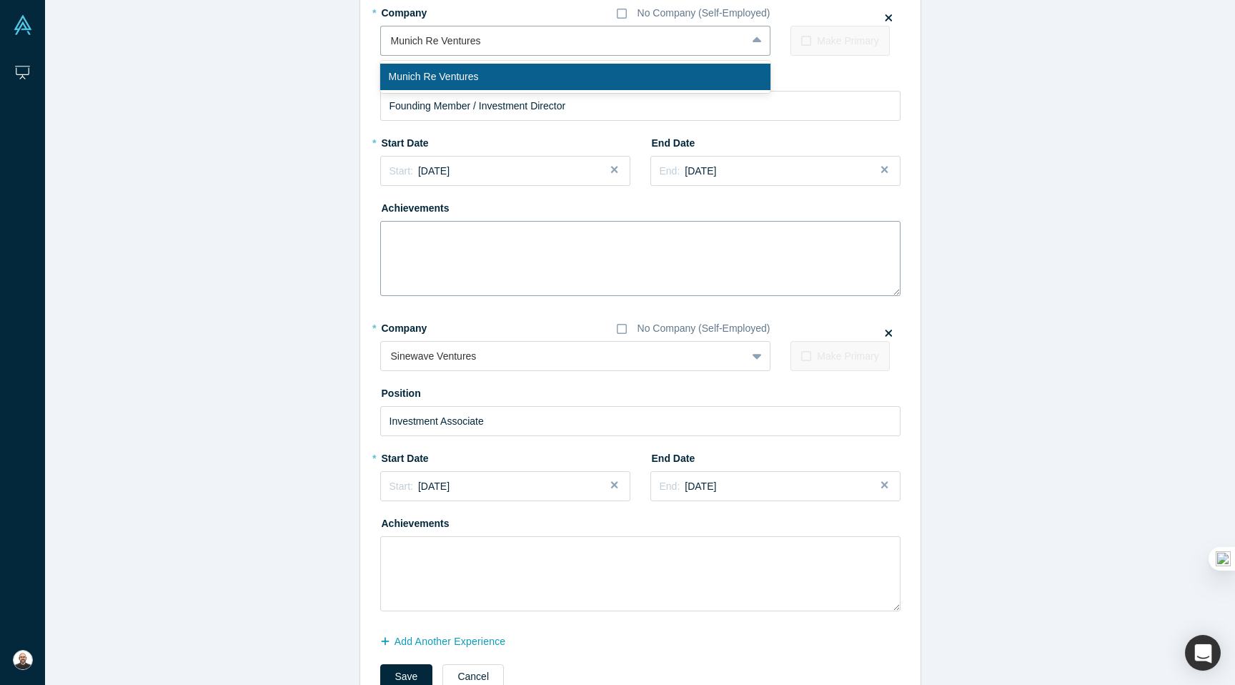
scroll to position [705, 0]
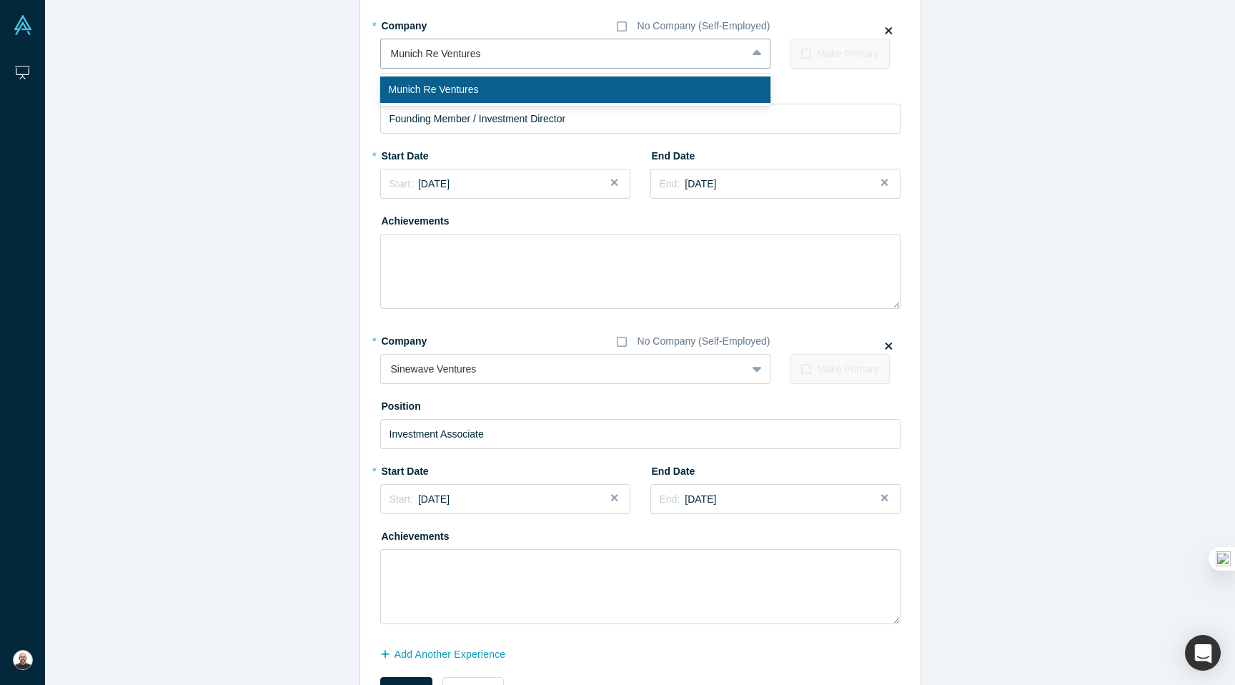
click at [480, 86] on div "Munich Re Ventures" at bounding box center [575, 89] width 390 height 26
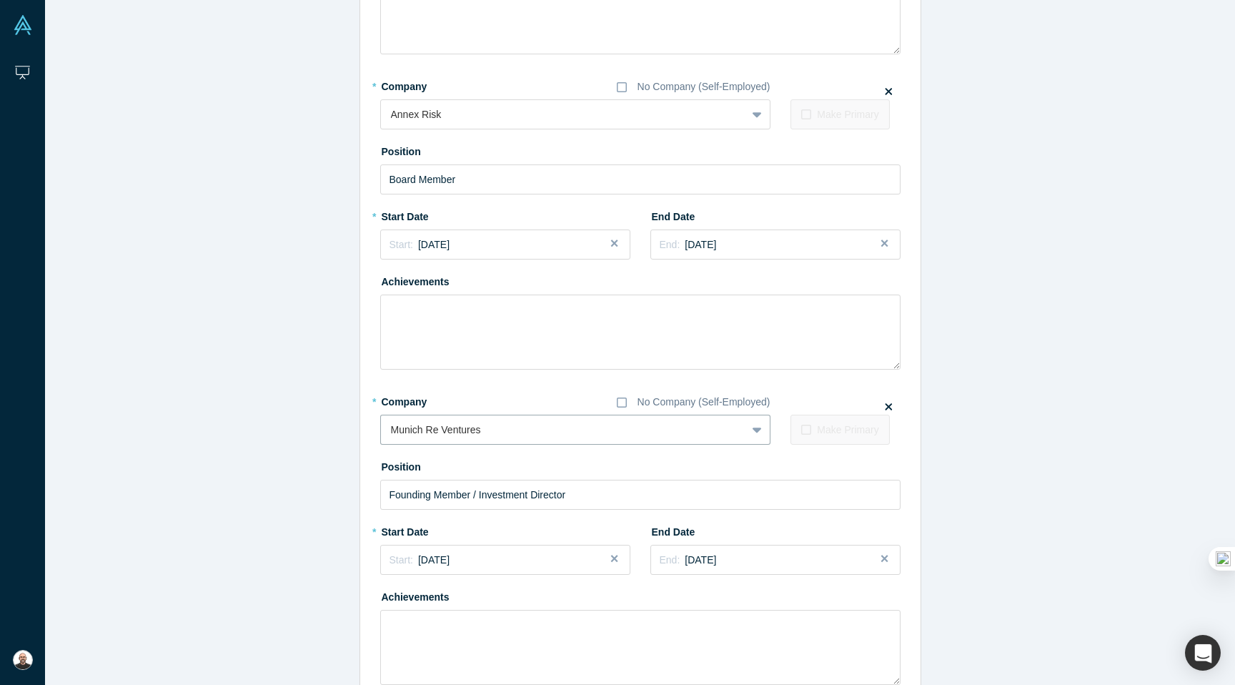
scroll to position [298, 0]
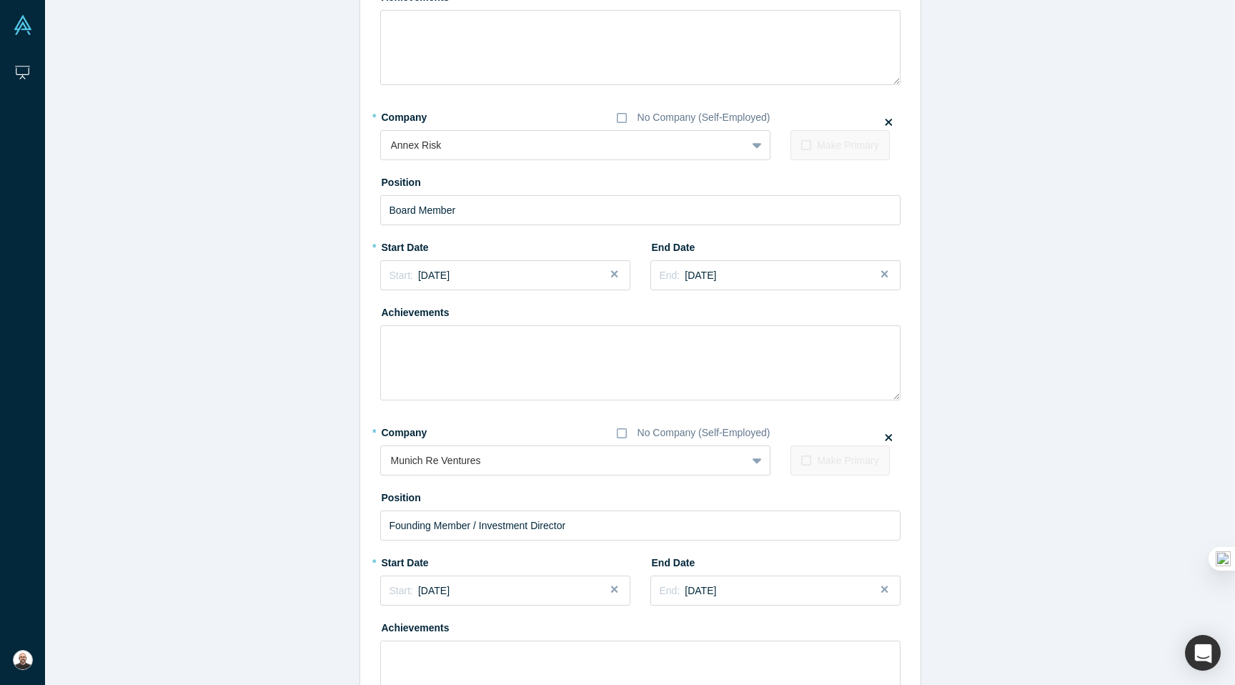
click at [891, 122] on icon at bounding box center [889, 121] width 7 height 11
click at [0, 0] on input "checkbox" at bounding box center [0, 0] width 0 height 0
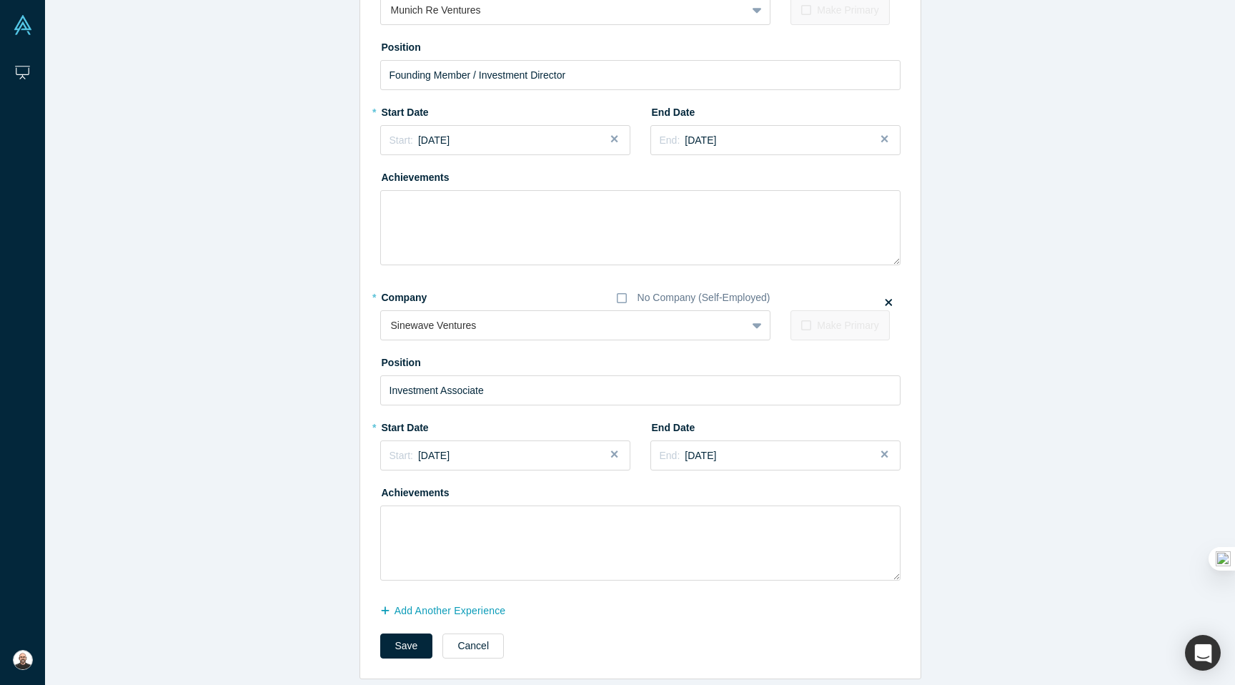
scroll to position [763, 0]
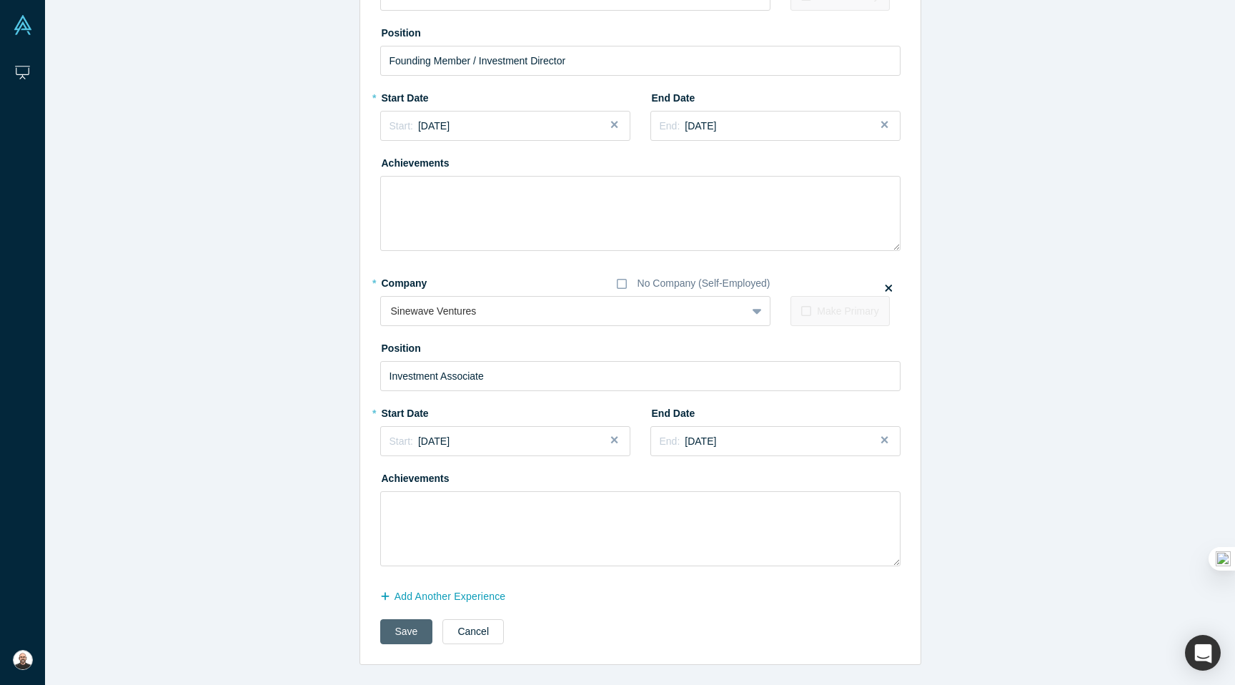
click at [387, 632] on button "Save" at bounding box center [406, 631] width 53 height 25
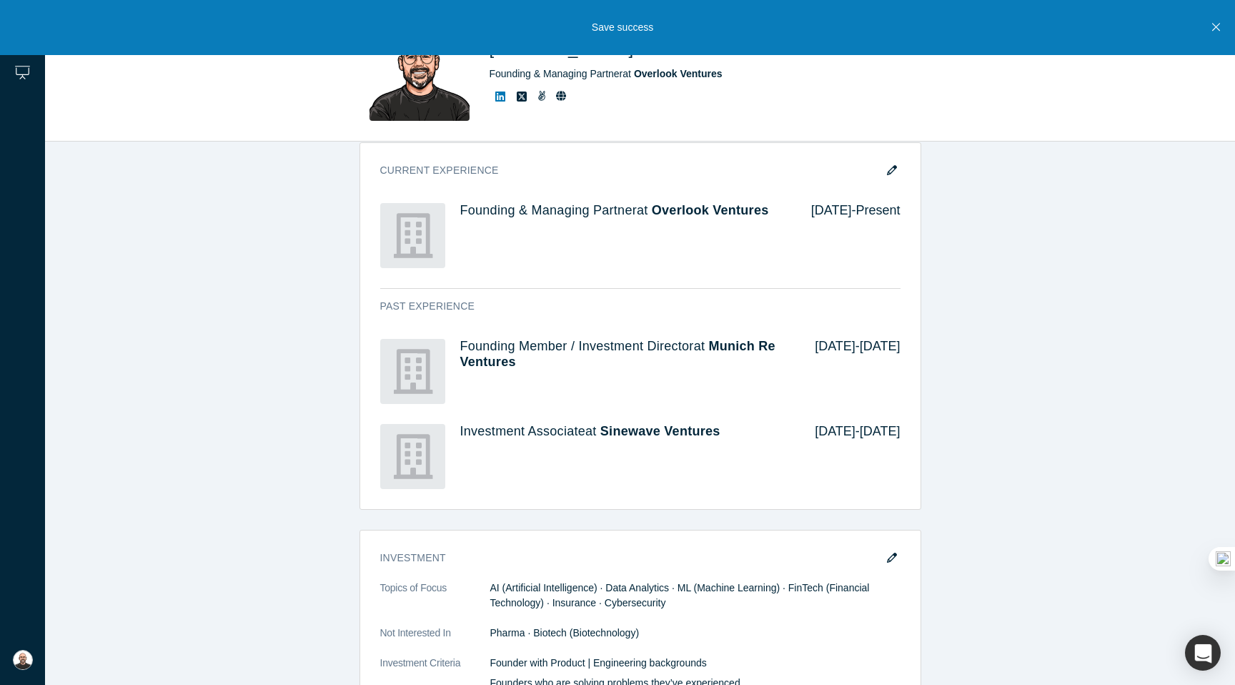
scroll to position [552, 0]
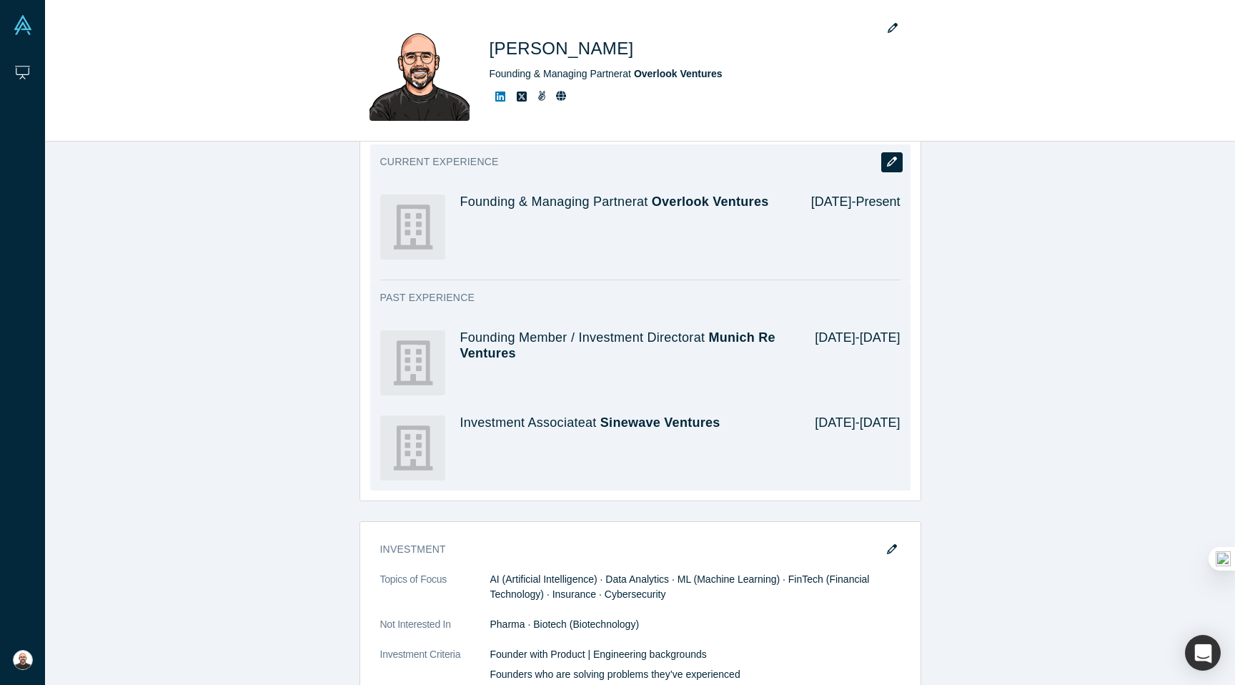
click at [892, 166] on icon "button" at bounding box center [892, 162] width 10 height 10
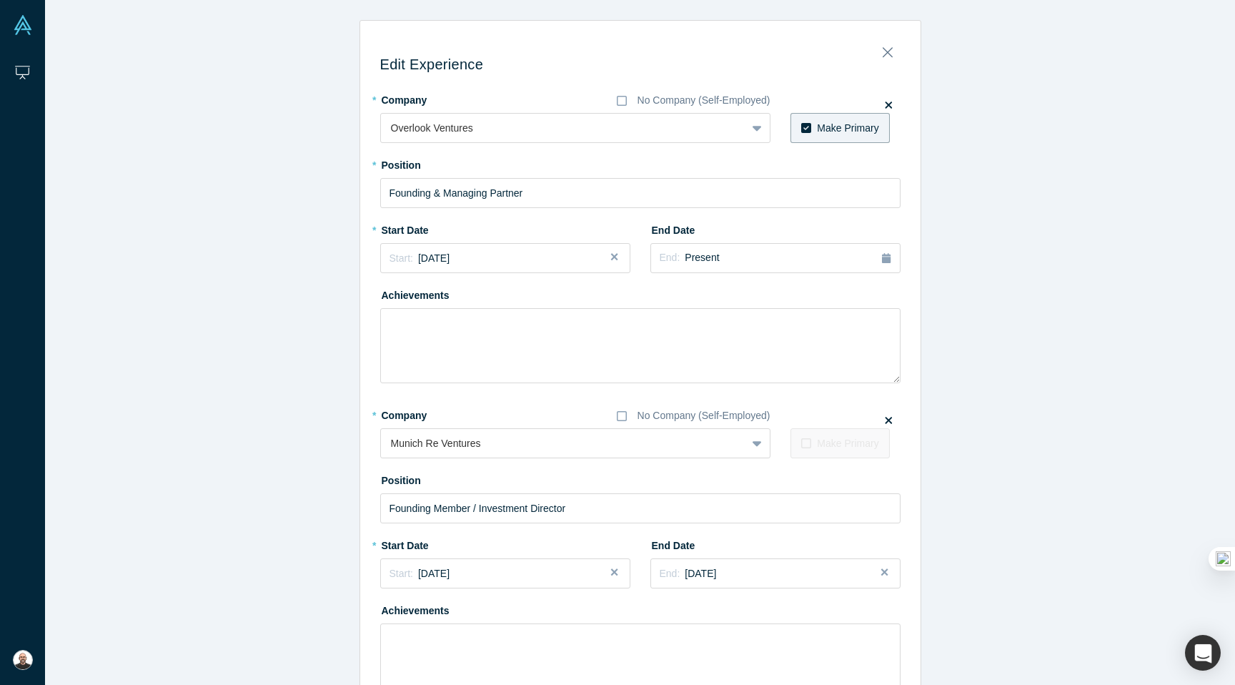
scroll to position [447, 0]
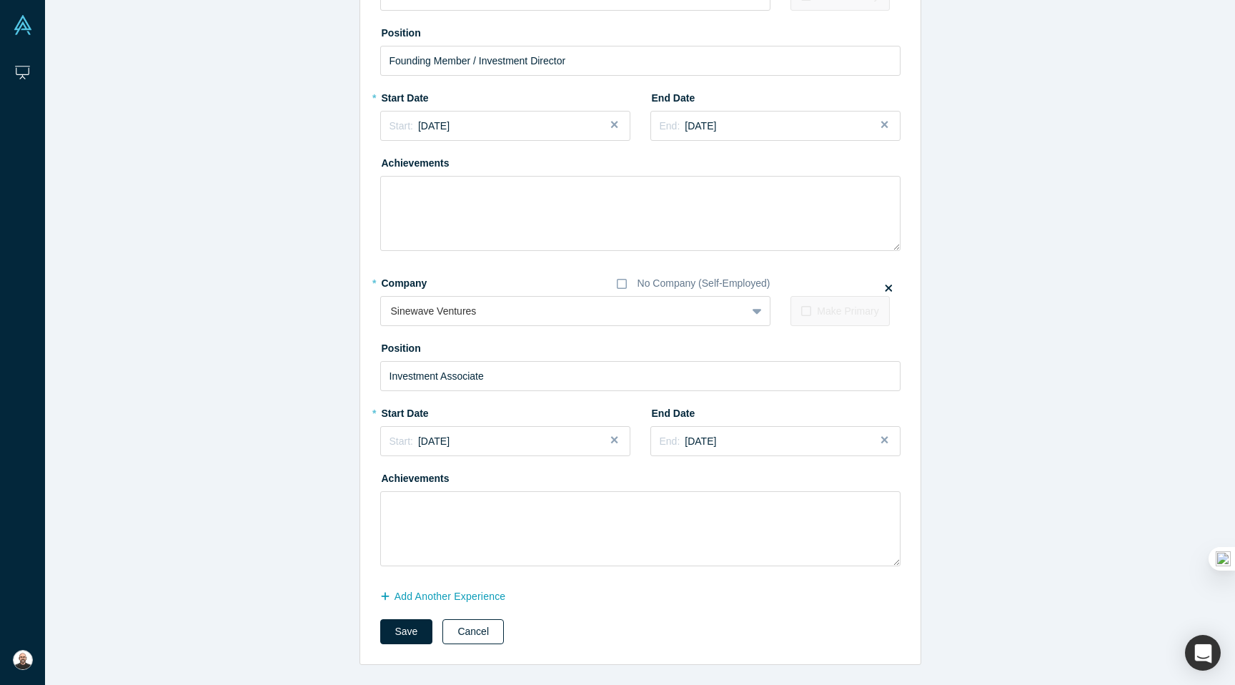
click at [472, 640] on button "Cancel" at bounding box center [472, 631] width 61 height 25
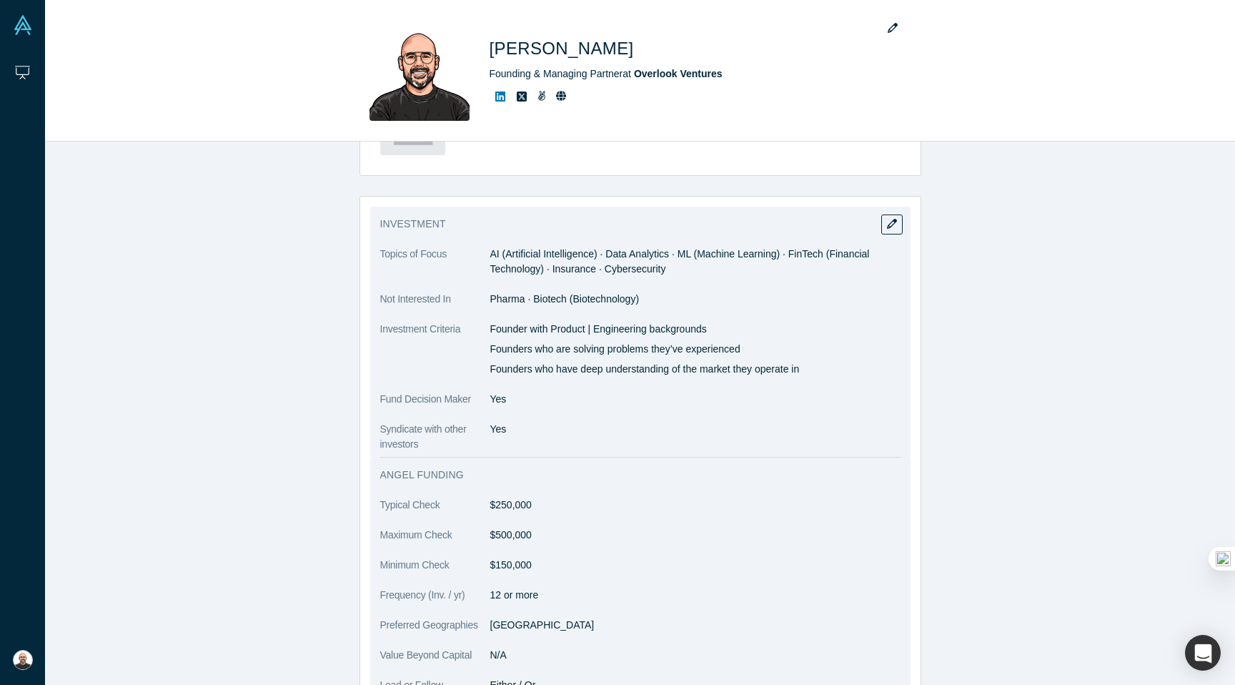
scroll to position [869, 0]
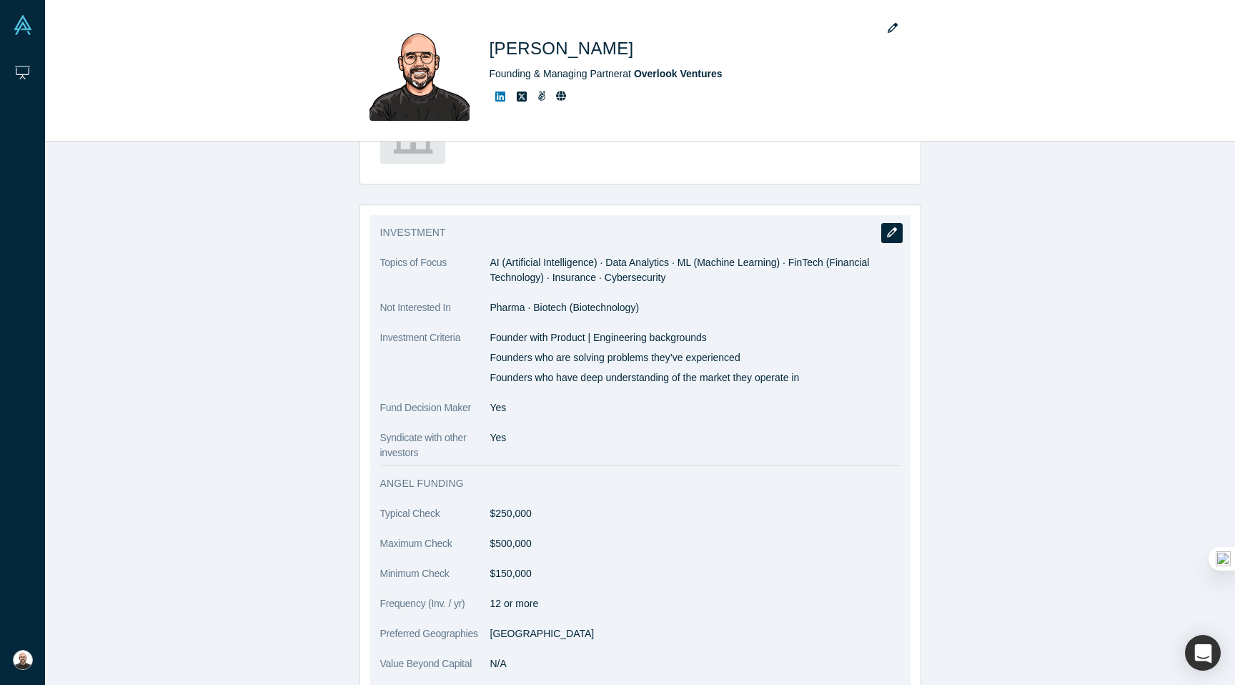
click at [889, 229] on icon "button" at bounding box center [892, 232] width 10 height 10
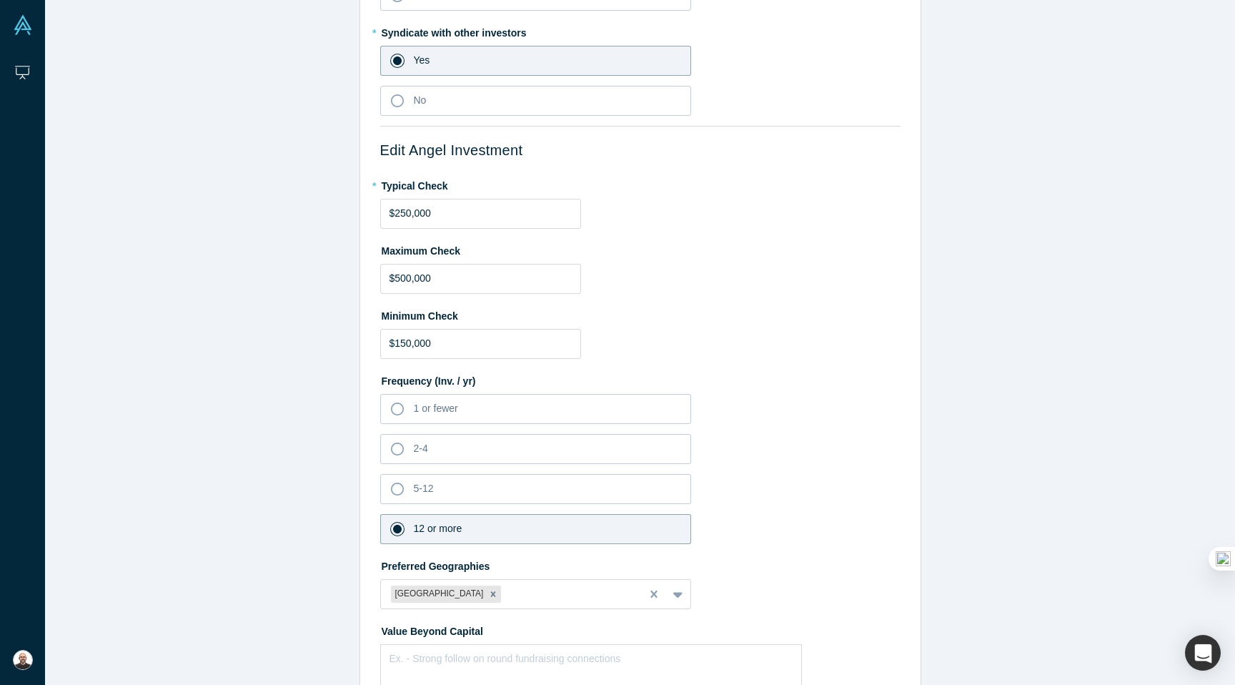
scroll to position [473, 0]
click at [476, 209] on input "$250,000" at bounding box center [480, 213] width 201 height 30
type input "$25,000"
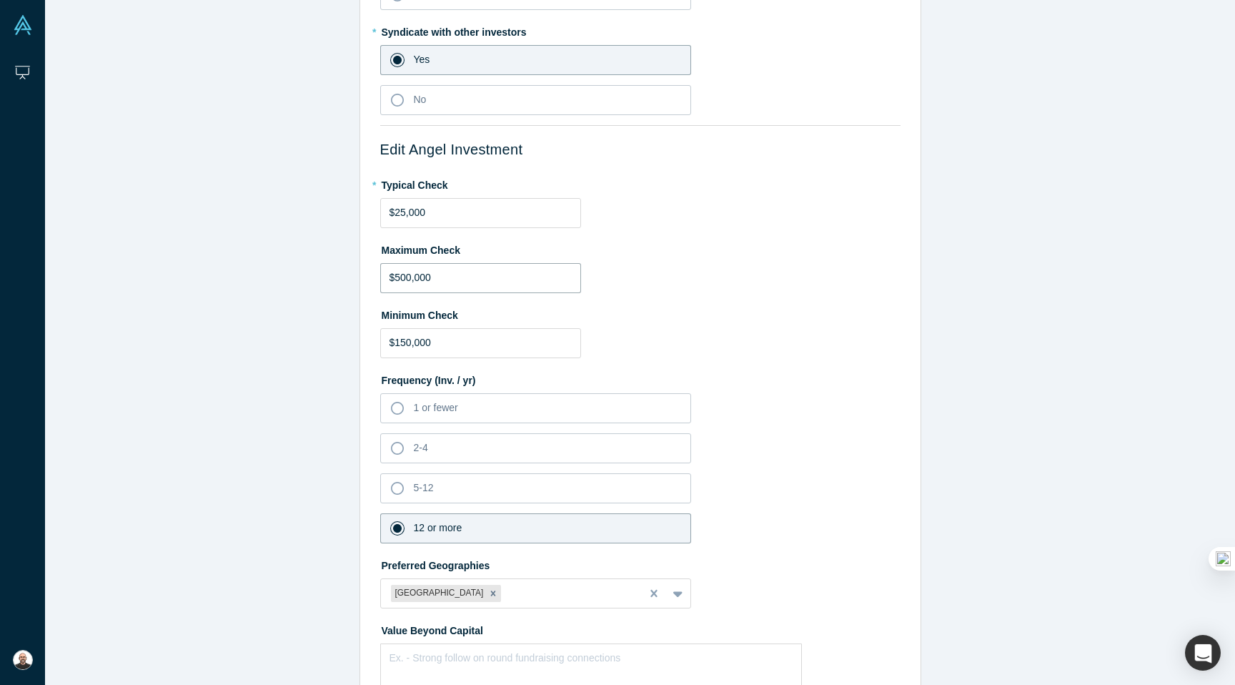
click at [467, 276] on input "$500,000" at bounding box center [480, 278] width 201 height 30
type input "$25,000"
click at [442, 349] on input "$150,000" at bounding box center [480, 343] width 201 height 30
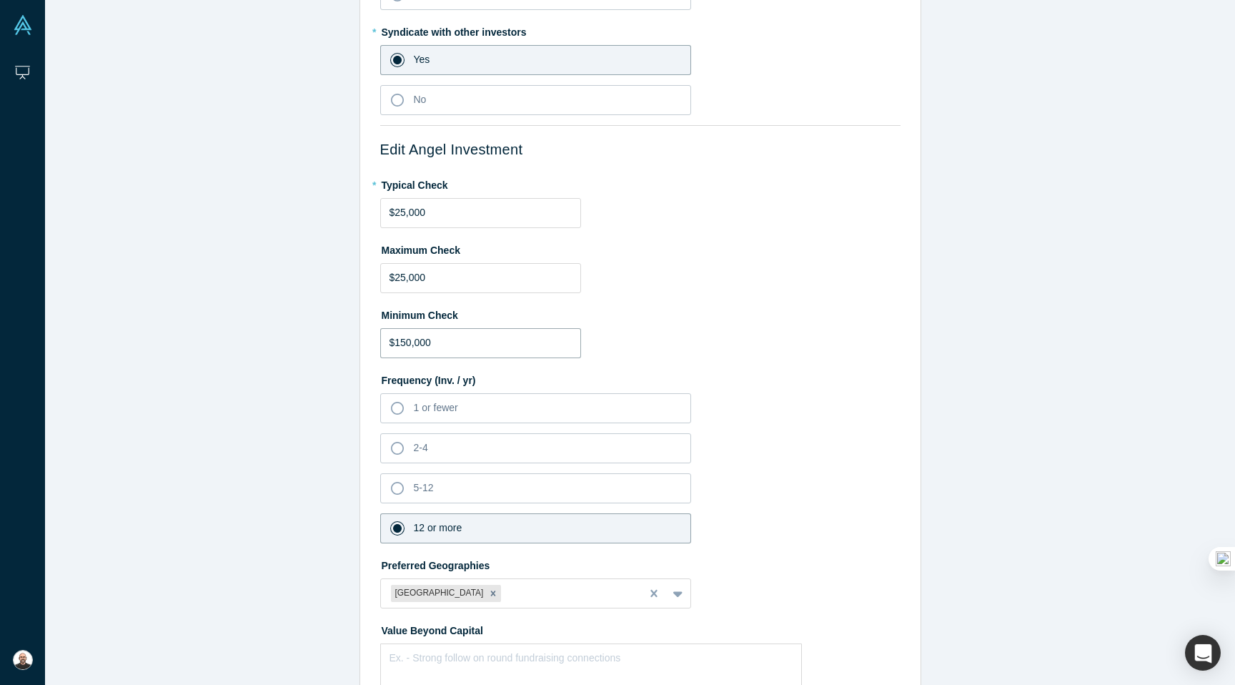
click at [442, 349] on input "$150,000" at bounding box center [480, 343] width 201 height 30
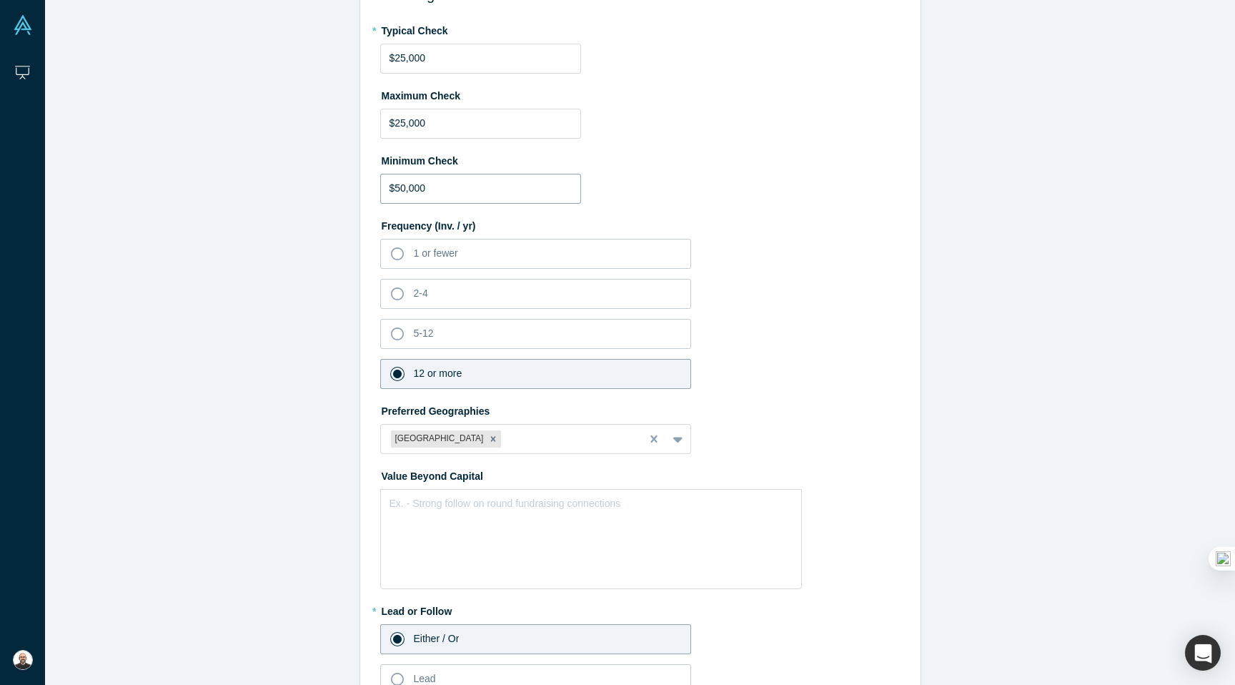
scroll to position [674, 0]
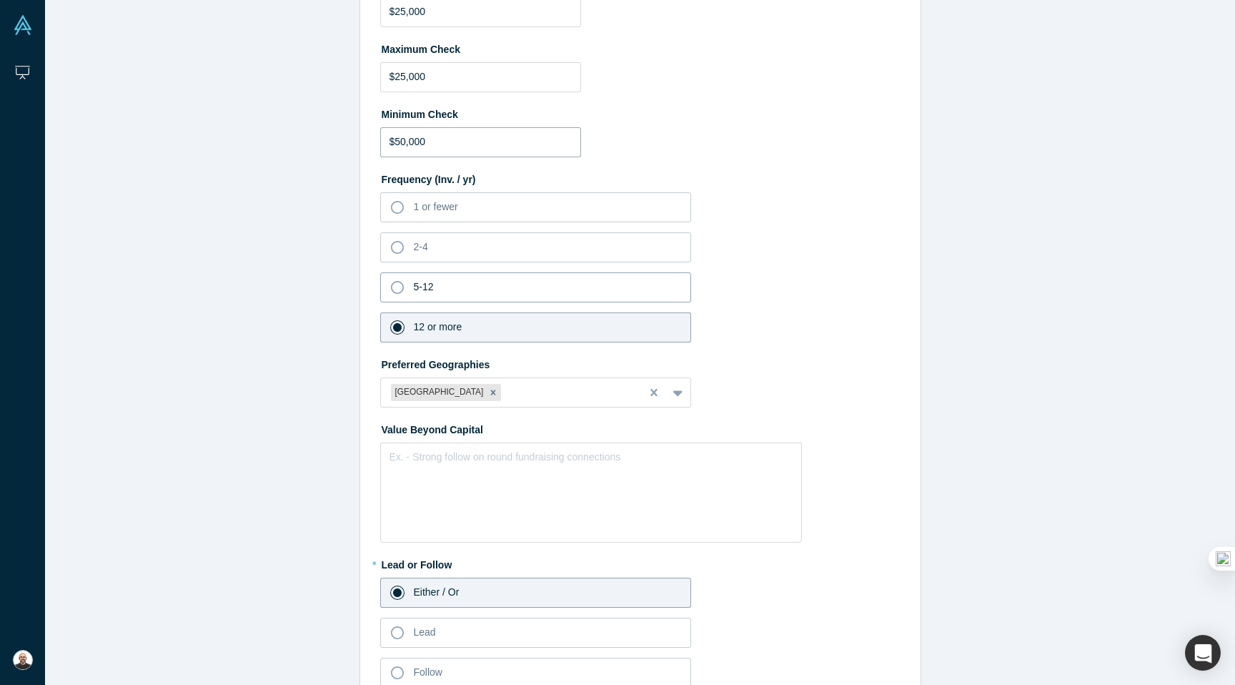
type input "$50,000"
click at [400, 285] on icon at bounding box center [397, 287] width 13 height 13
click at [0, 0] on input "5-12" at bounding box center [0, 0] width 0 height 0
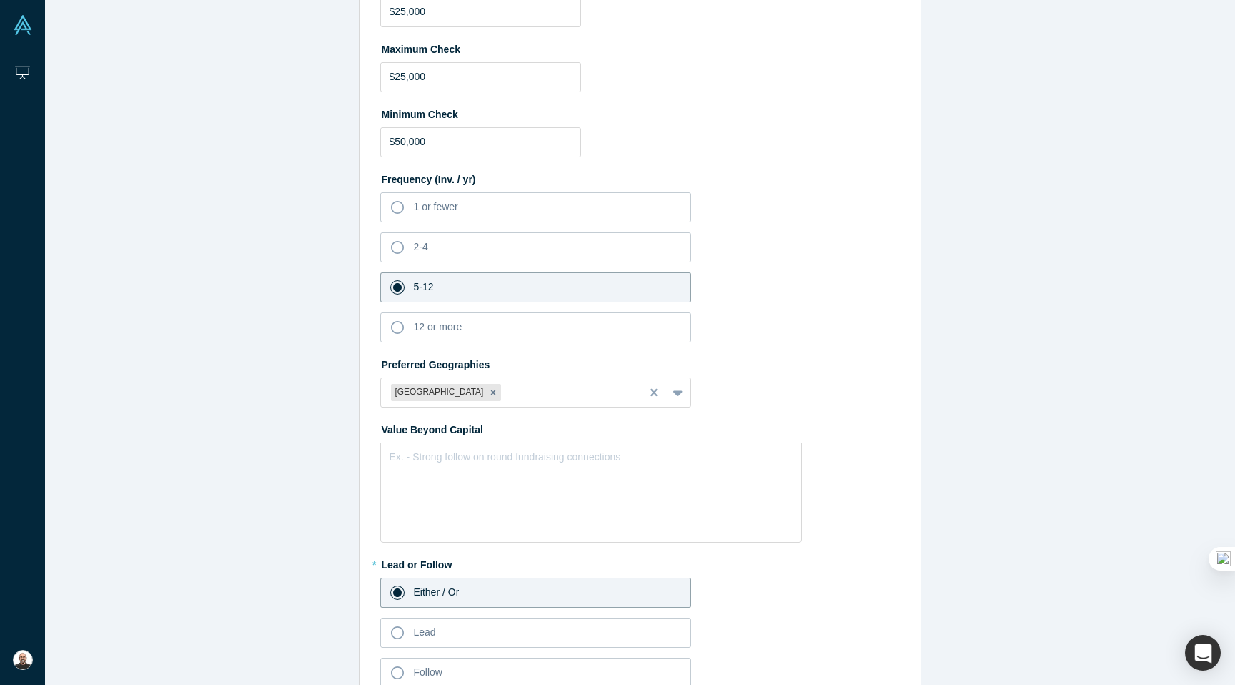
scroll to position [762, 0]
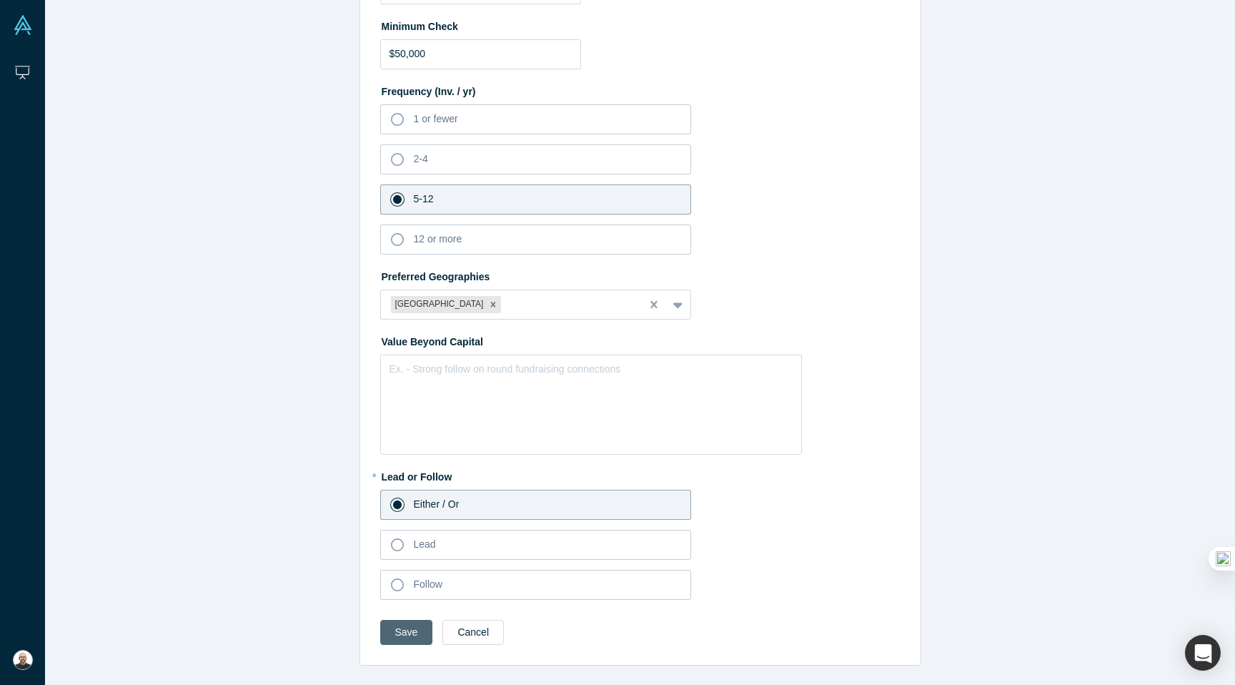
click at [409, 638] on button "Save" at bounding box center [406, 632] width 53 height 25
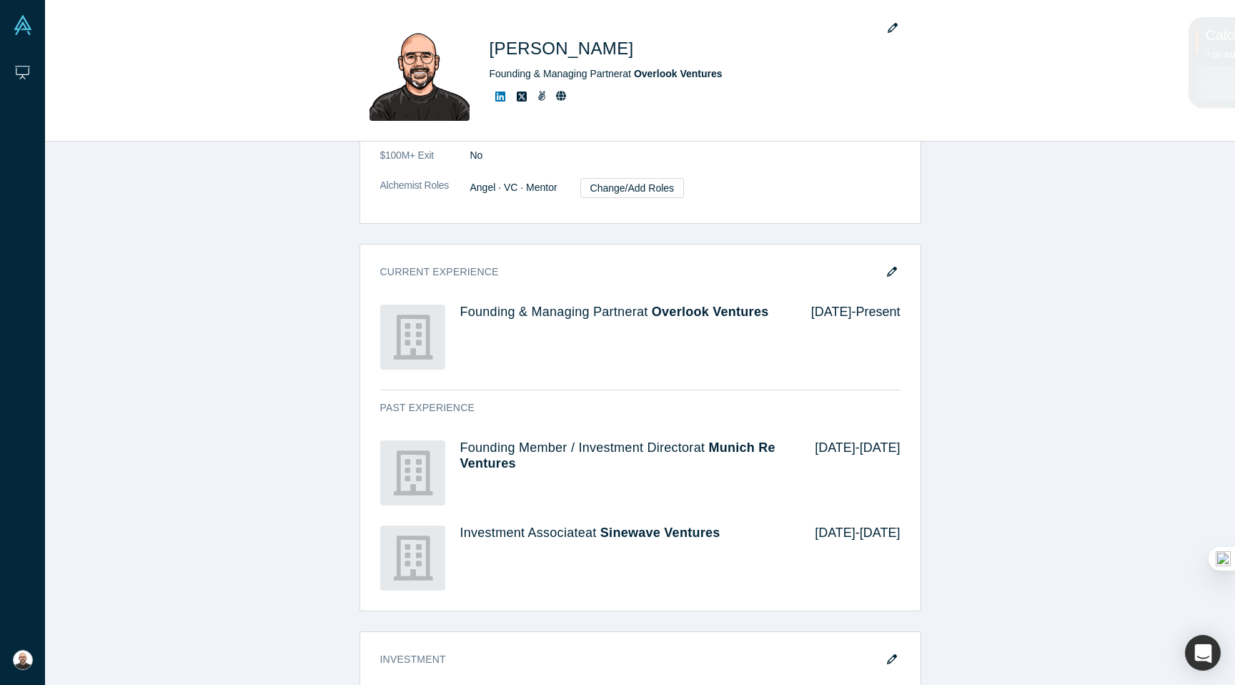
scroll to position [0, 0]
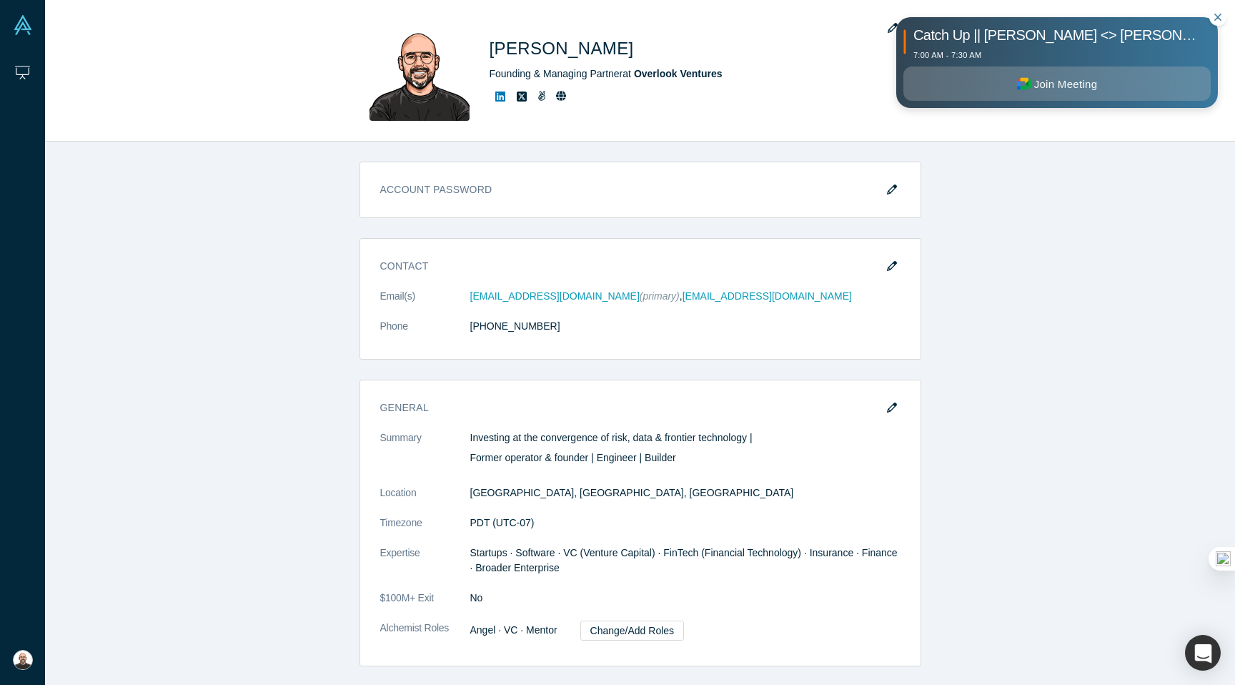
click at [1215, 16] on icon at bounding box center [1217, 17] width 7 height 7
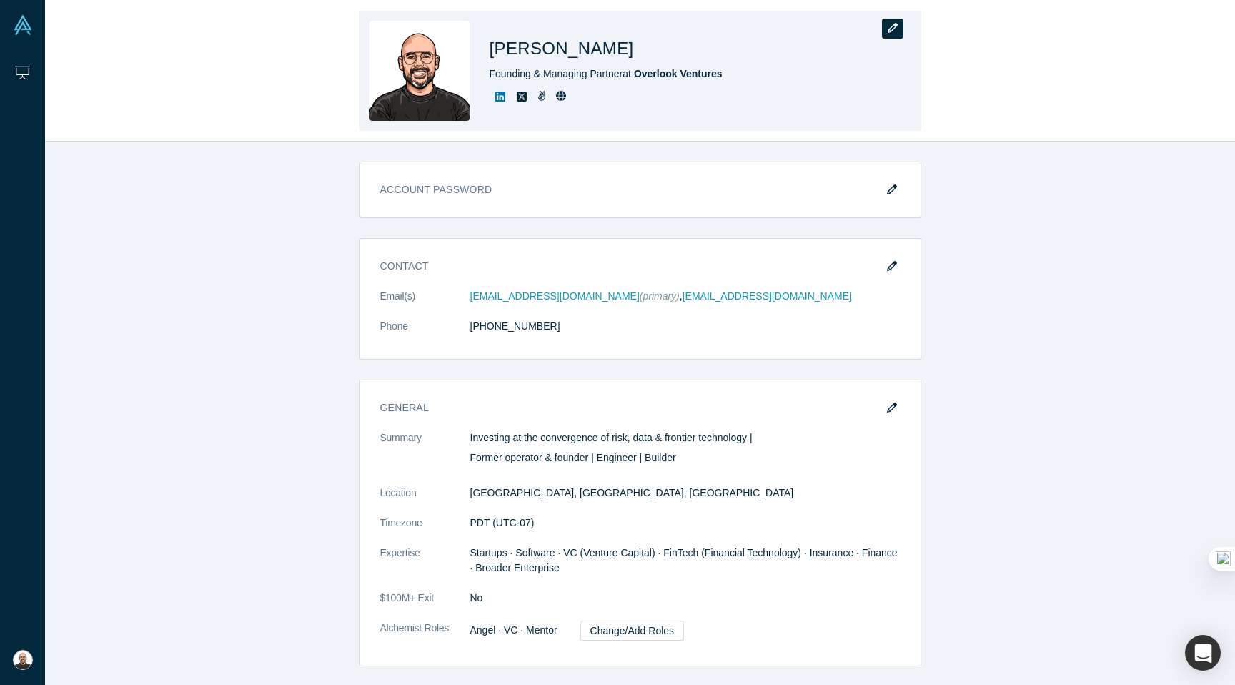
click at [898, 29] on button "button" at bounding box center [892, 29] width 21 height 20
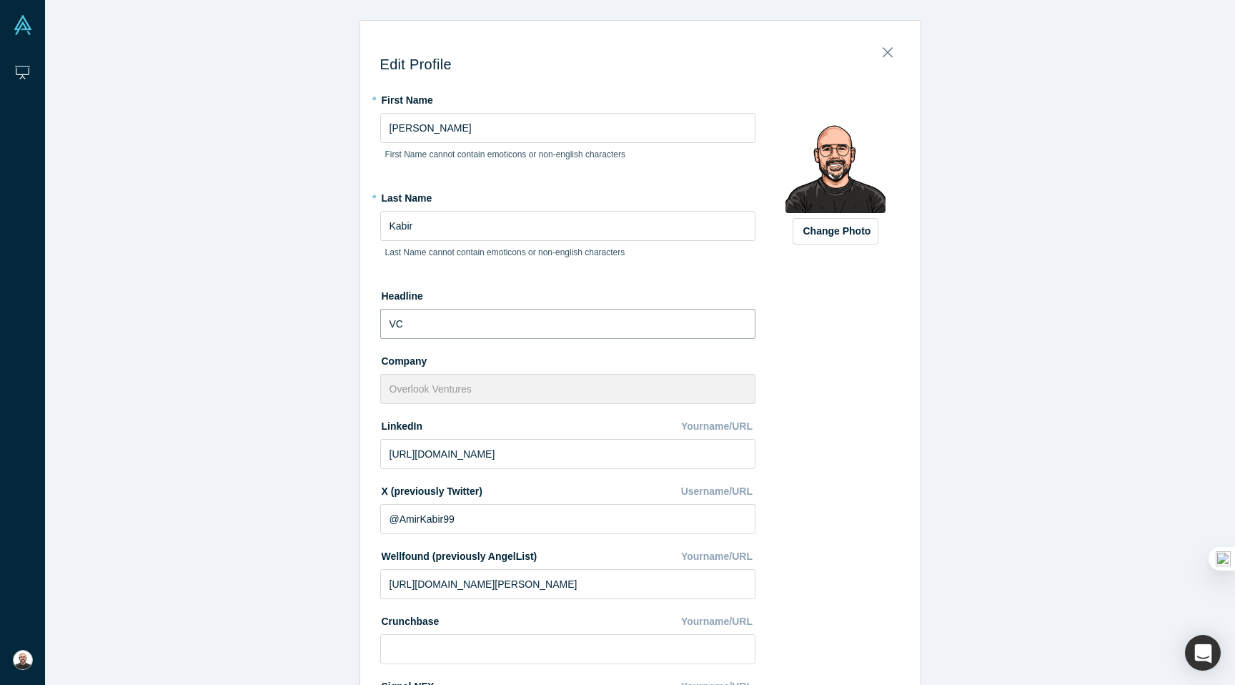
click at [454, 322] on input "VC" at bounding box center [567, 324] width 375 height 30
paste input "Investing at the convergence of risk, data & frontier technology | Former opera…"
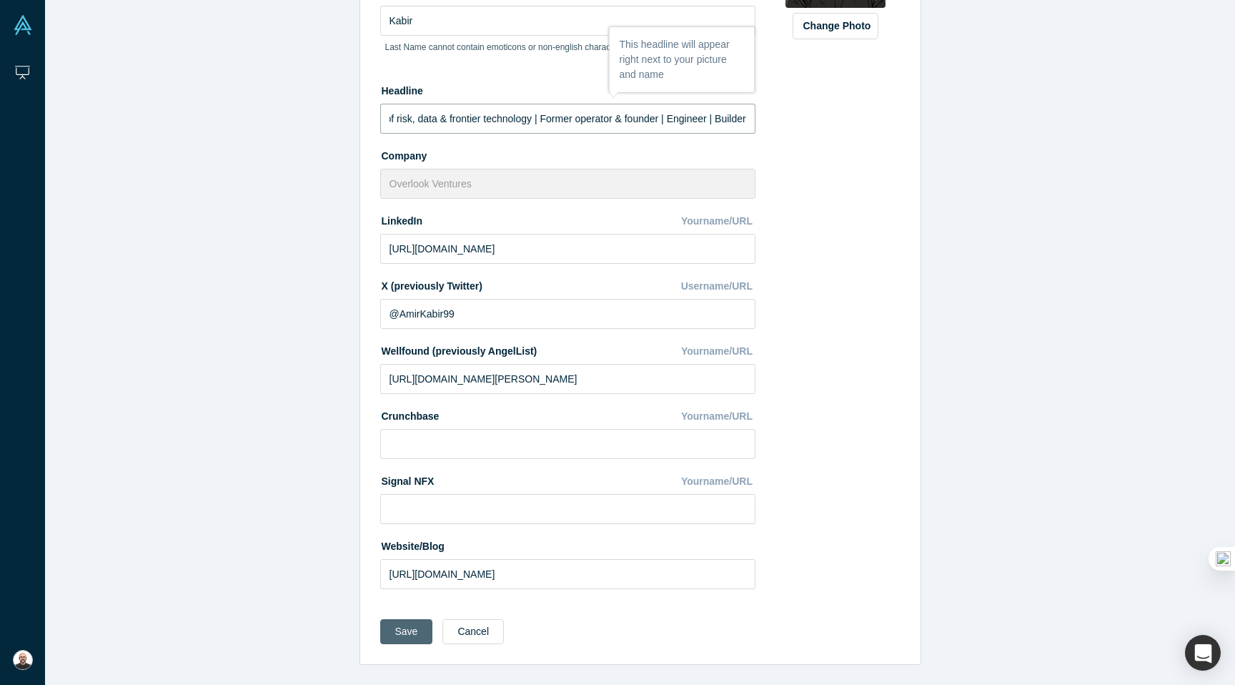
type input "Investing at the convergence of risk, data & frontier technology | Former opera…"
click at [419, 635] on button "Save" at bounding box center [406, 631] width 53 height 25
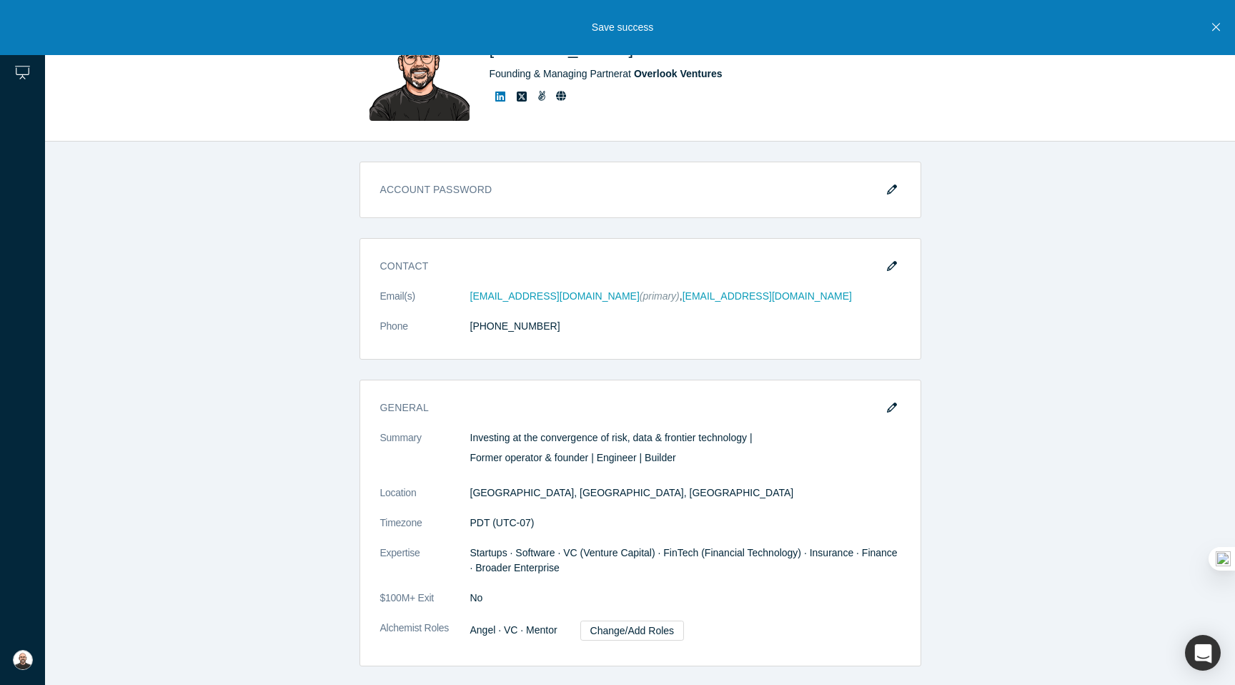
click at [1221, 28] on button "Close" at bounding box center [1216, 27] width 18 height 55
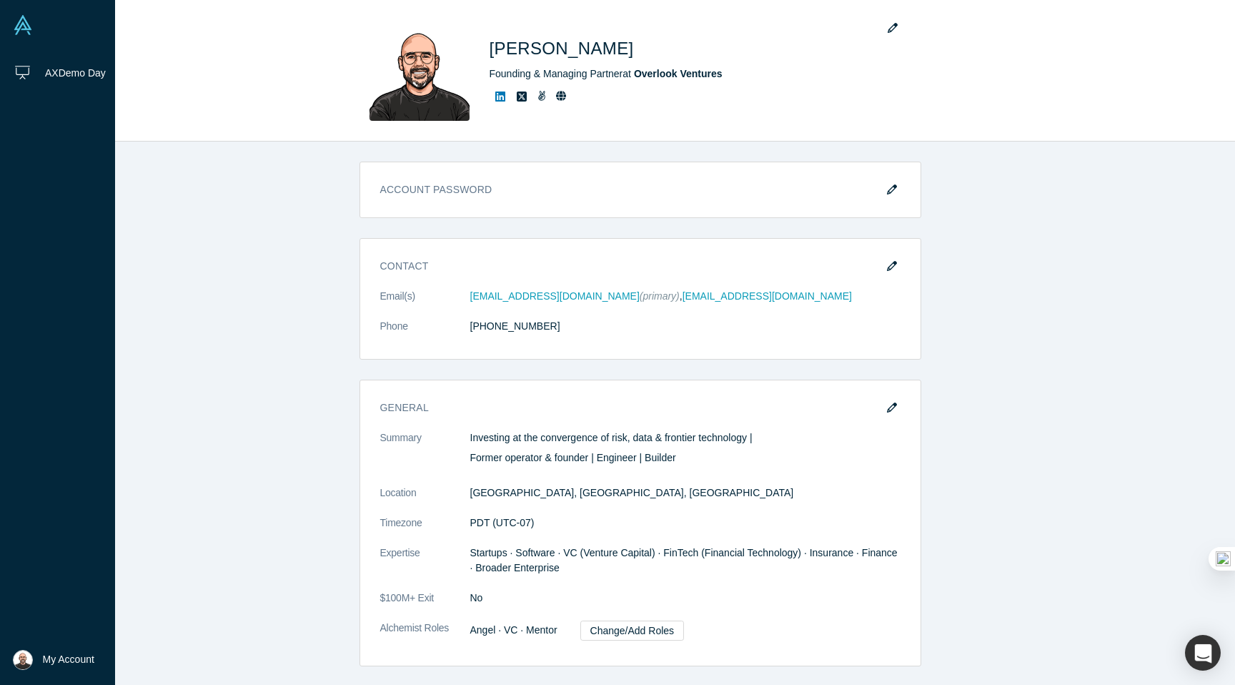
click at [51, 658] on span "My Account" at bounding box center [68, 659] width 51 height 15
